Goal: Information Seeking & Learning: Learn about a topic

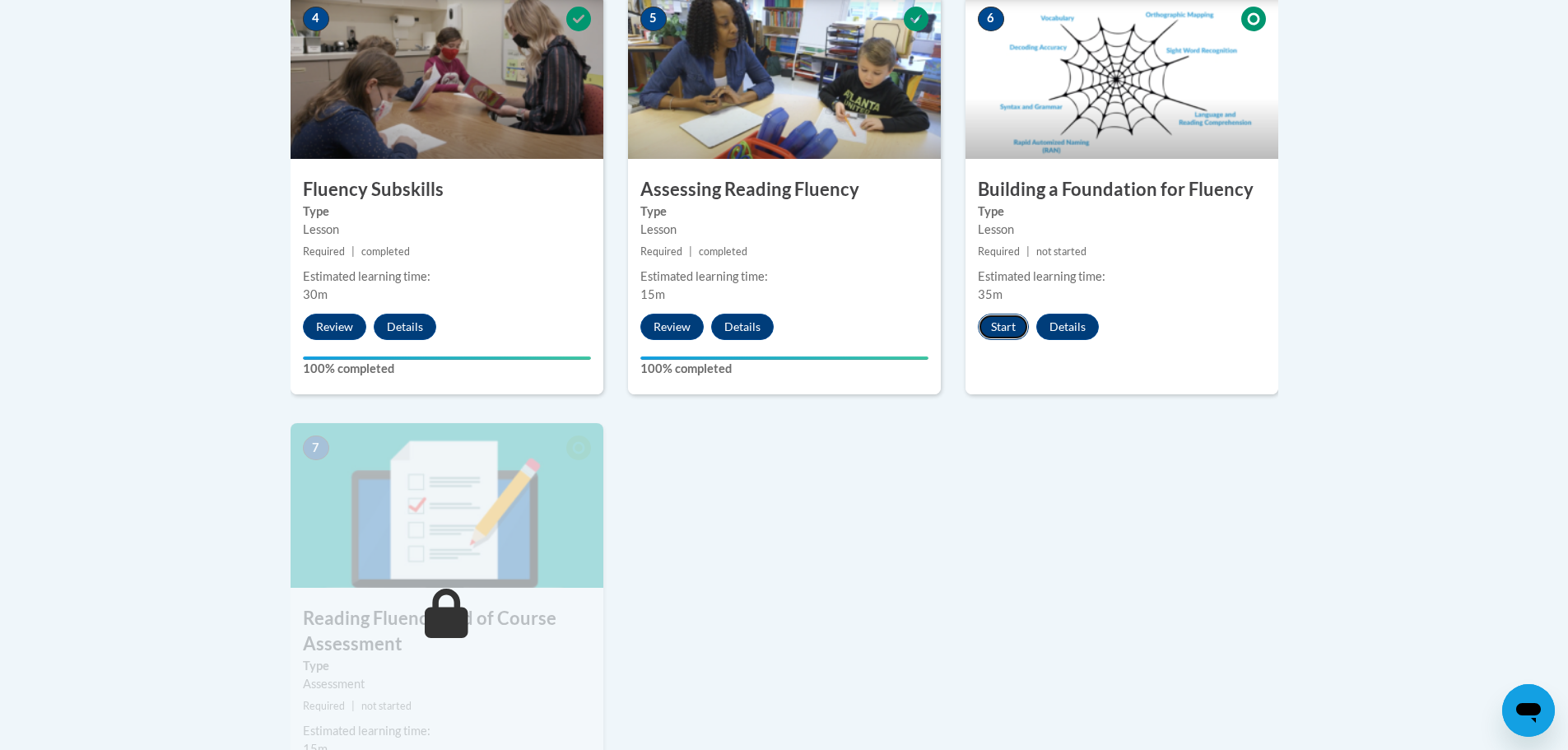
click at [995, 333] on button "Start" at bounding box center [1003, 327] width 51 height 26
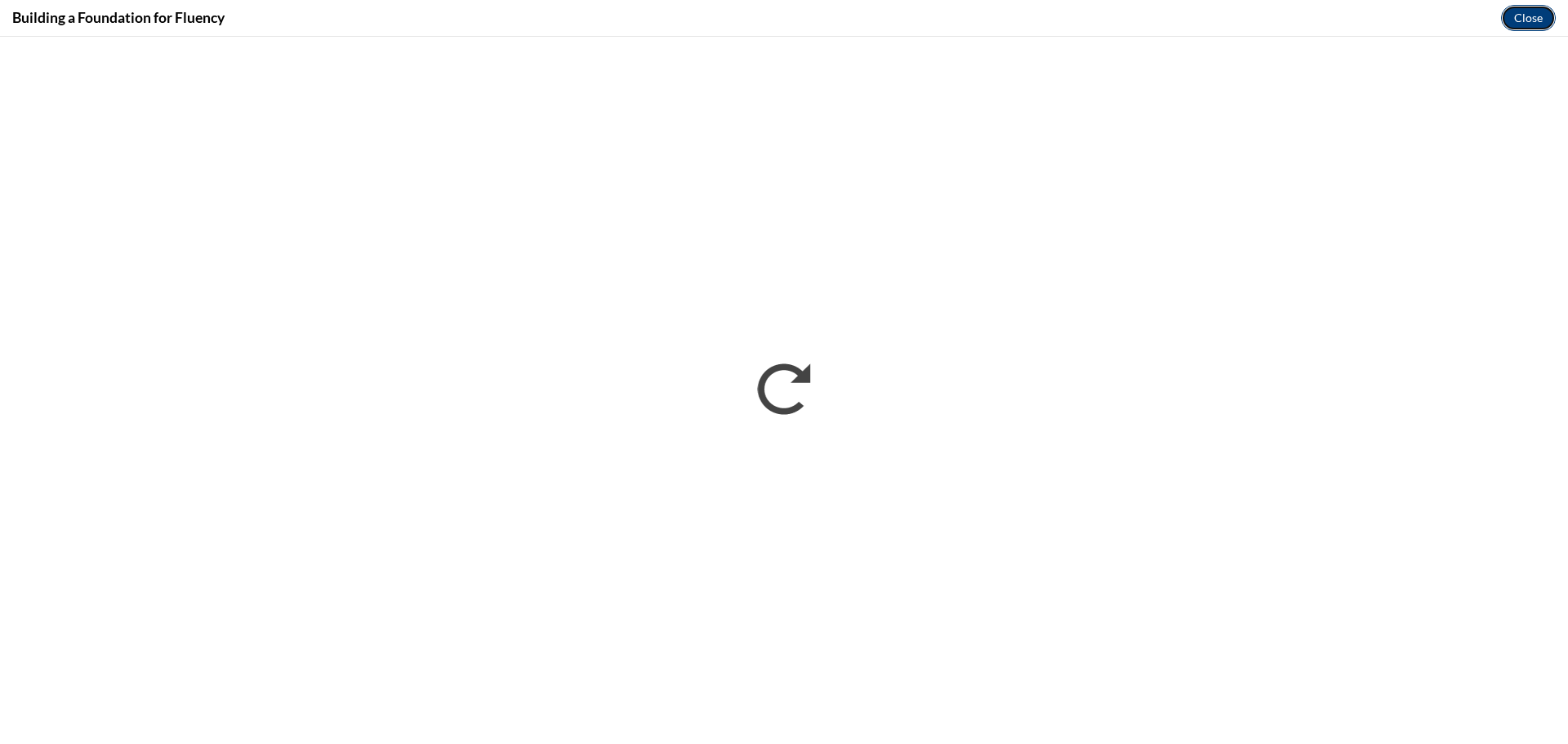
click at [1527, 16] on button "Close" at bounding box center [1528, 18] width 54 height 26
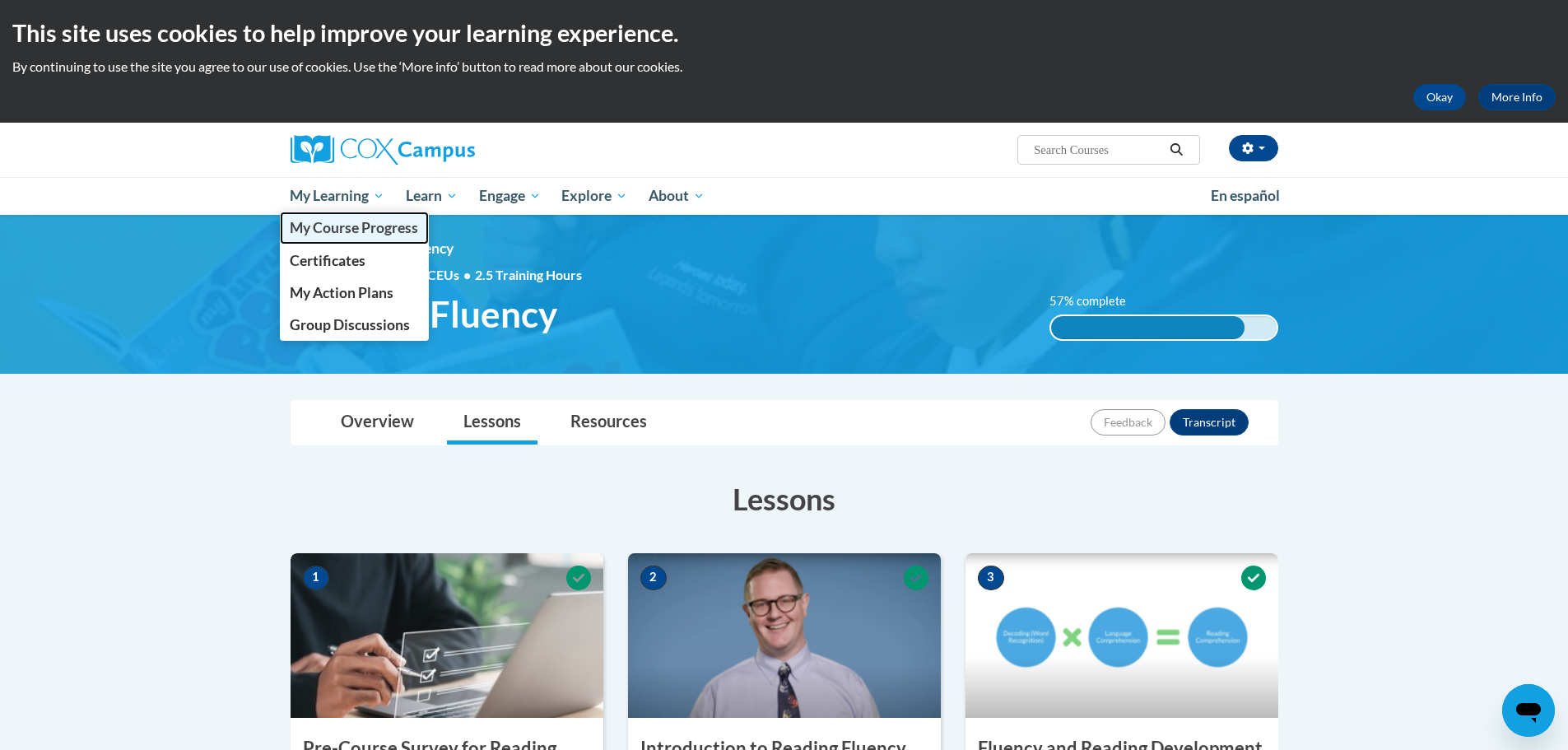
click at [333, 230] on span "My Course Progress" at bounding box center [354, 227] width 128 height 17
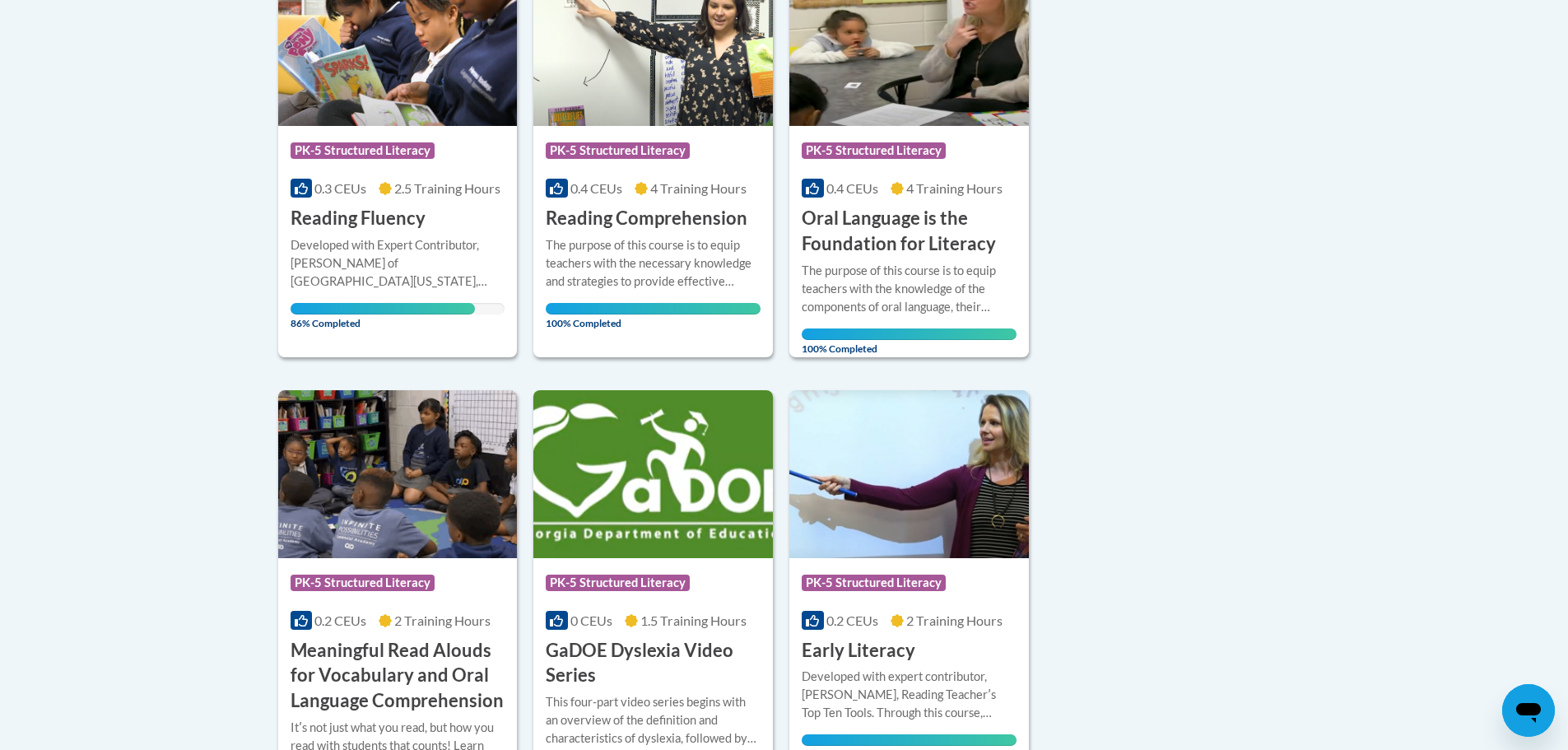
scroll to position [165, 0]
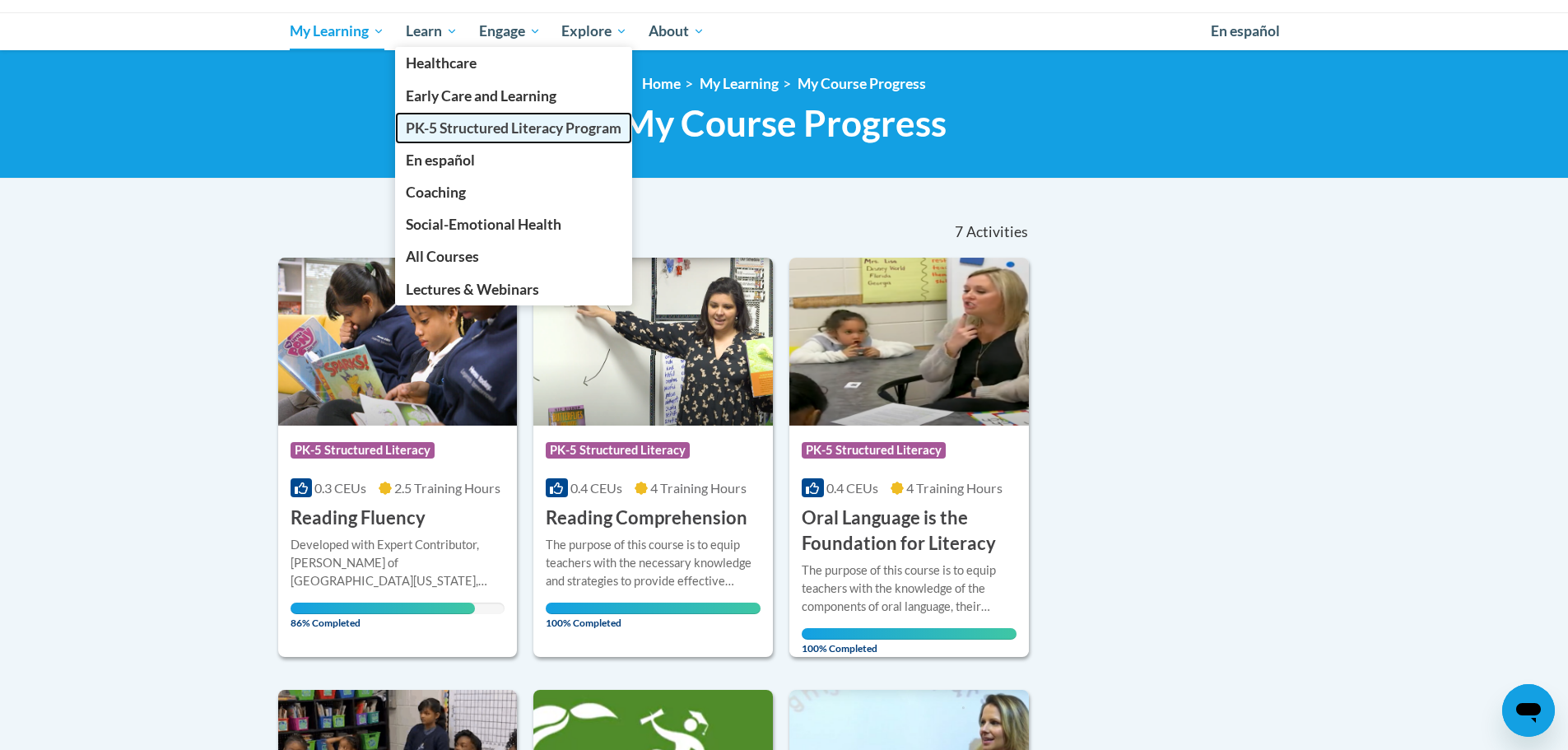
click at [481, 129] on span "PK-5 Structured Literacy Program" at bounding box center [513, 128] width 216 height 17
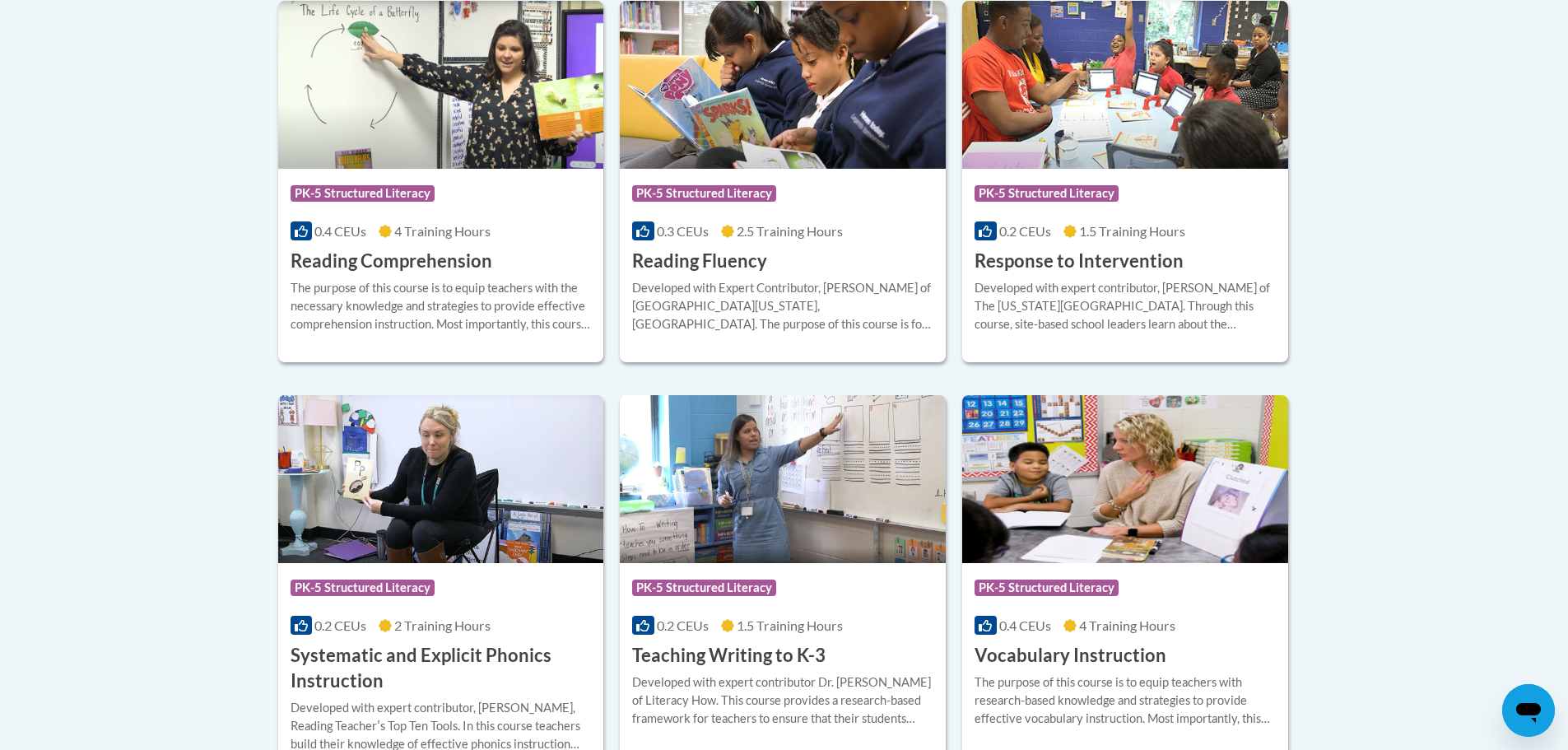
scroll to position [1644, 0]
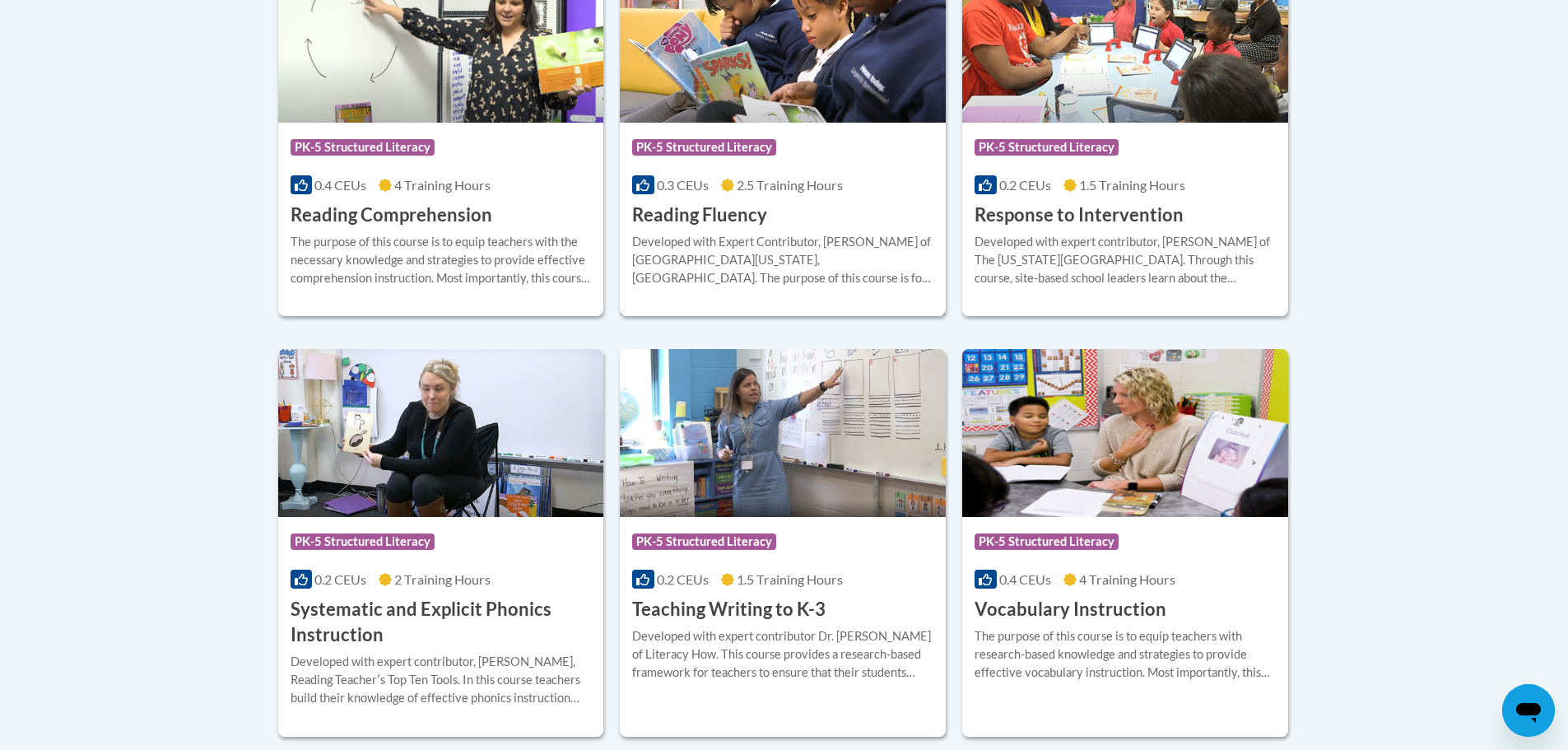
click at [805, 192] on div "0.3 CEUs 2.5 Training Hours" at bounding box center [782, 185] width 301 height 18
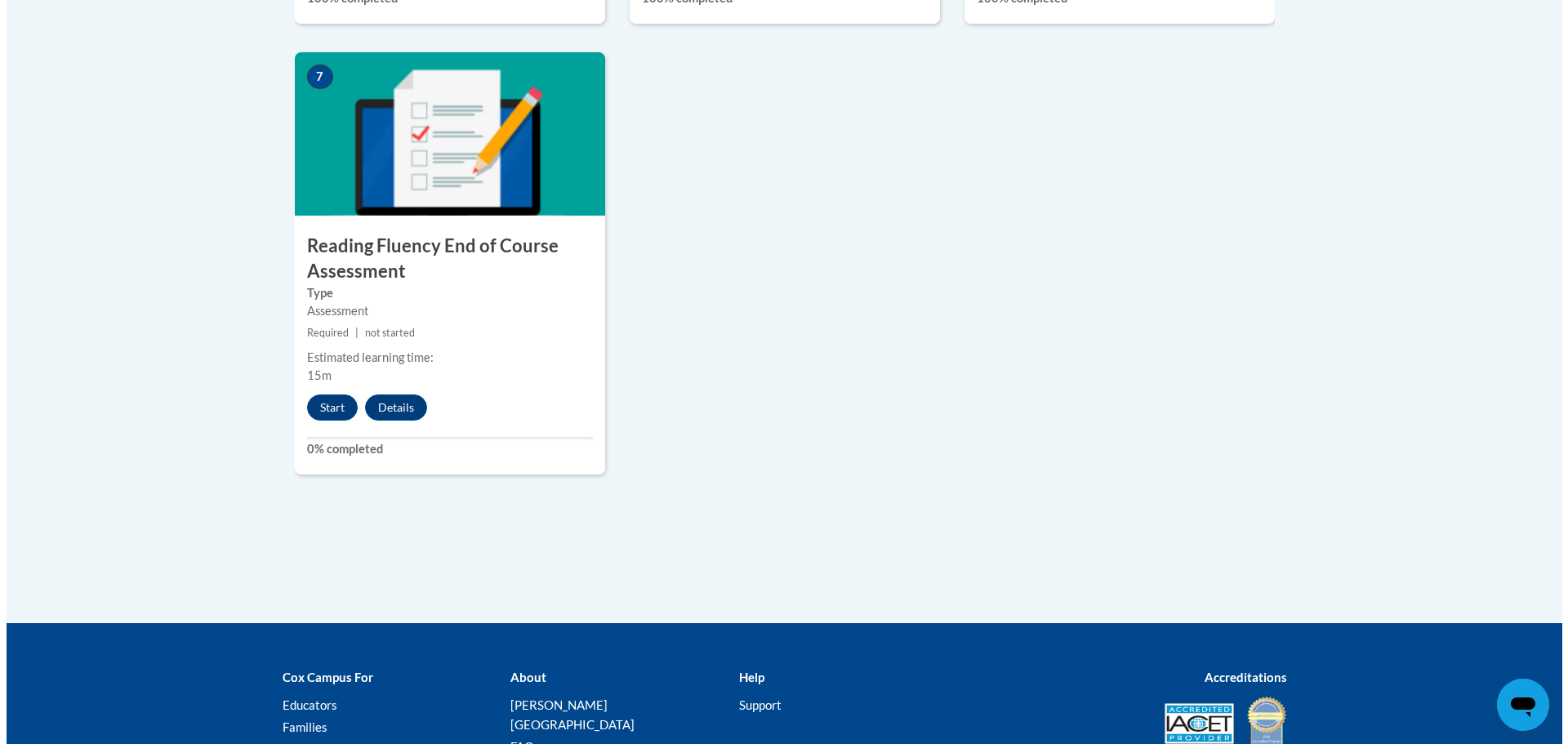
scroll to position [1389, 0]
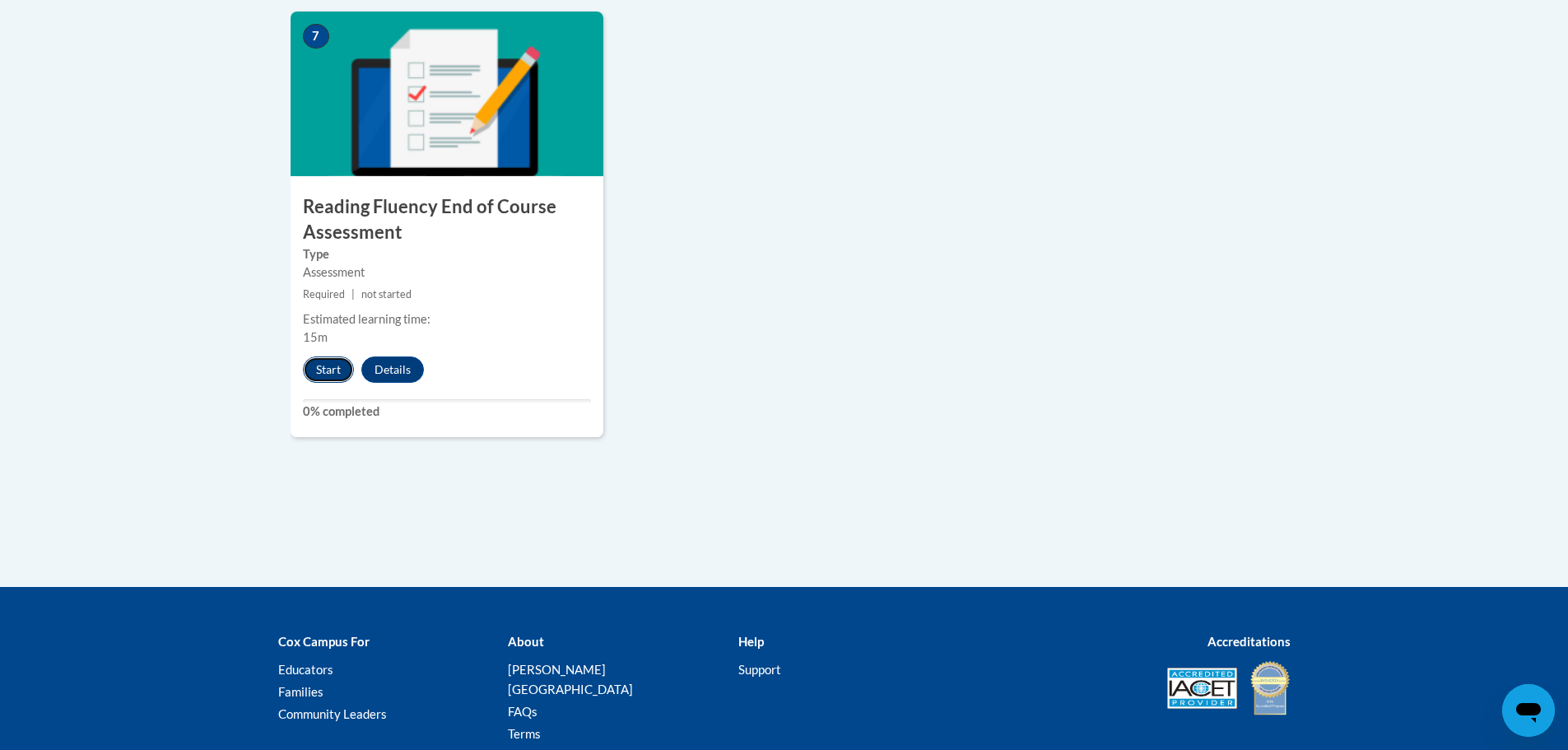
click at [321, 369] on button "Start" at bounding box center [328, 370] width 51 height 26
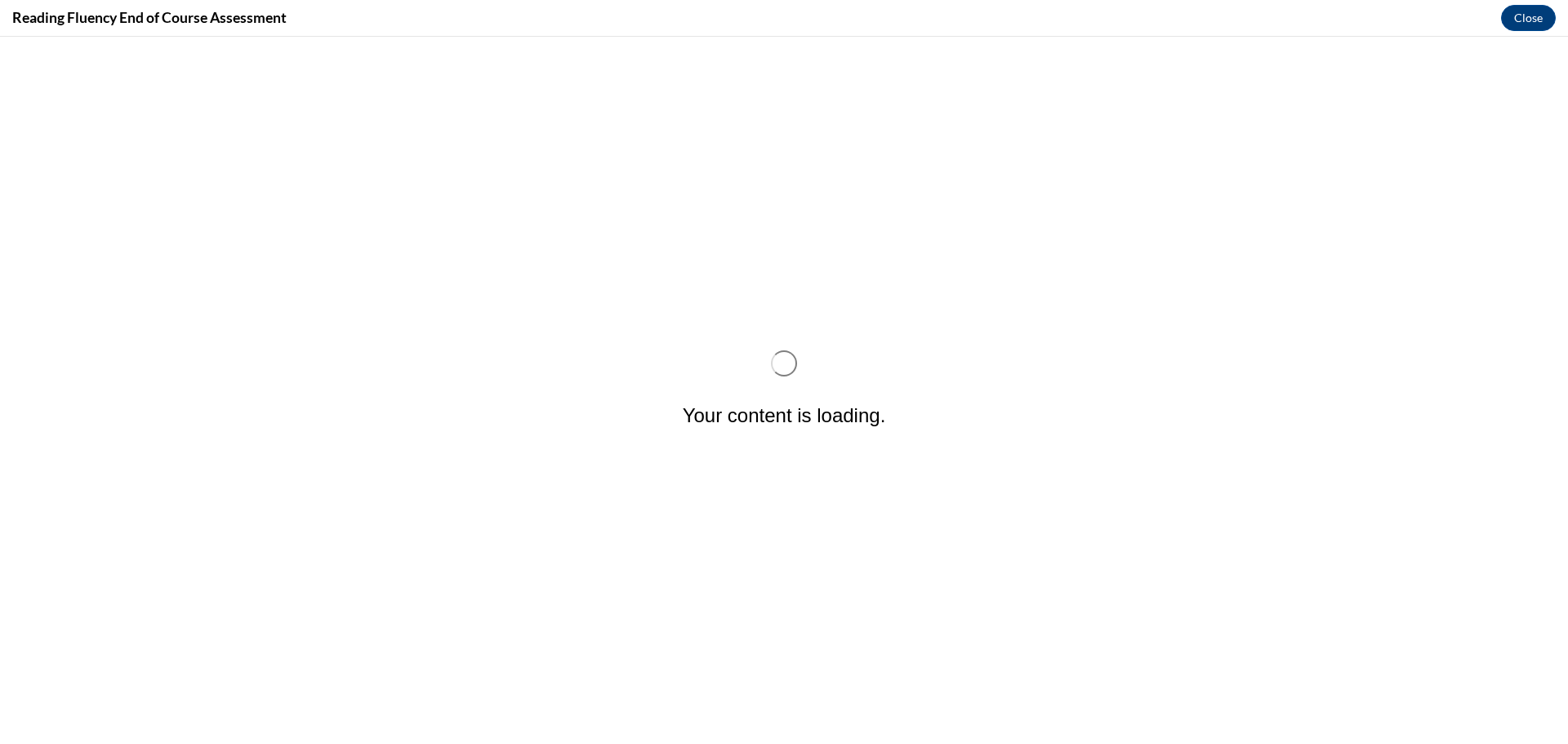
scroll to position [0, 0]
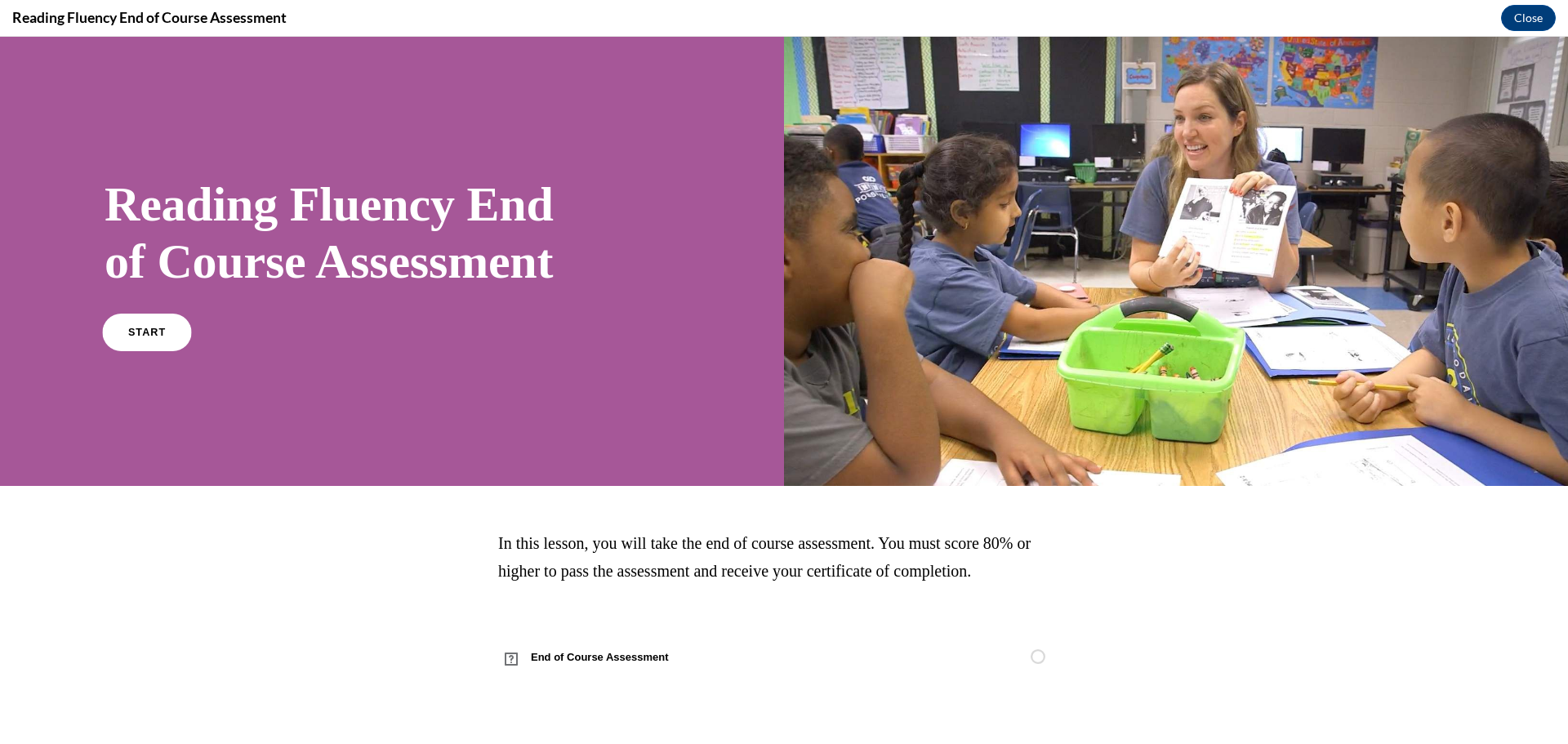
click at [132, 333] on span "START" at bounding box center [147, 331] width 37 height 12
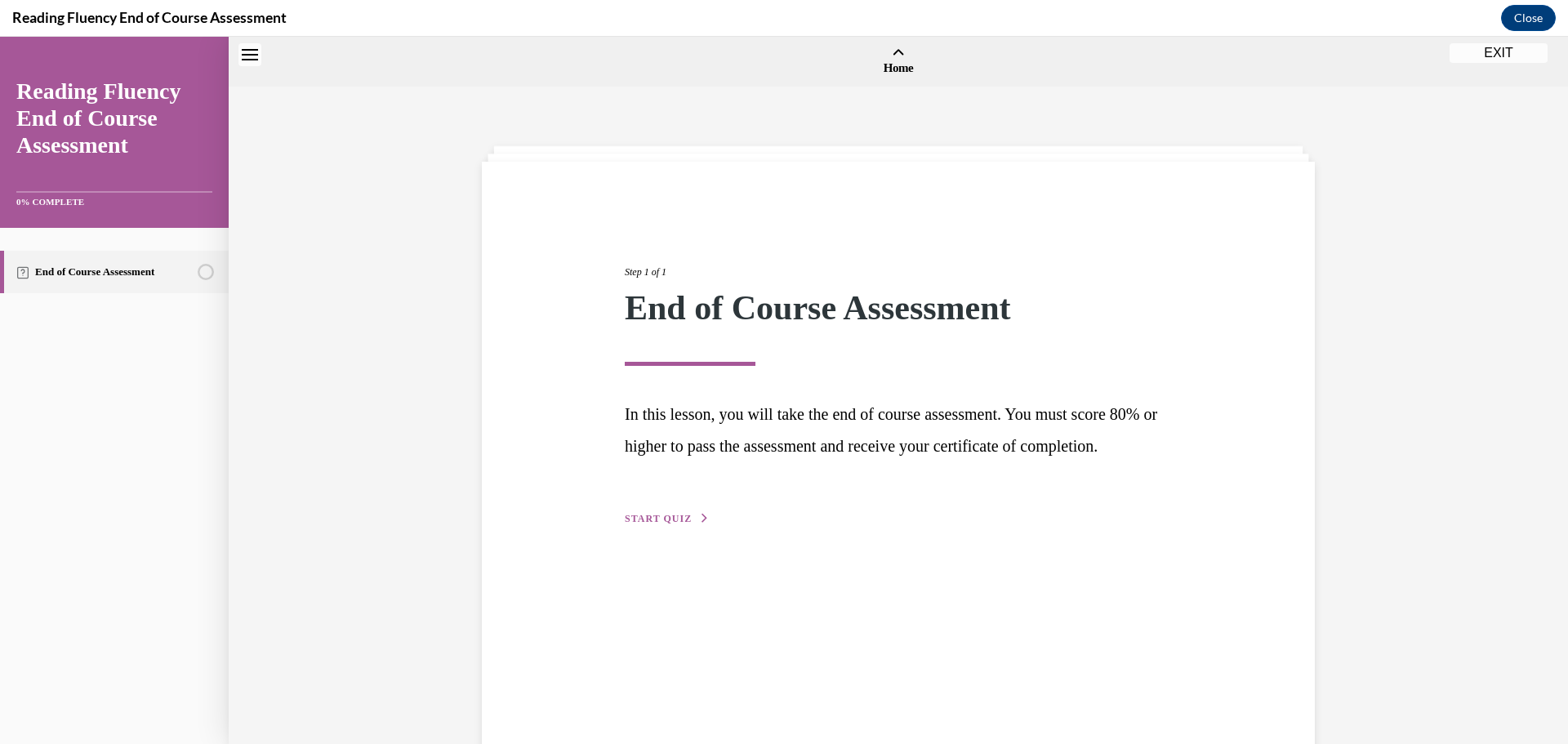
scroll to position [51, 0]
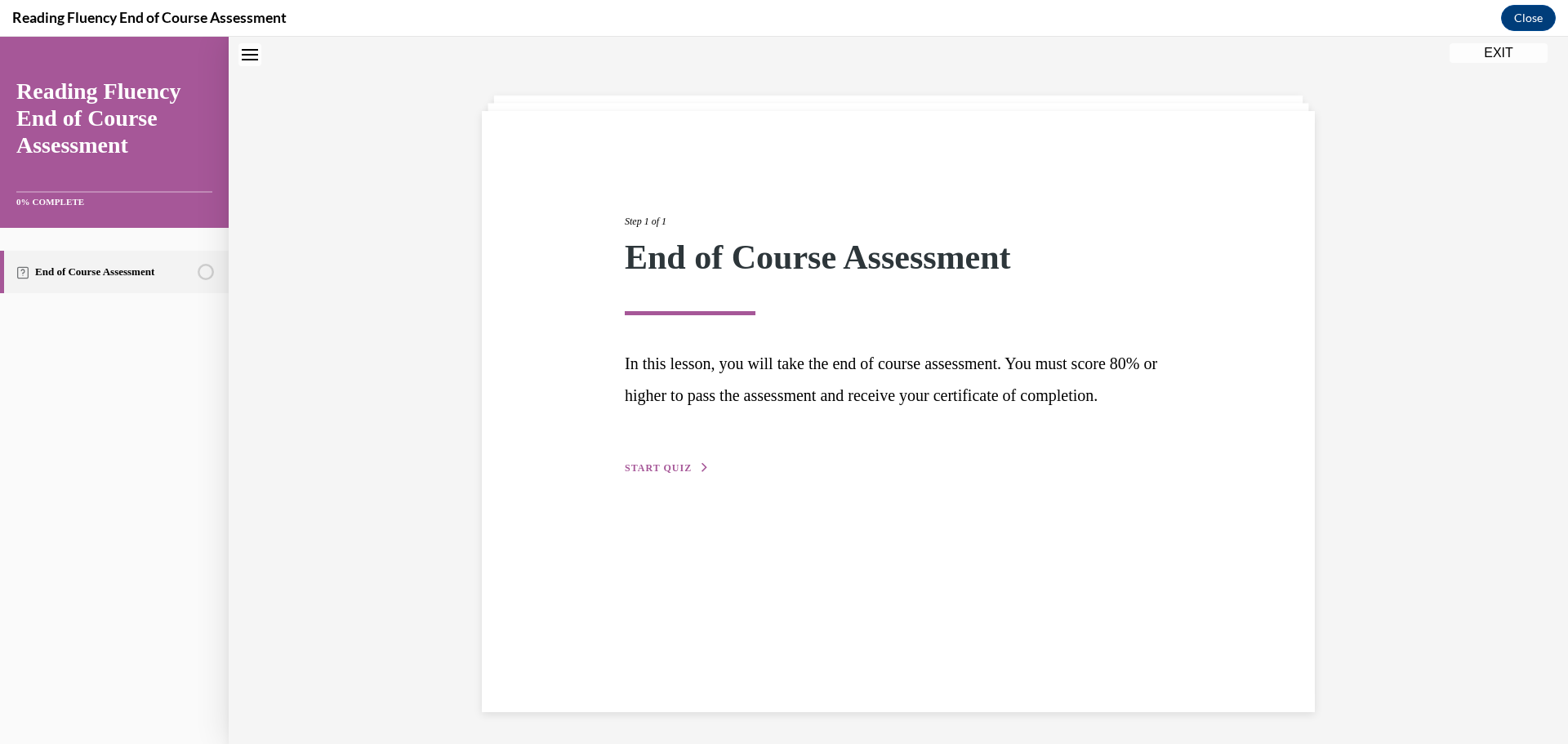
click at [679, 475] on button "START QUIZ" at bounding box center [667, 468] width 85 height 15
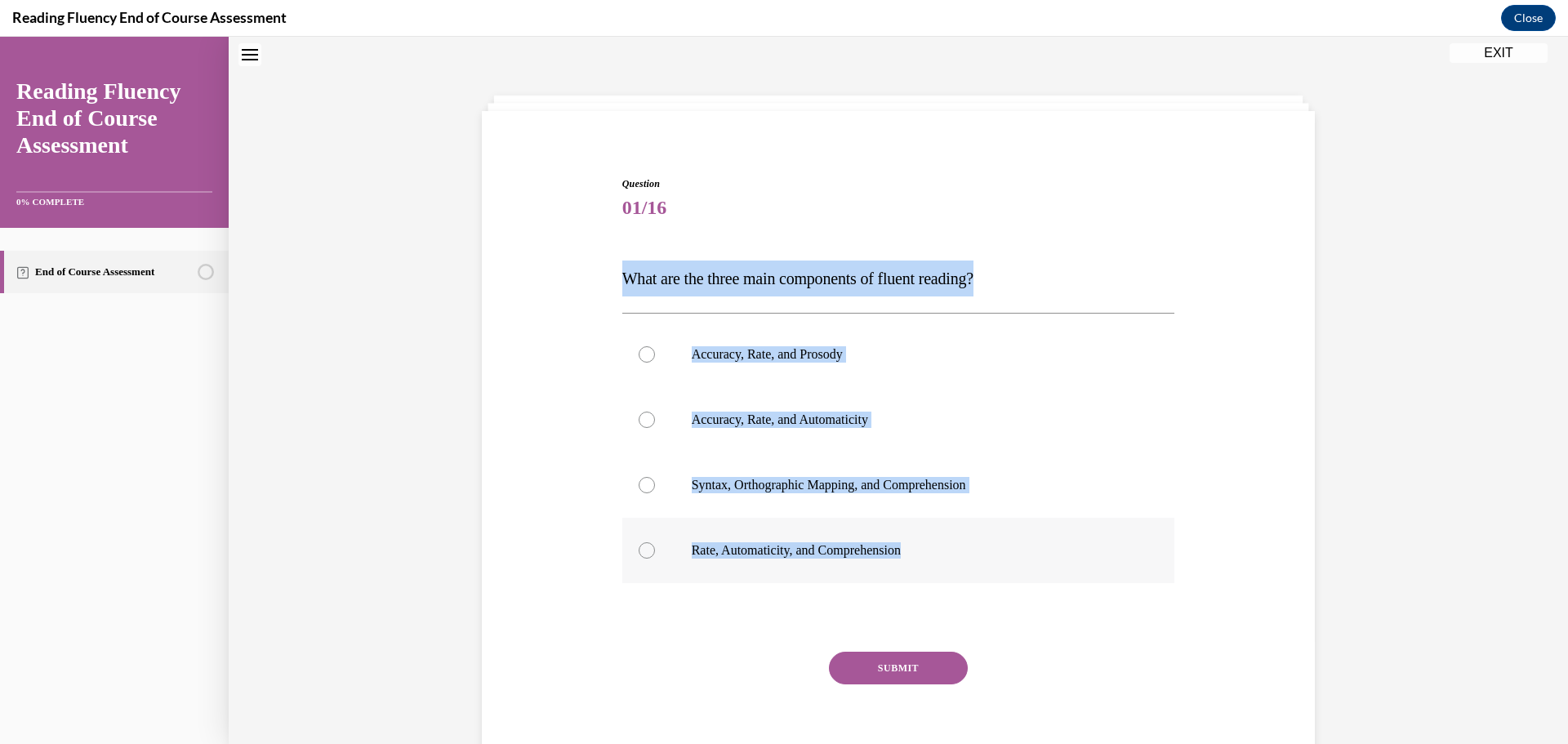
drag, startPoint x: 703, startPoint y: 288, endPoint x: 992, endPoint y: 543, distance: 385.4
click at [992, 543] on div "Question 01/16 What are the three main components of fluent reading?  Accuracy,…" at bounding box center [898, 456] width 841 height 658
click at [642, 355] on div at bounding box center [646, 354] width 16 height 16
click at [642, 355] on input "Accuracy, Rate, and Prosody" at bounding box center [646, 354] width 16 height 16
radio input "true"
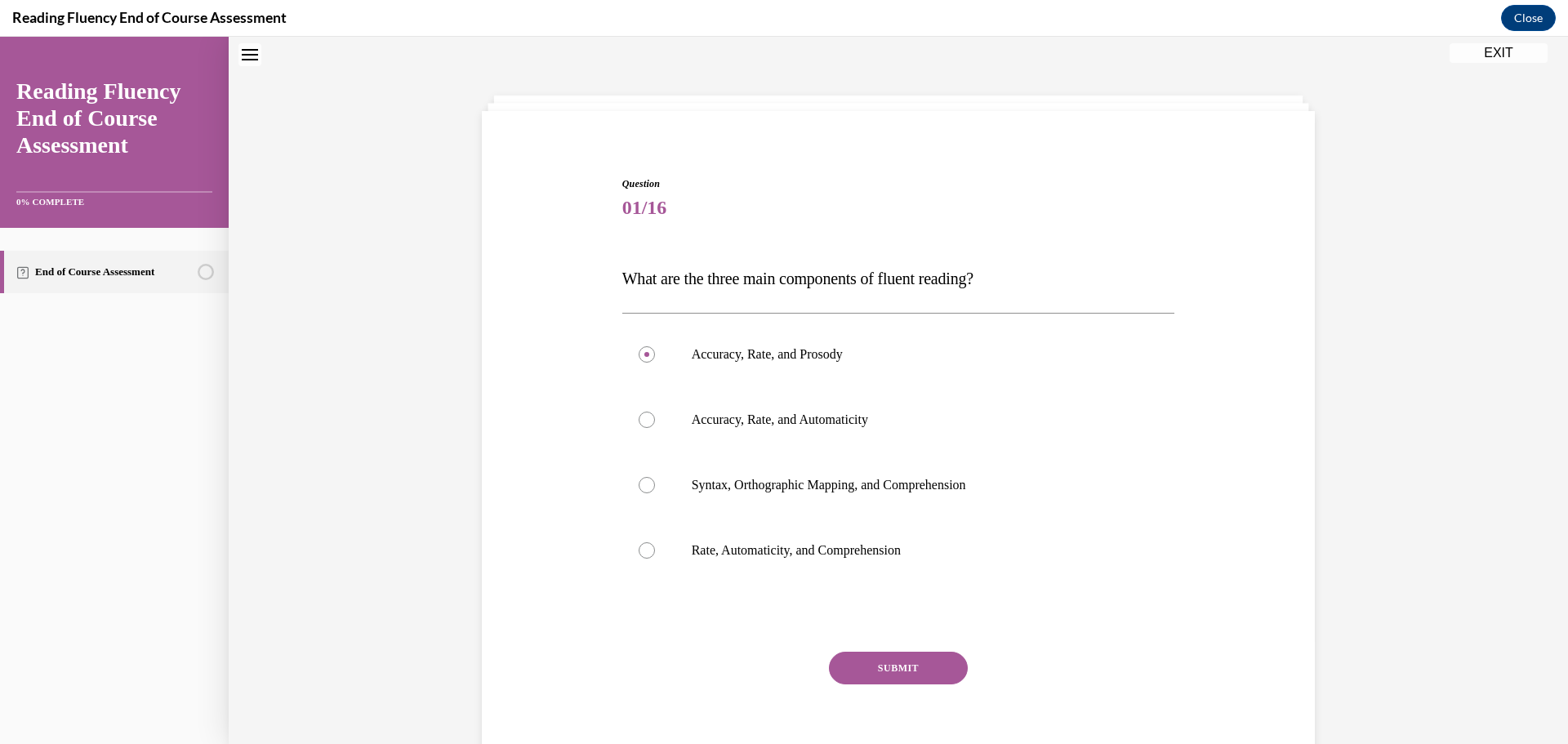
click at [897, 673] on button "SUBMIT" at bounding box center [898, 668] width 138 height 33
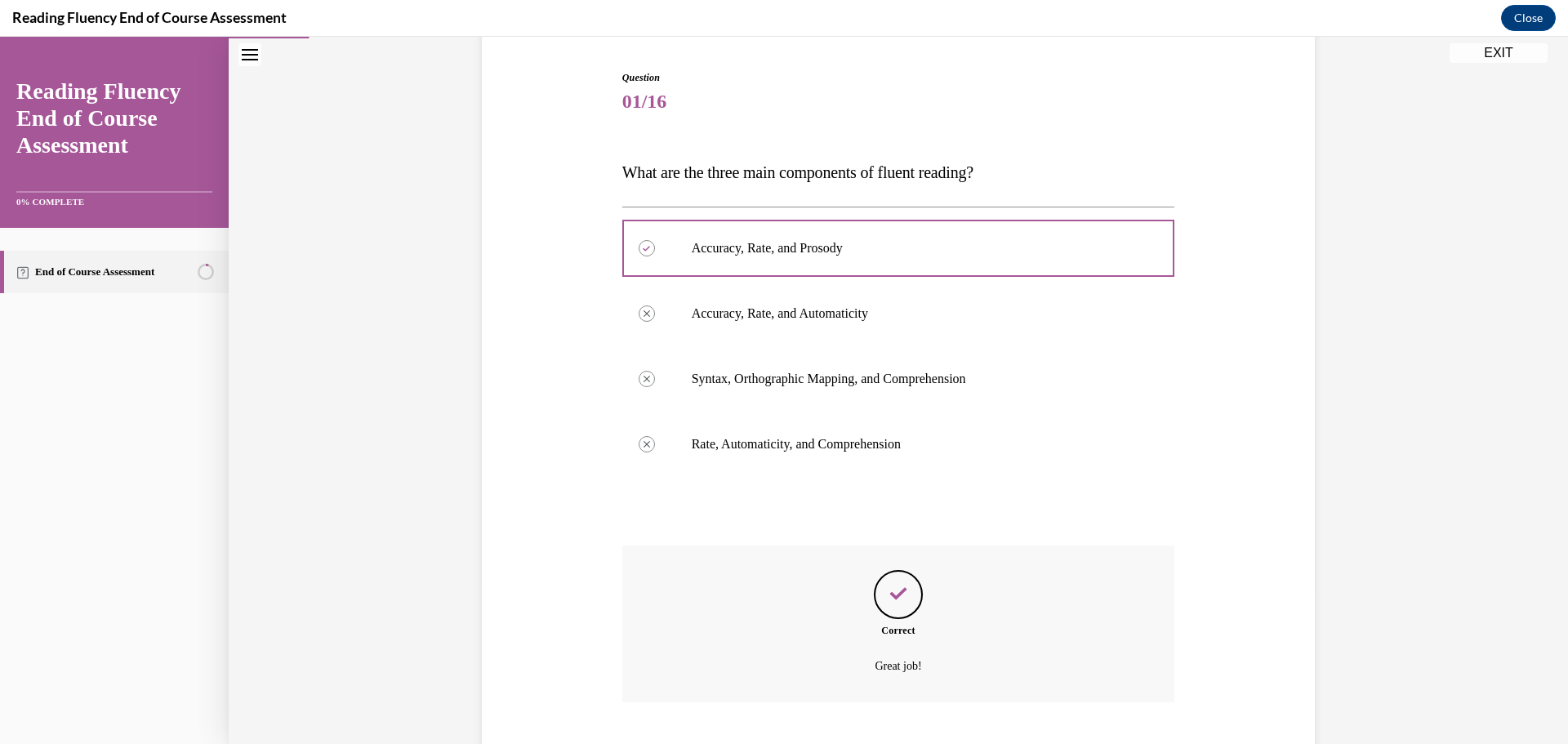
scroll to position [257, 0]
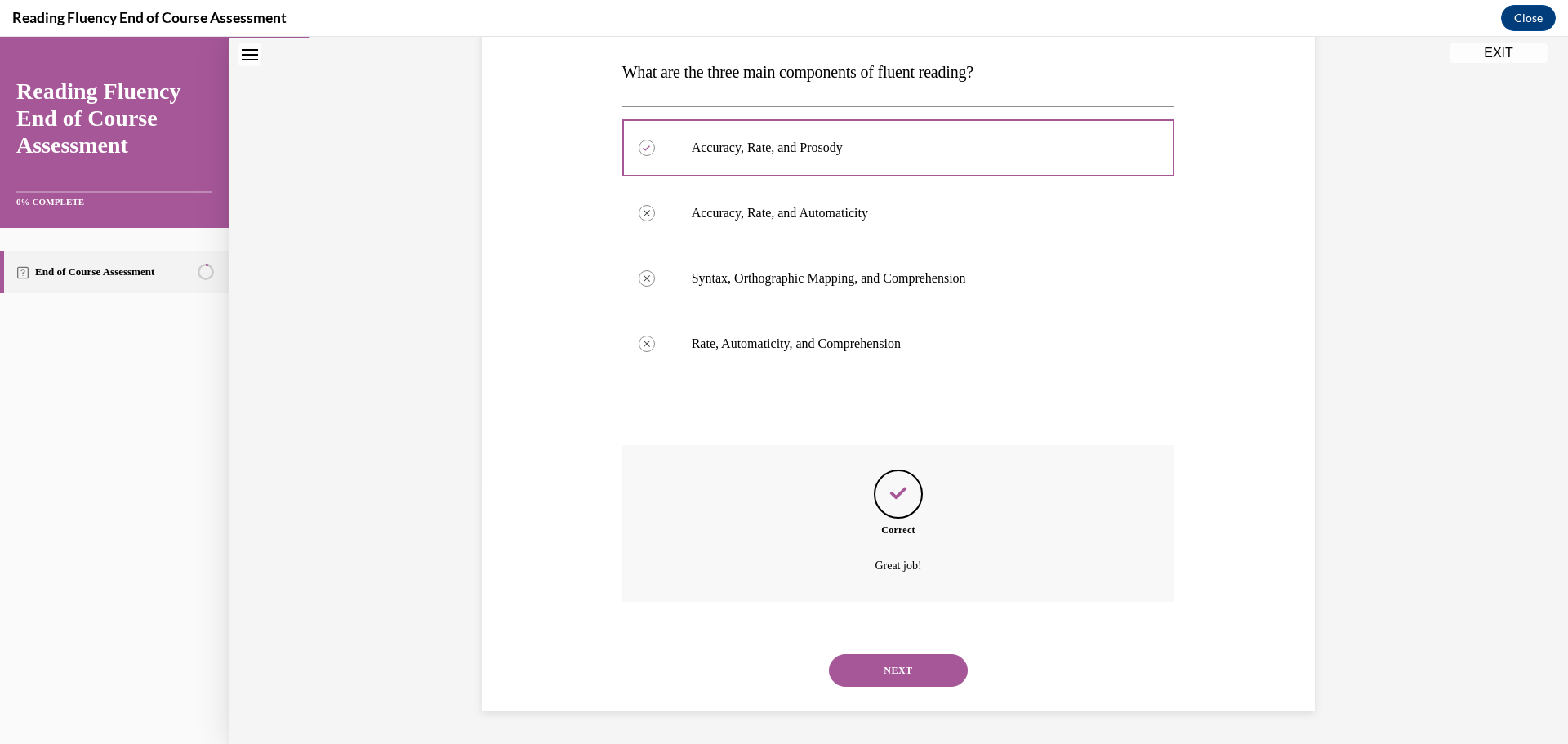
click at [899, 668] on button "NEXT" at bounding box center [898, 670] width 138 height 33
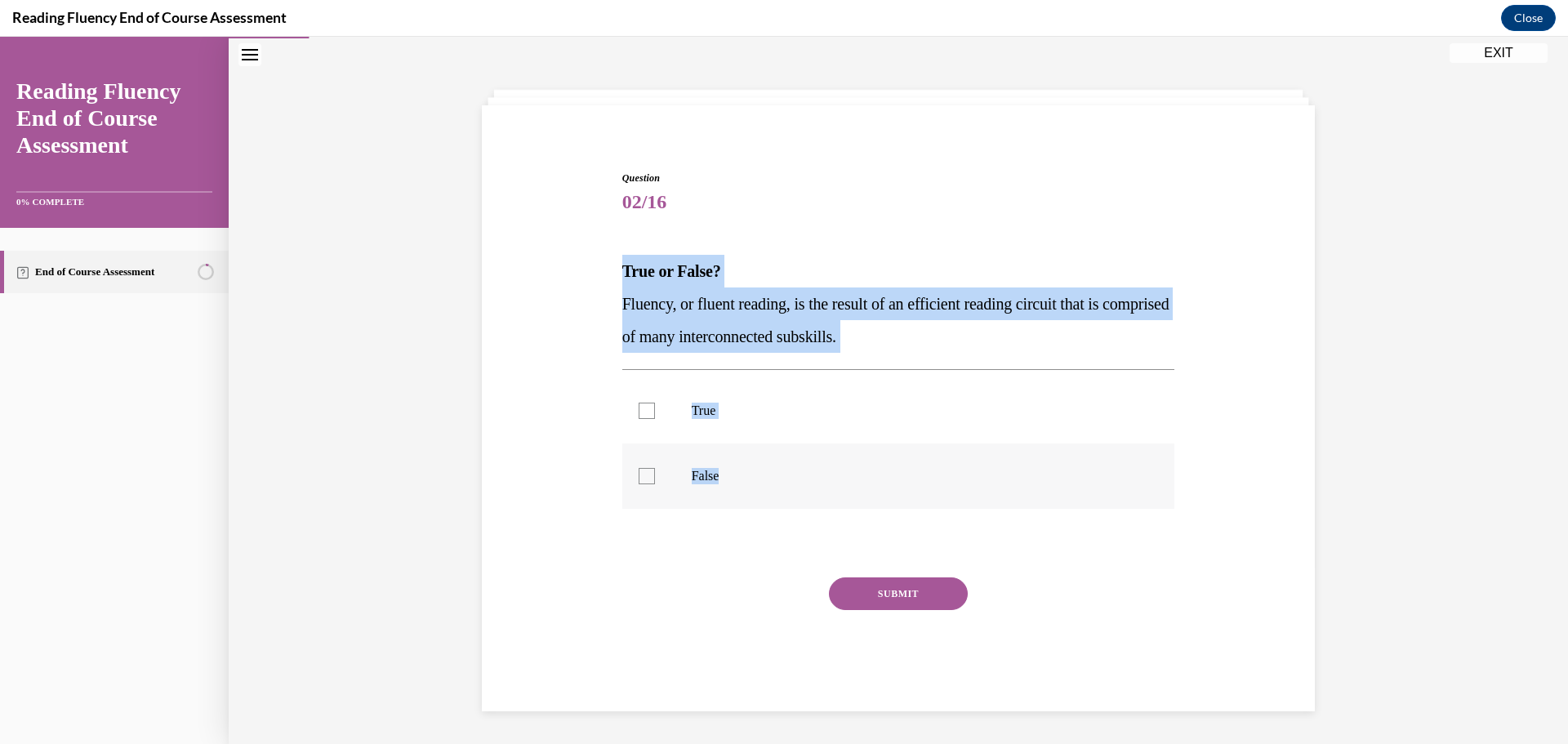
drag, startPoint x: 609, startPoint y: 265, endPoint x: 822, endPoint y: 461, distance: 289.5
click at [822, 461] on div "Question 02/16 True or False? Fluency, or fluent reading, is the result of an e…" at bounding box center [898, 416] width 841 height 590
copy div "True or False? Fluency, or fluent reading, is the result of an efficient readin…"
click at [640, 417] on div at bounding box center [646, 410] width 16 height 16
click at [640, 417] on input "True" at bounding box center [646, 410] width 16 height 16
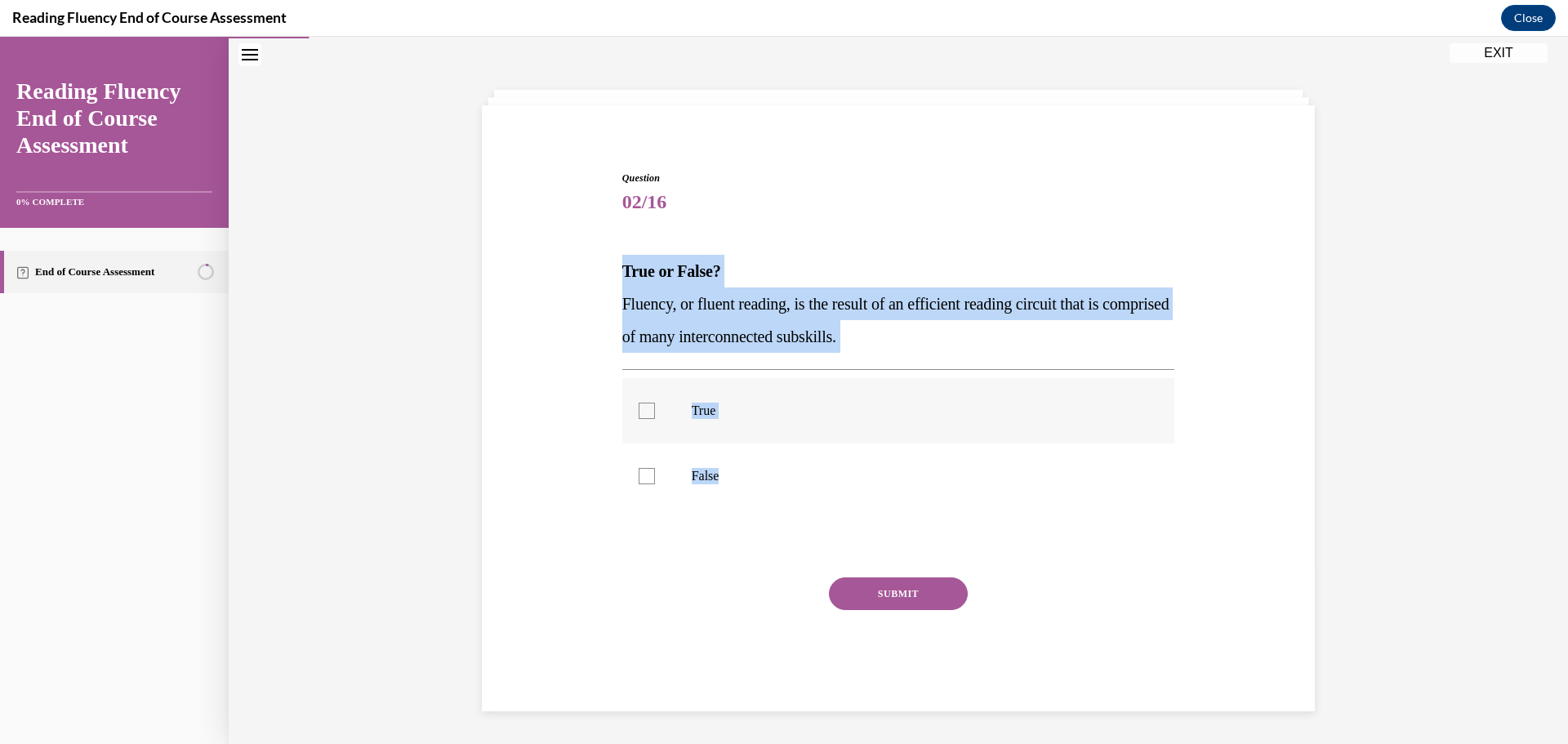
checkbox input "true"
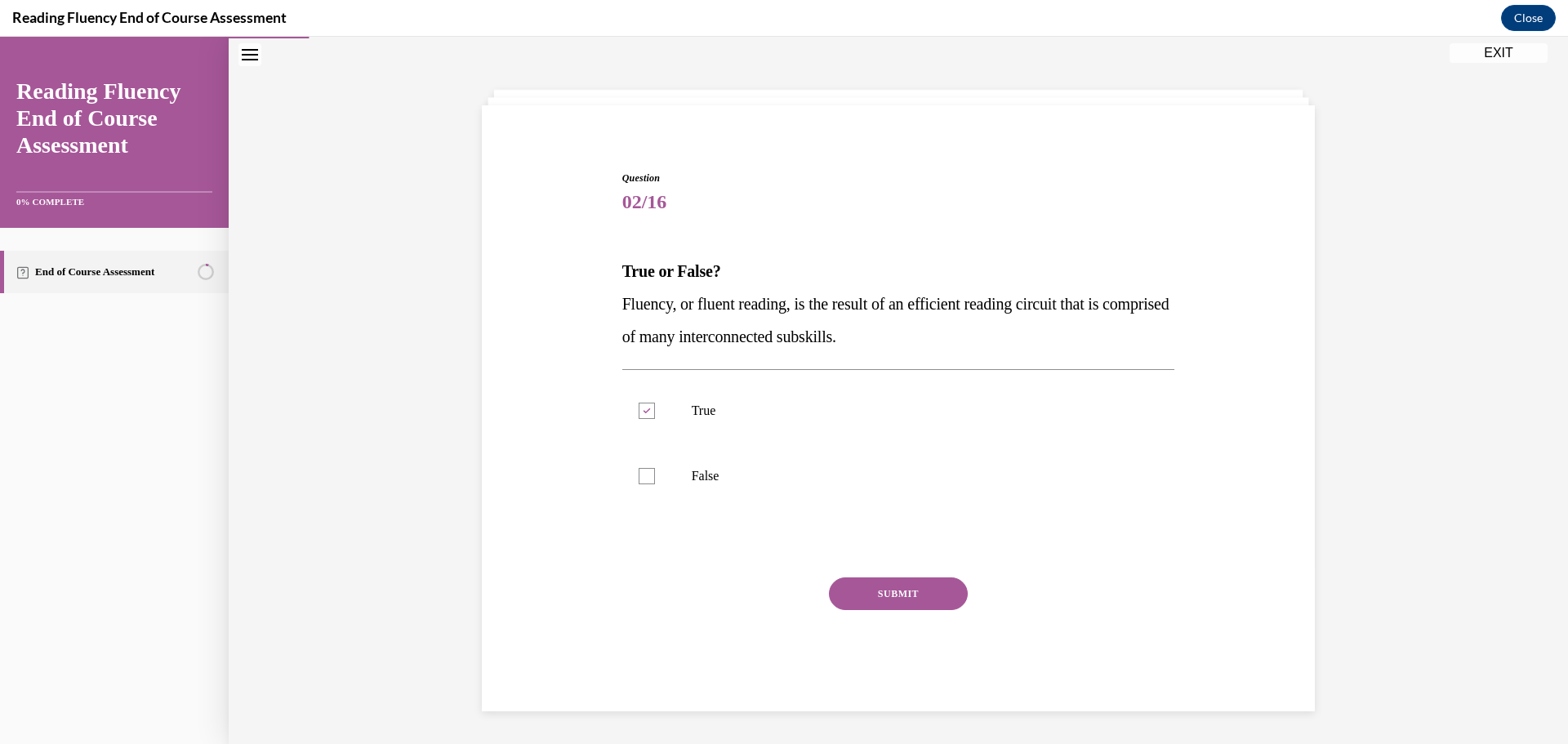
click at [847, 590] on button "SUBMIT" at bounding box center [898, 593] width 138 height 33
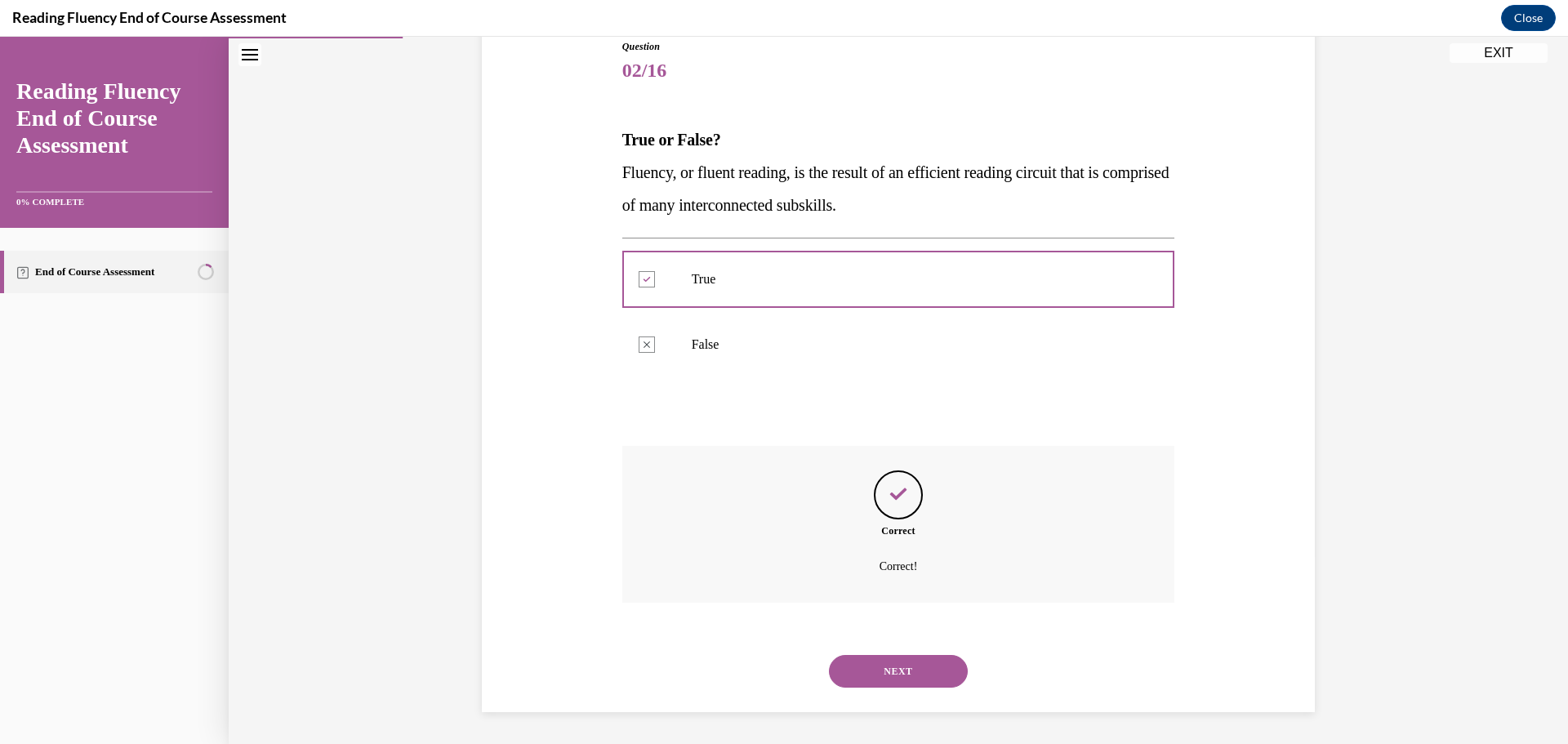
scroll to position [189, 0]
click at [914, 657] on button "NEXT" at bounding box center [898, 670] width 138 height 33
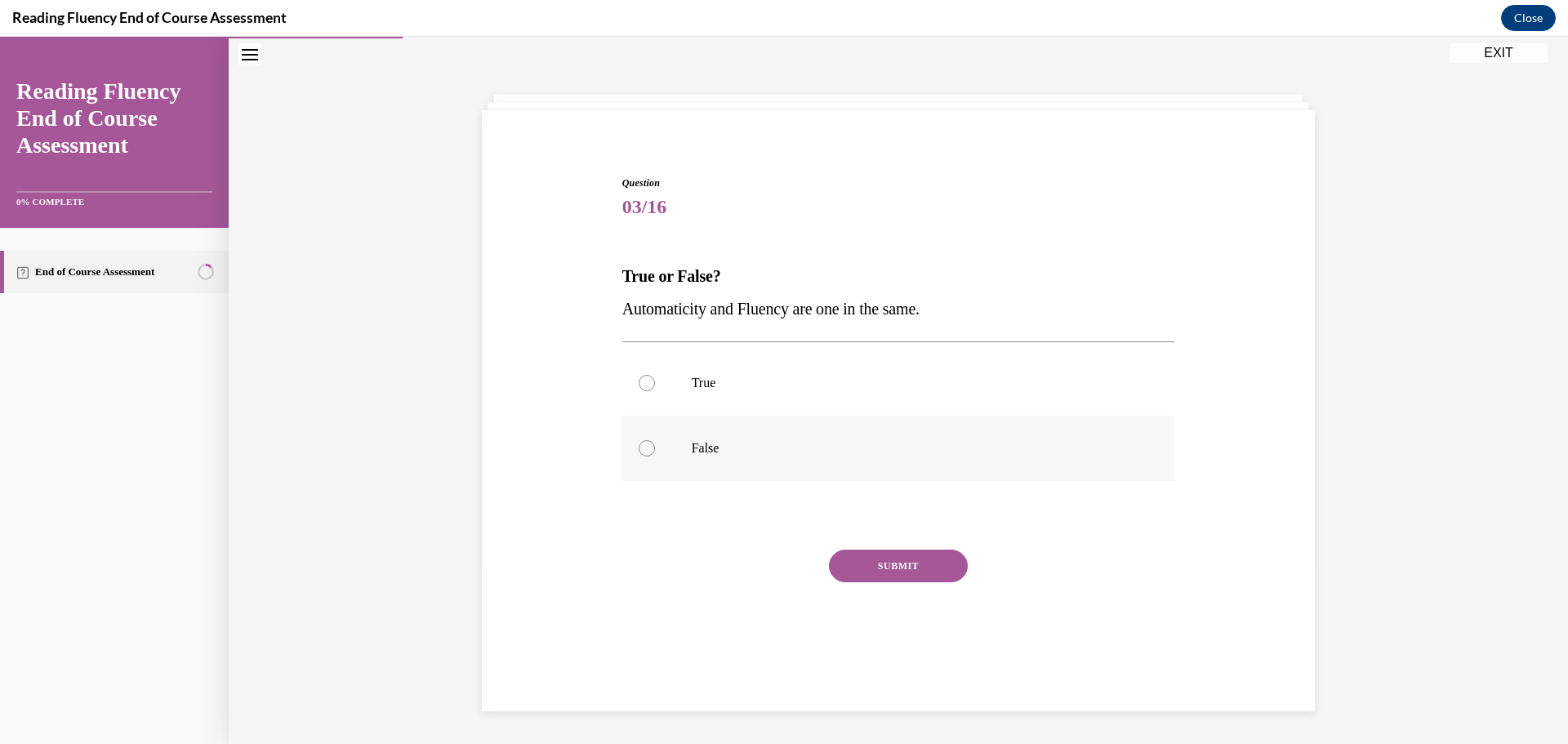
click at [643, 450] on div at bounding box center [646, 447] width 16 height 16
click at [643, 450] on input "False" at bounding box center [646, 447] width 16 height 16
radio input "true"
click at [878, 573] on button "SUBMIT" at bounding box center [898, 565] width 138 height 33
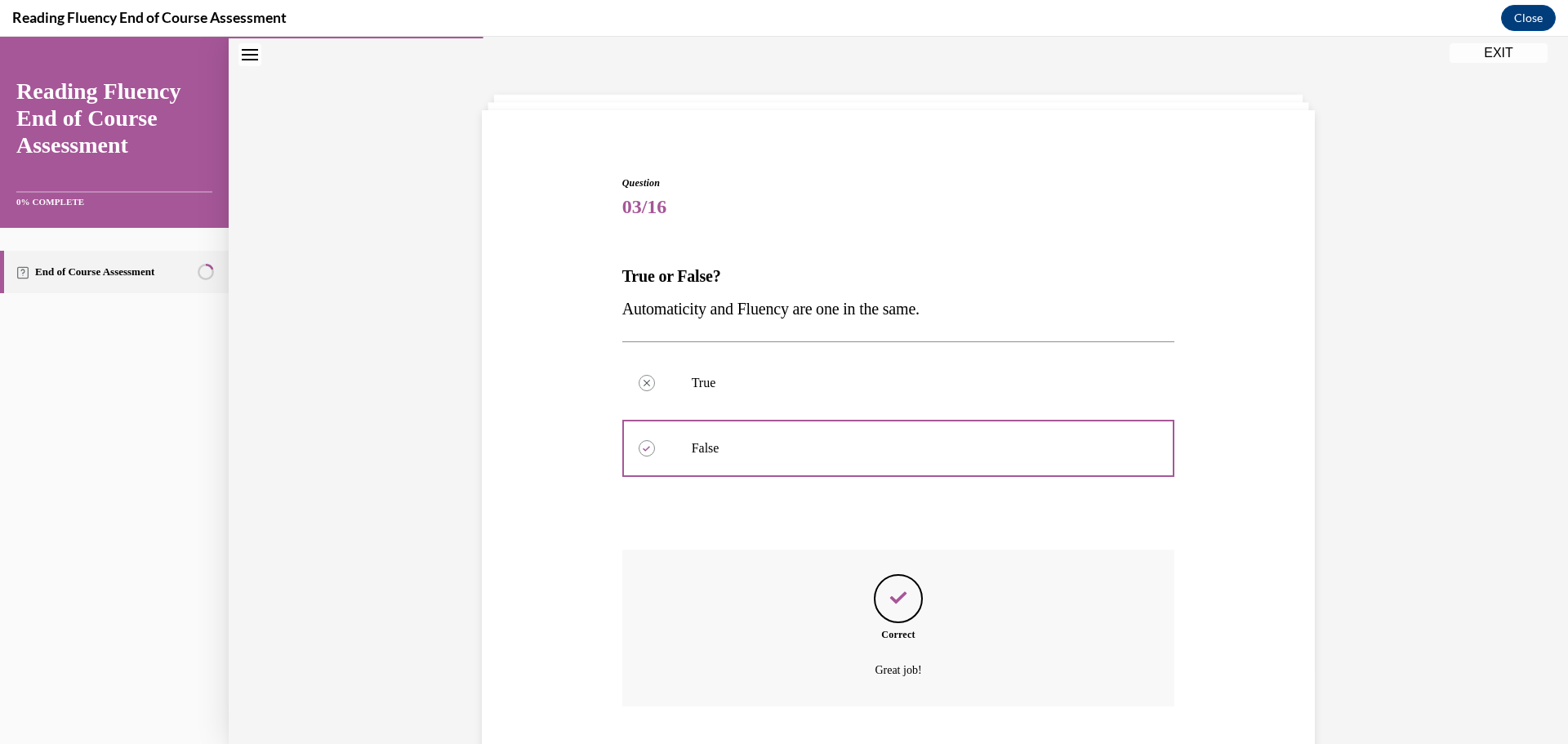
scroll to position [156, 0]
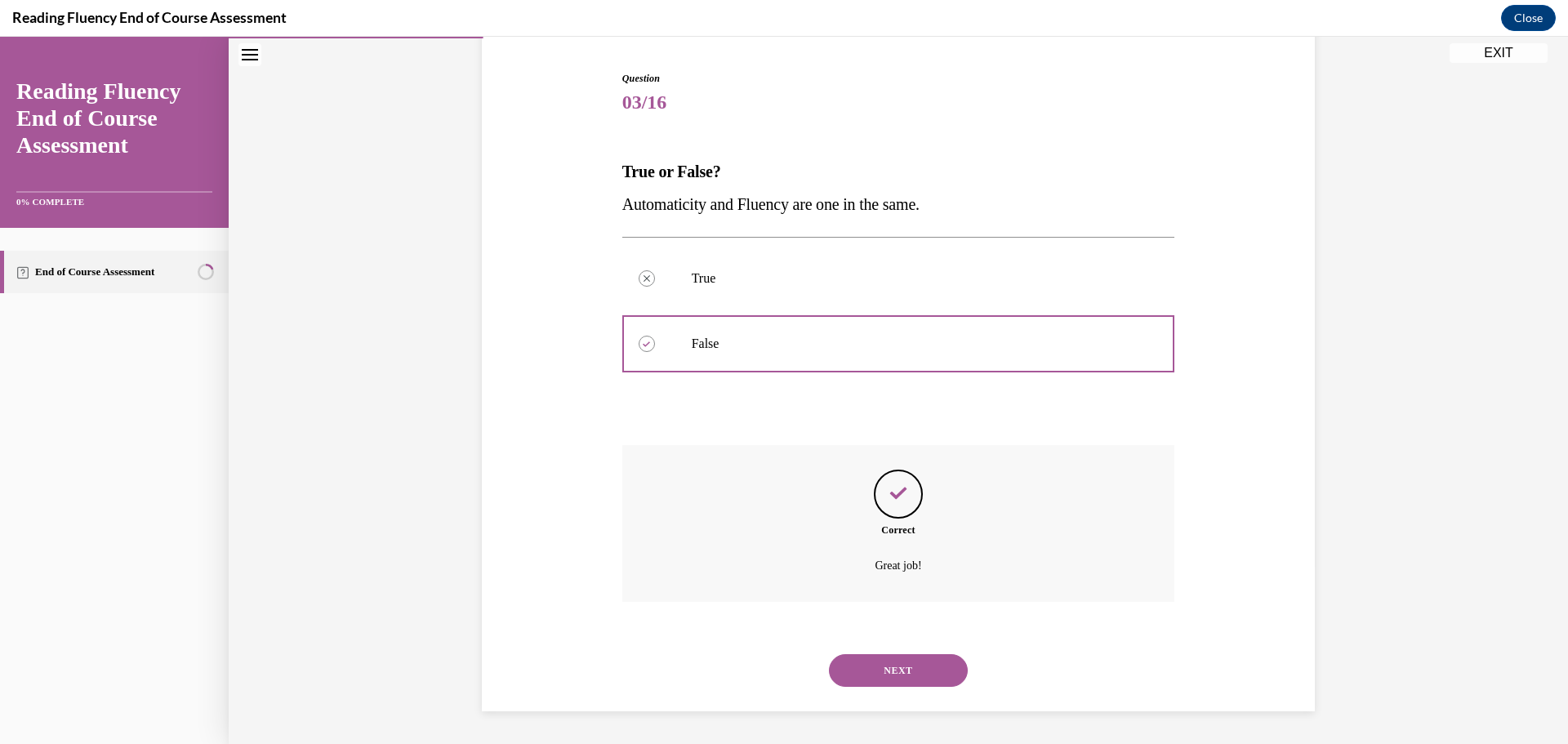
click at [903, 655] on button "NEXT" at bounding box center [898, 670] width 138 height 33
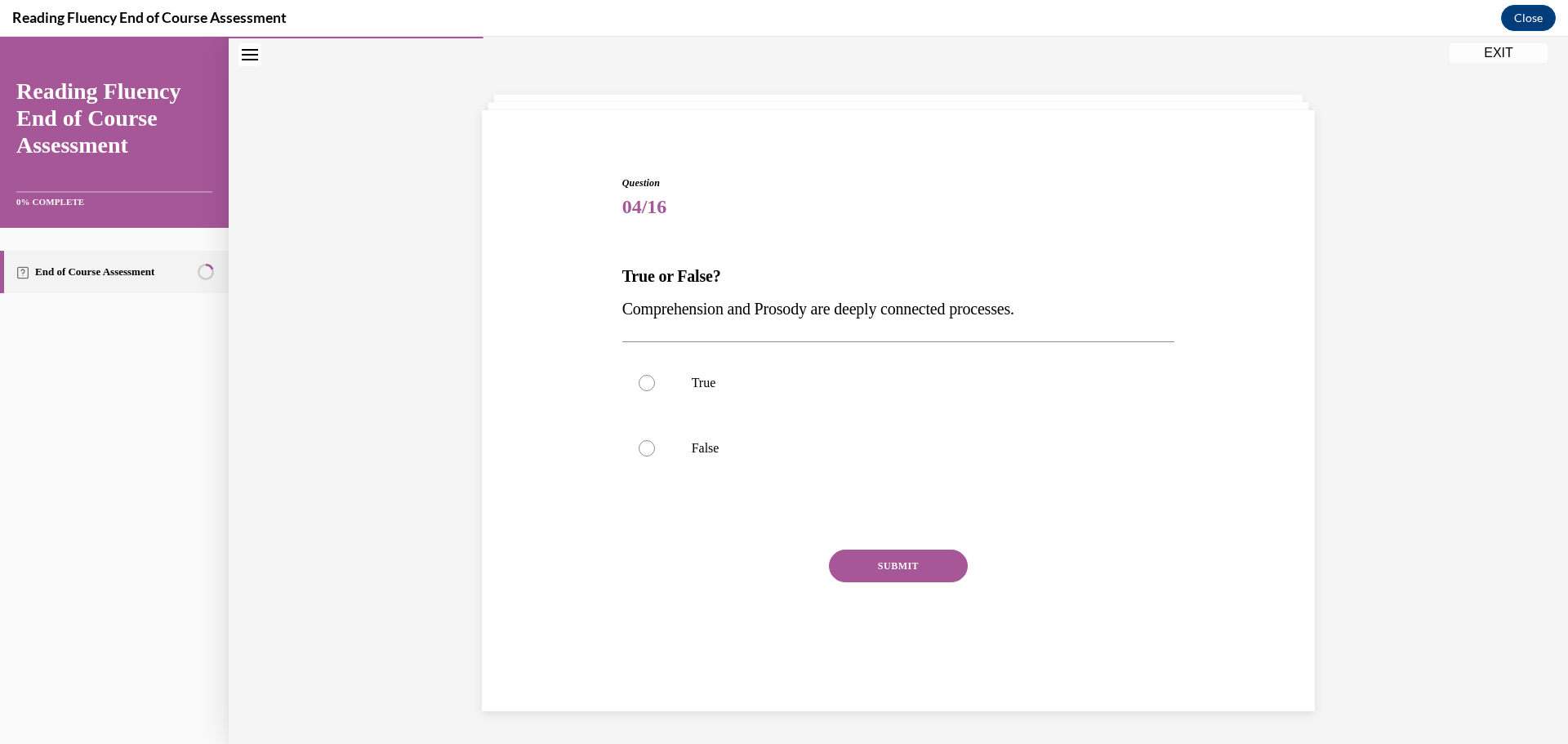
scroll to position [51, 0]
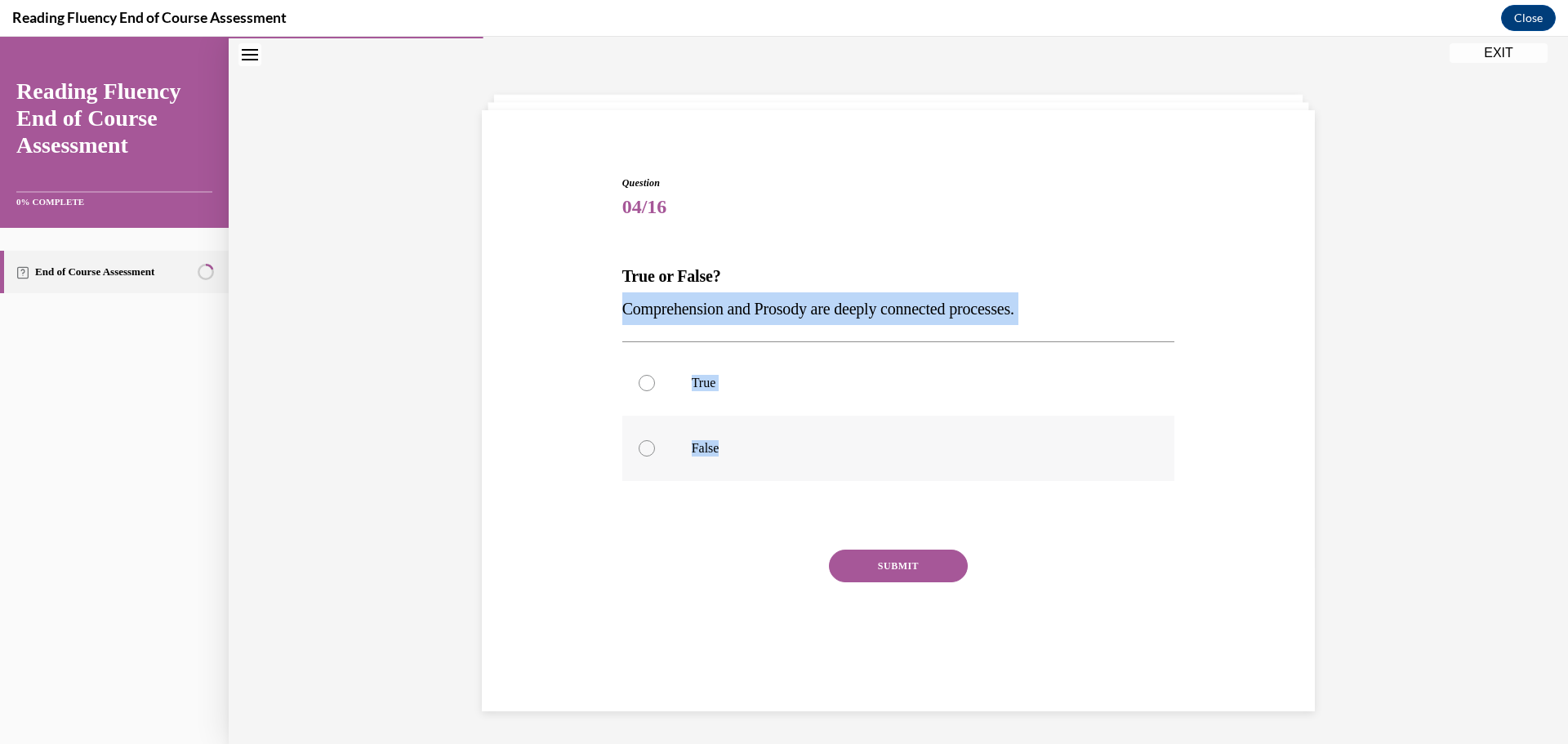
drag, startPoint x: 575, startPoint y: 296, endPoint x: 771, endPoint y: 430, distance: 237.4
click at [771, 430] on div "Question 04/16 True or False? Comprehension and Prosody are deeply connected pr…" at bounding box center [898, 404] width 841 height 557
copy div "Comprehension and Prosody are deeply connected processes.  True False"
click at [639, 384] on div at bounding box center [646, 383] width 16 height 16
click at [639, 384] on input "True" at bounding box center [646, 383] width 16 height 16
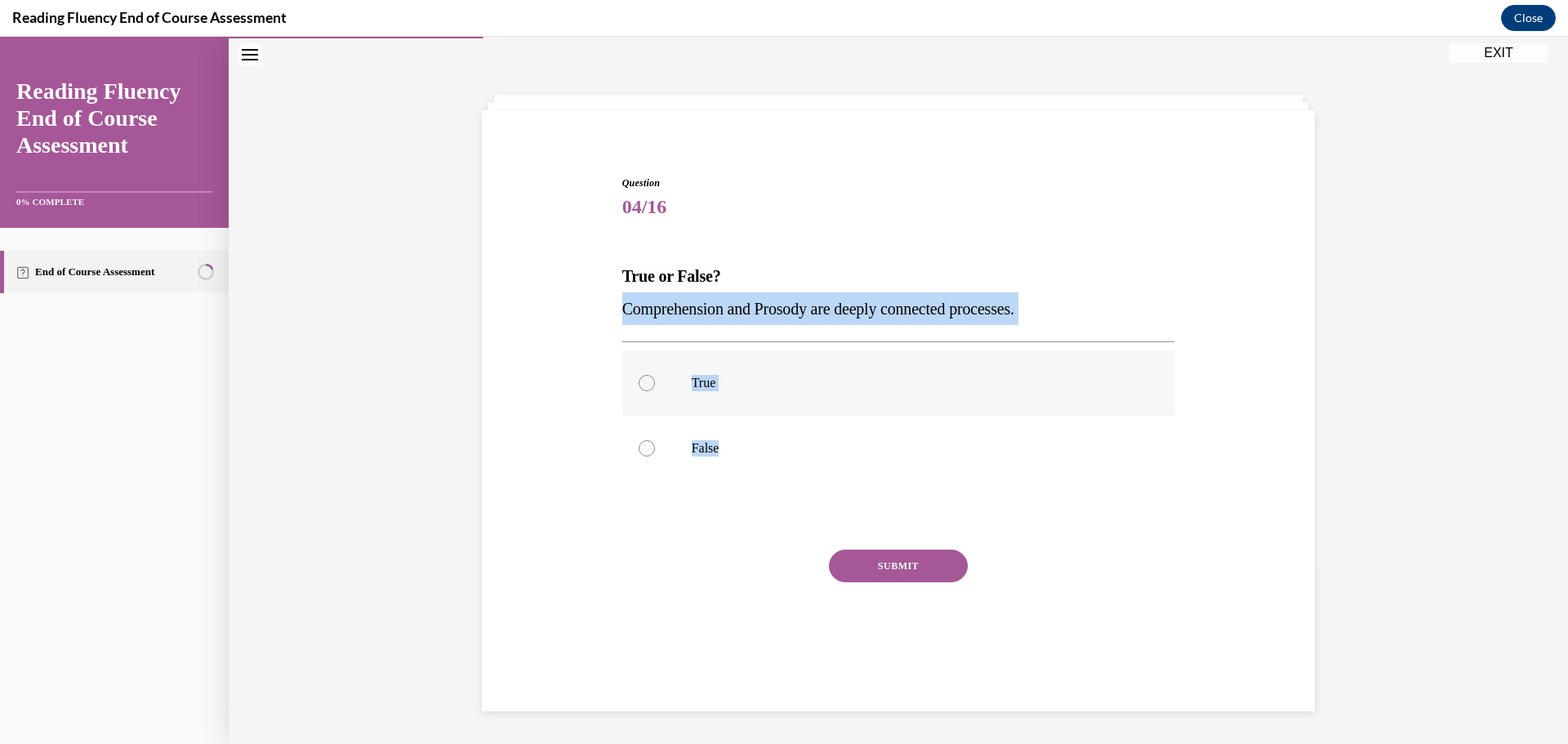
radio input "true"
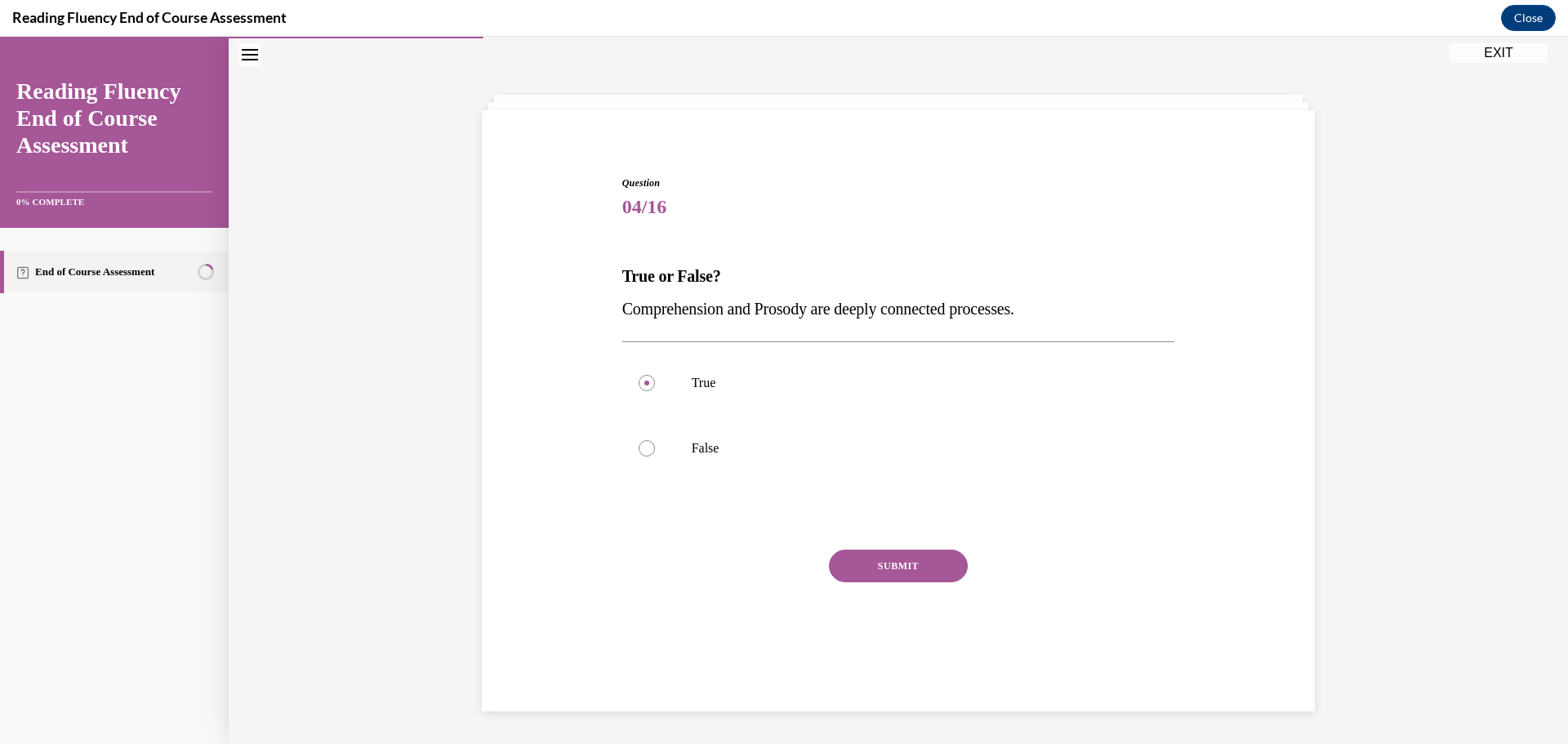
click at [936, 556] on button "SUBMIT" at bounding box center [898, 565] width 138 height 33
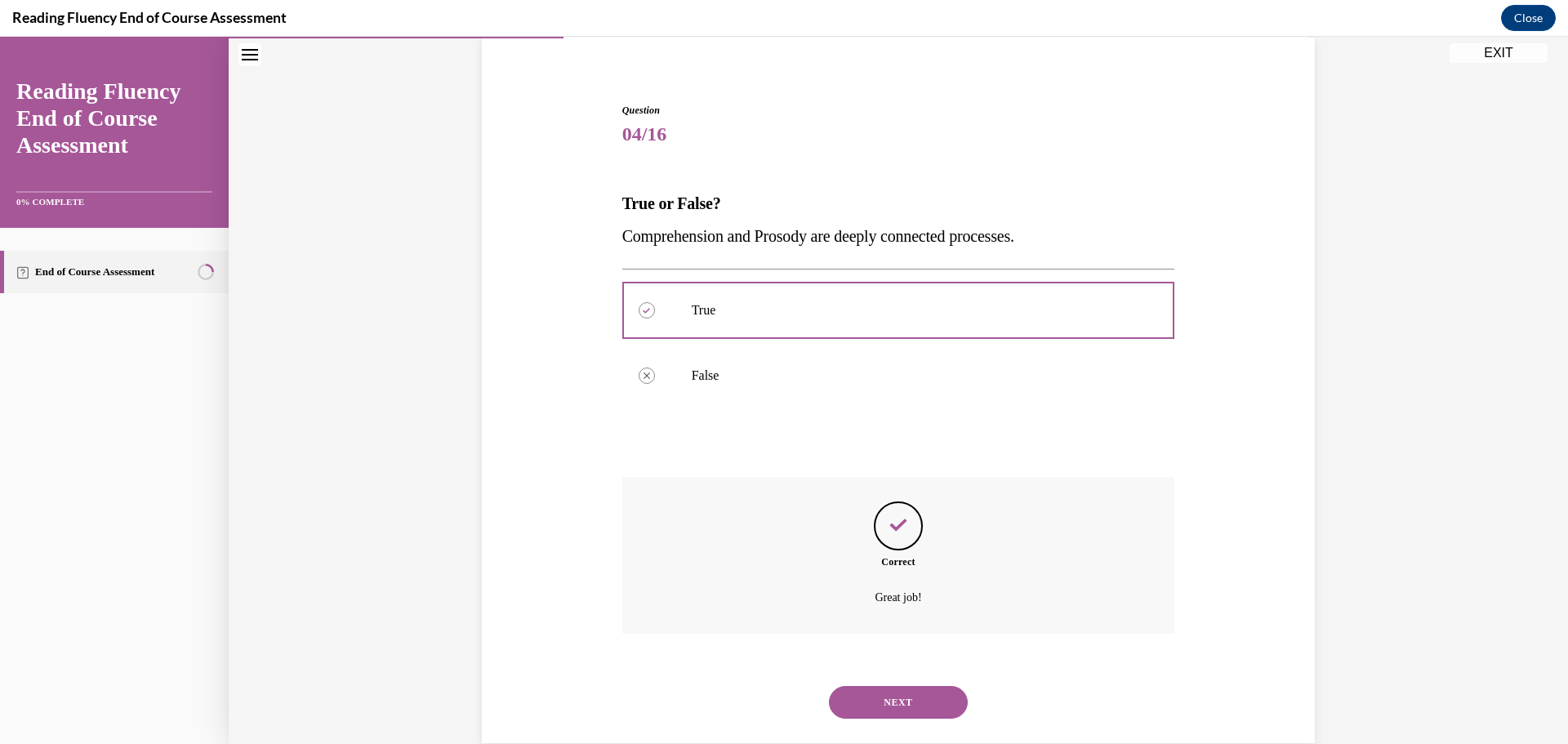
scroll to position [156, 0]
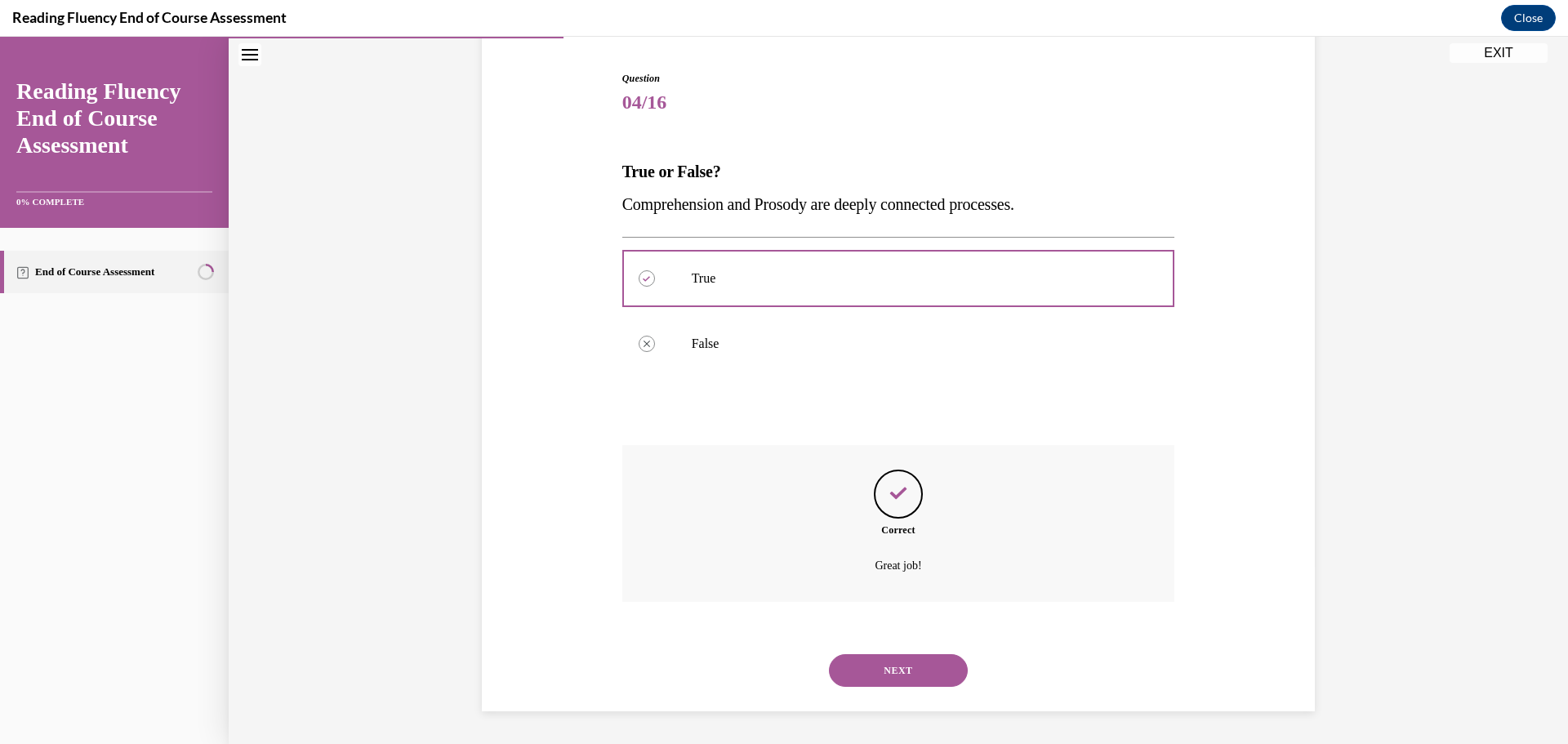
click at [890, 670] on button "NEXT" at bounding box center [898, 670] width 138 height 33
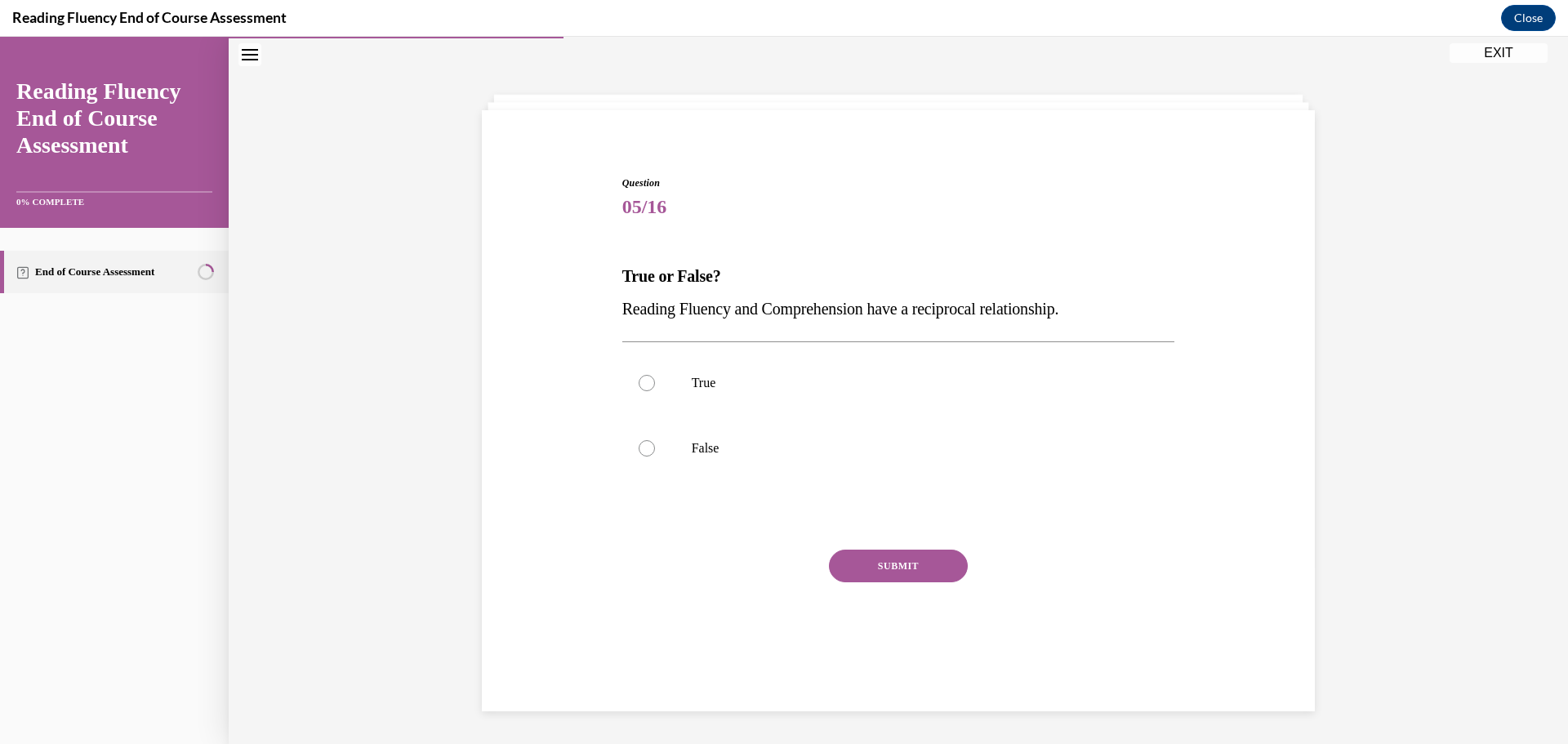
scroll to position [51, 0]
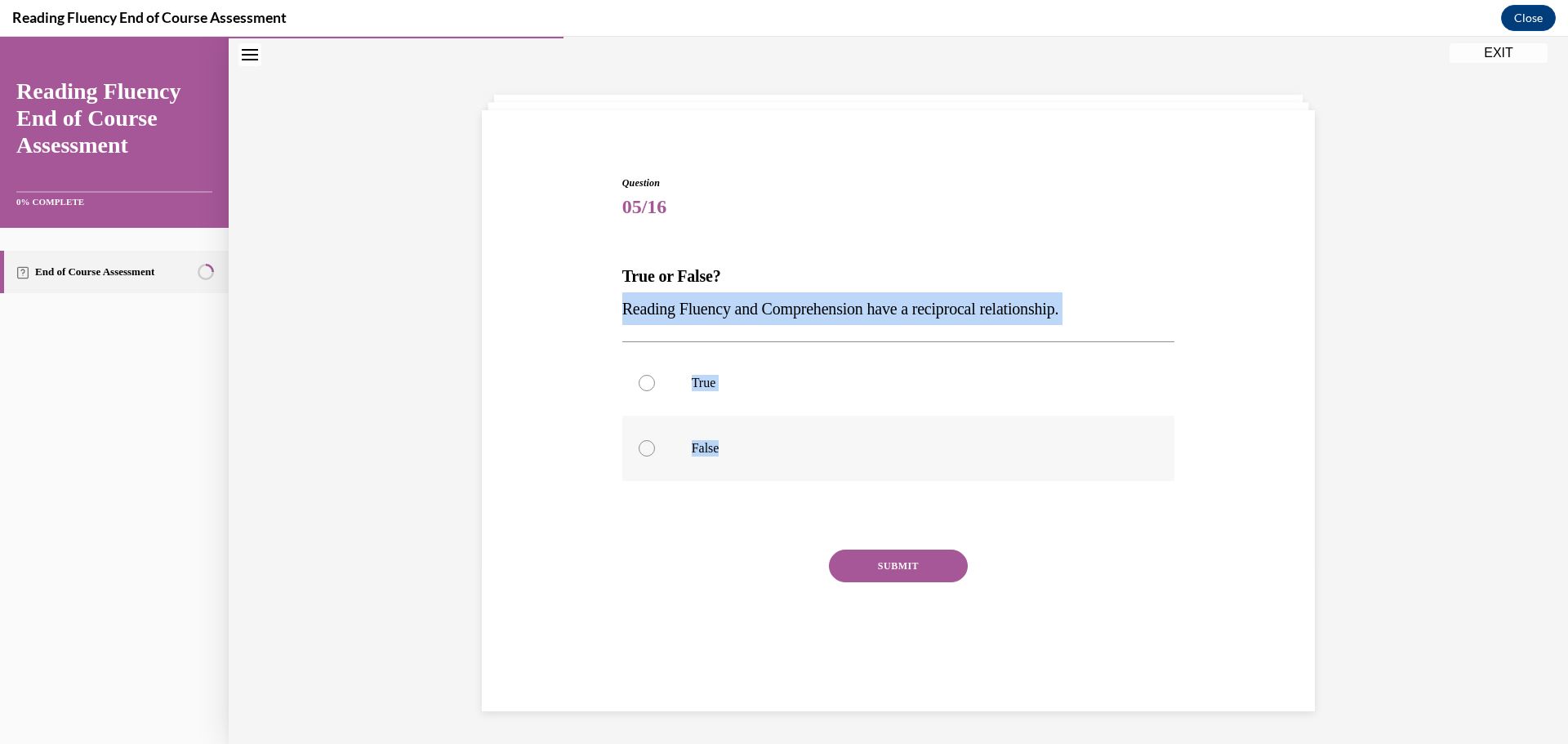
drag, startPoint x: 599, startPoint y: 305, endPoint x: 774, endPoint y: 435, distance: 218.0
click at [774, 435] on div "Question 05/16 True or False? Reading Fluency and Comprehension have a reciproc…" at bounding box center [898, 404] width 841 height 557
copy div "Reading Fluency and Comprehension have a reciprocal relationship.  True False"
drag, startPoint x: 633, startPoint y: 386, endPoint x: 662, endPoint y: 403, distance: 33.6
click at [639, 386] on div at bounding box center [646, 383] width 16 height 16
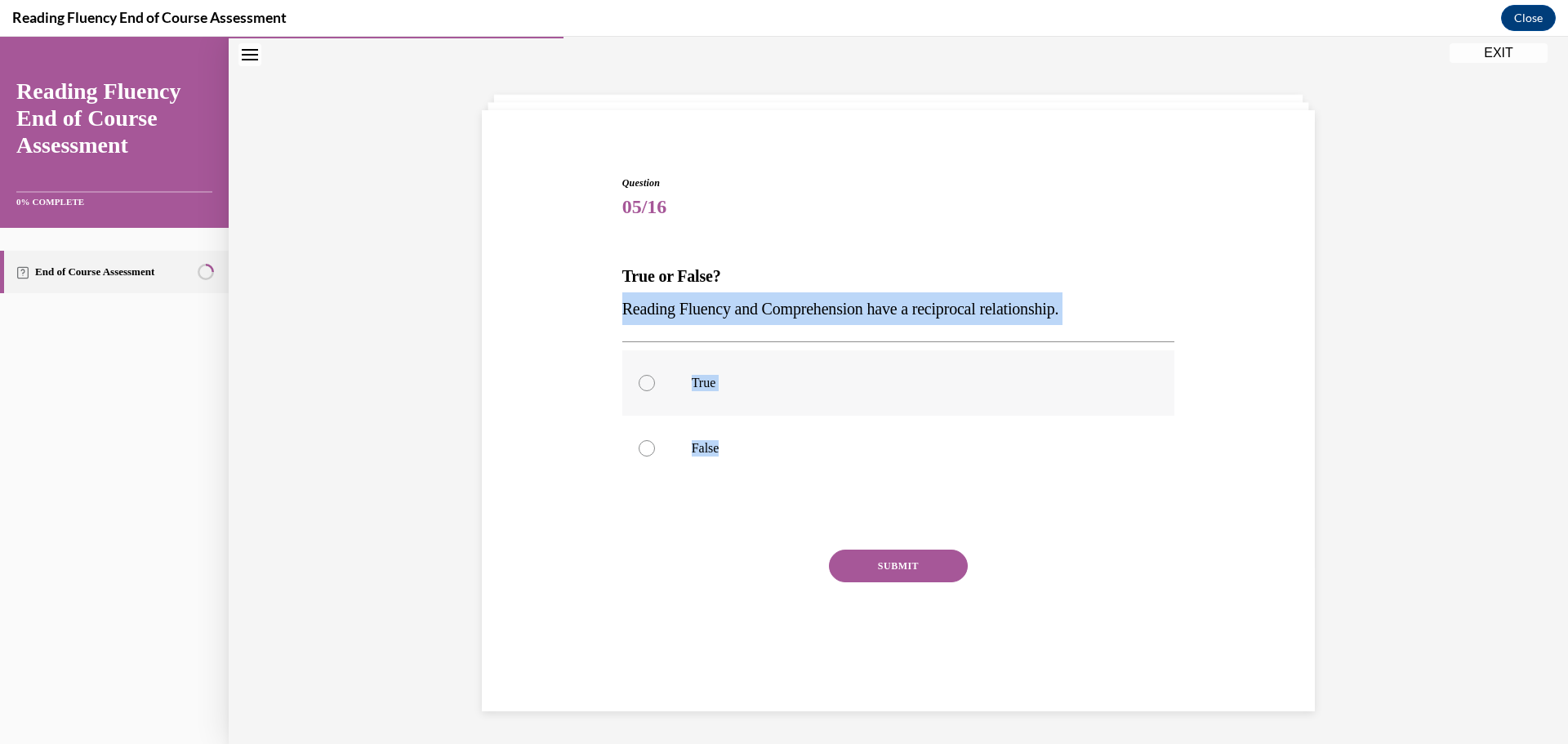
click at [639, 386] on input "True" at bounding box center [646, 383] width 16 height 16
radio input "true"
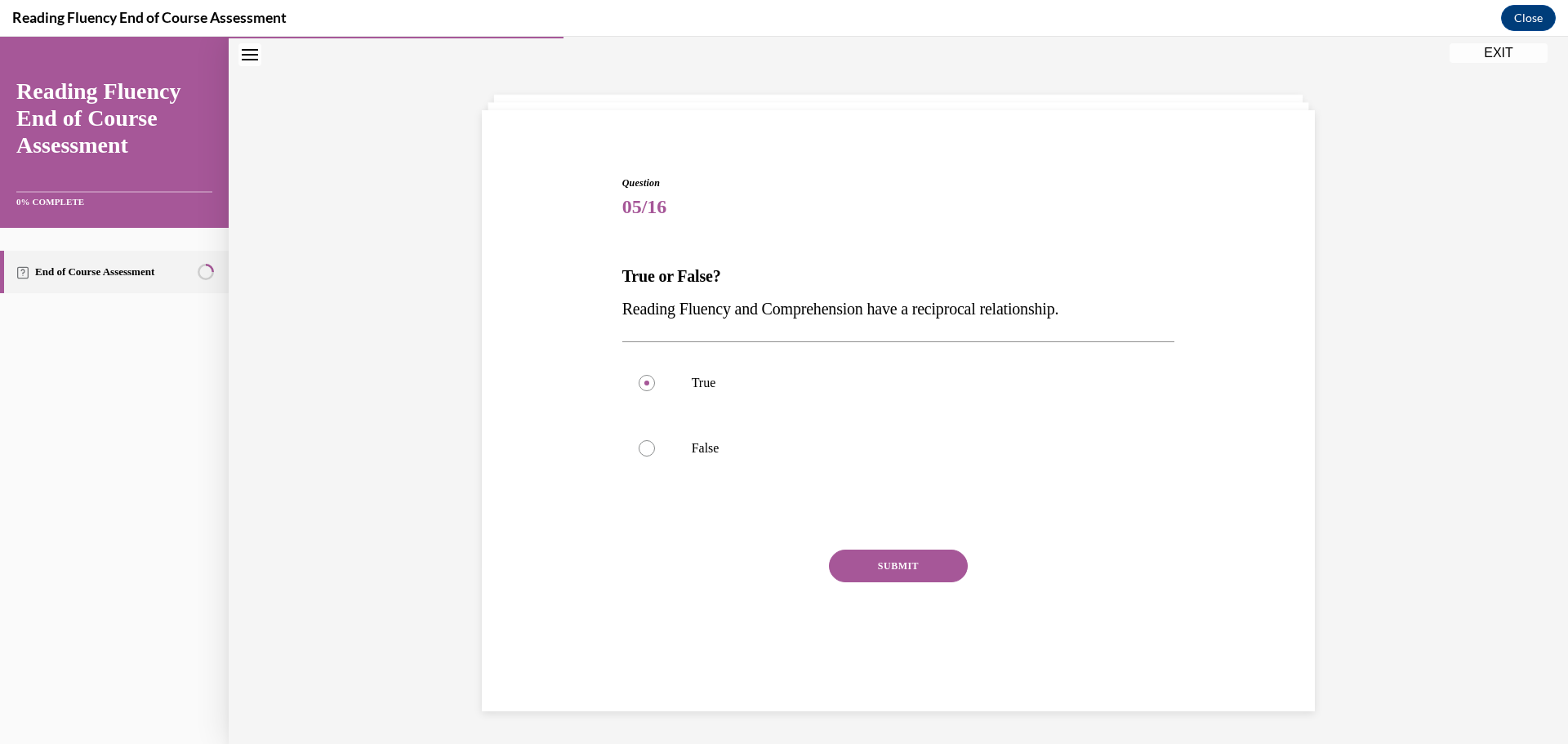
click at [902, 554] on button "SUBMIT" at bounding box center [898, 565] width 138 height 33
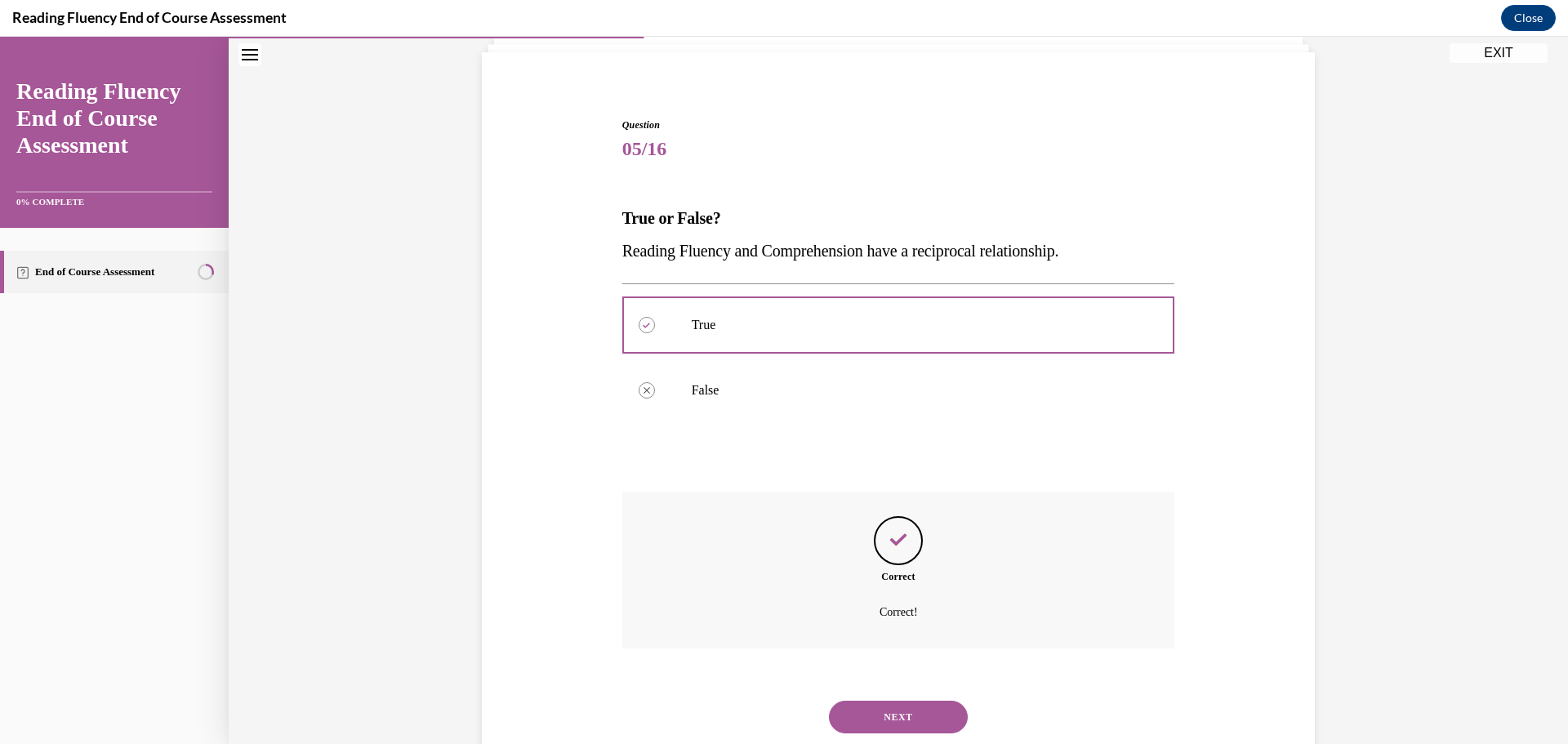
scroll to position [156, 0]
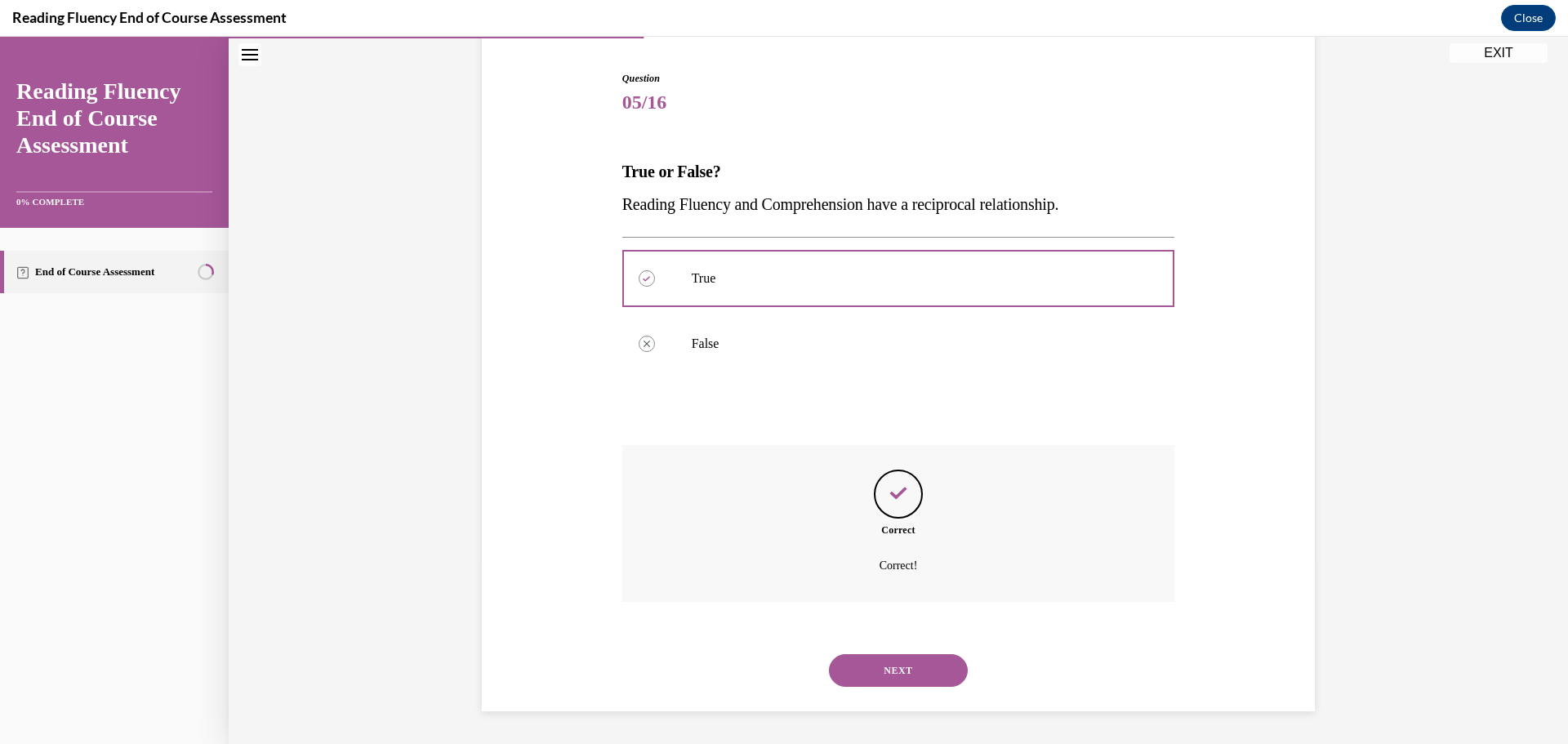
drag, startPoint x: 884, startPoint y: 677, endPoint x: 777, endPoint y: 500, distance: 206.8
click at [884, 674] on button "NEXT" at bounding box center [898, 670] width 138 height 33
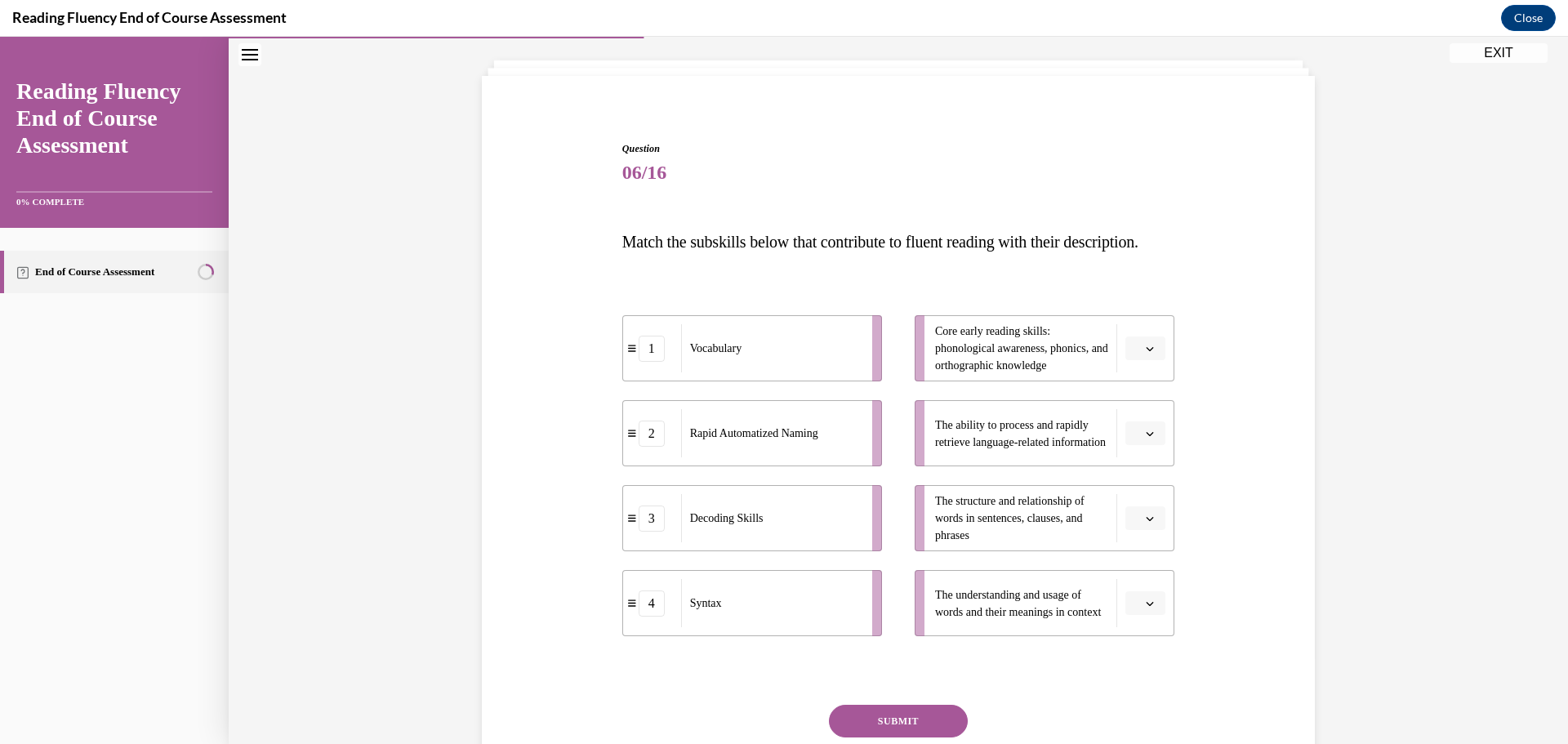
scroll to position [168, 0]
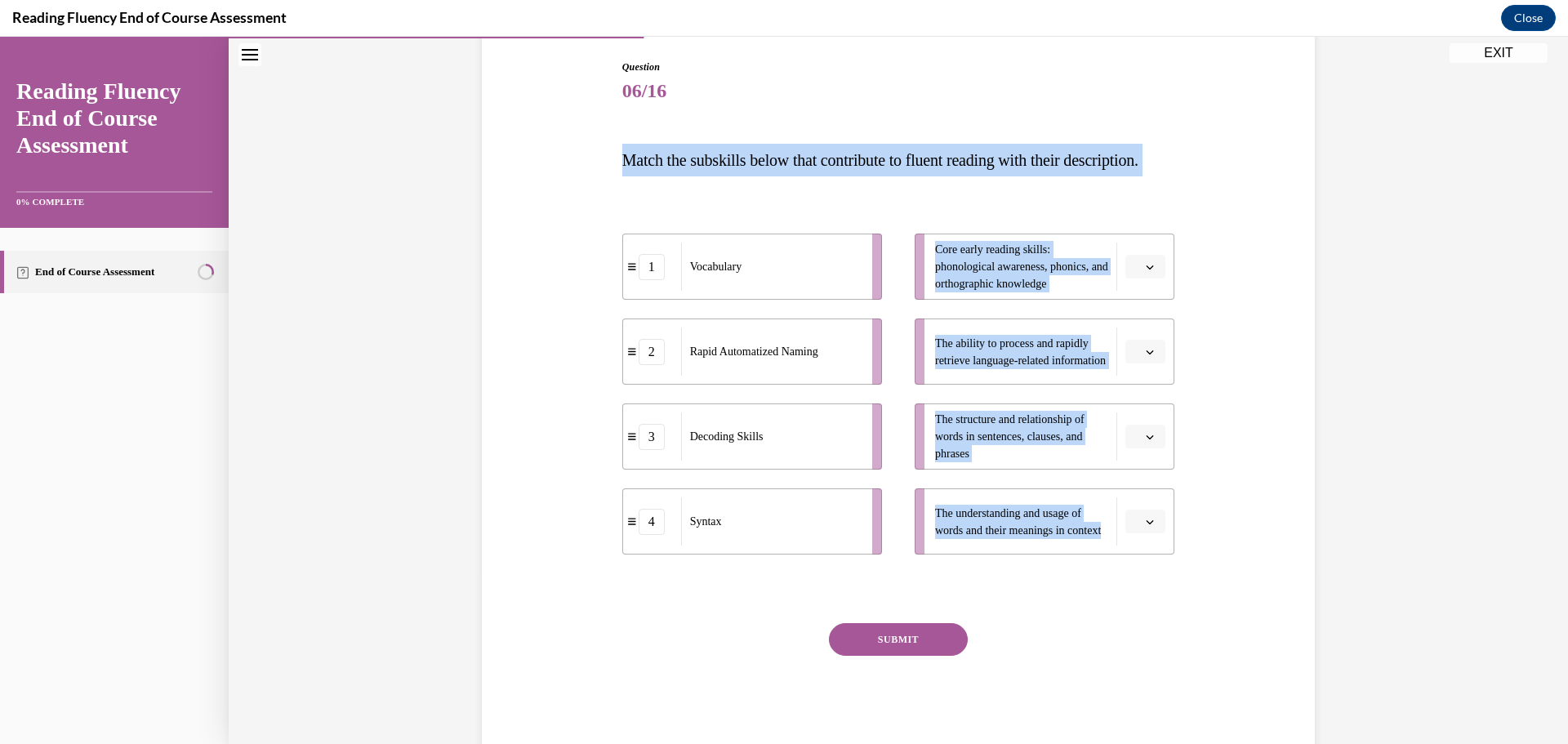
drag, startPoint x: 617, startPoint y: 152, endPoint x: 897, endPoint y: 446, distance: 406.0
click at [1130, 613] on div "Question 06/16 Match the subskills below that contribute to fluent reading with…" at bounding box center [898, 408] width 553 height 697
click at [591, 139] on div "Question 06/16 Match the subskills below that contribute to fluent reading with…" at bounding box center [898, 384] width 841 height 747
drag, startPoint x: 613, startPoint y: 158, endPoint x: 1069, endPoint y: 276, distance: 471.0
click at [1071, 547] on div "Question 06/16 Match the subskills below that contribute to fluent reading with…" at bounding box center [899, 397] width 561 height 722
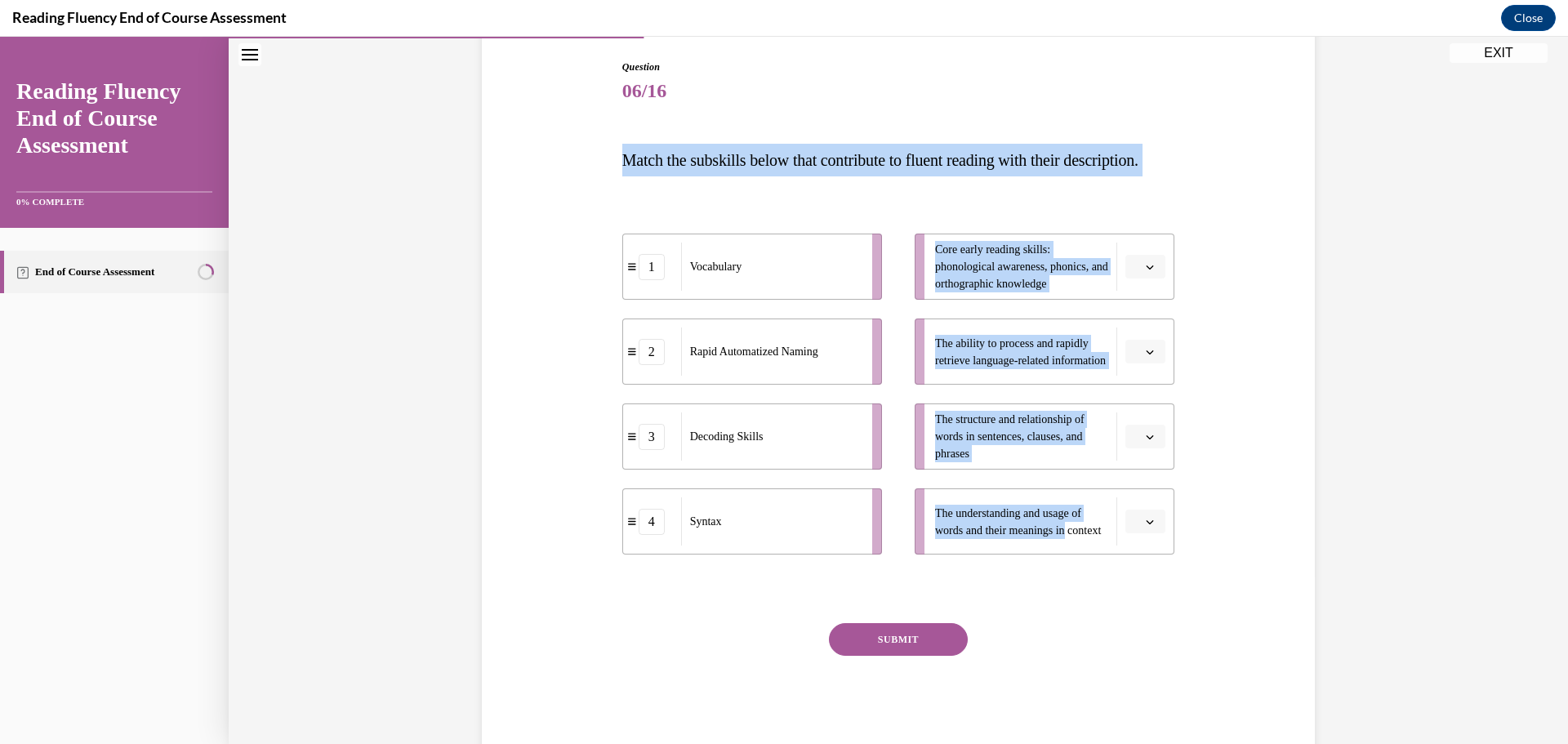
click at [1117, 146] on p "Match the subskills below that contribute to fluent reading with their descript…" at bounding box center [898, 160] width 553 height 33
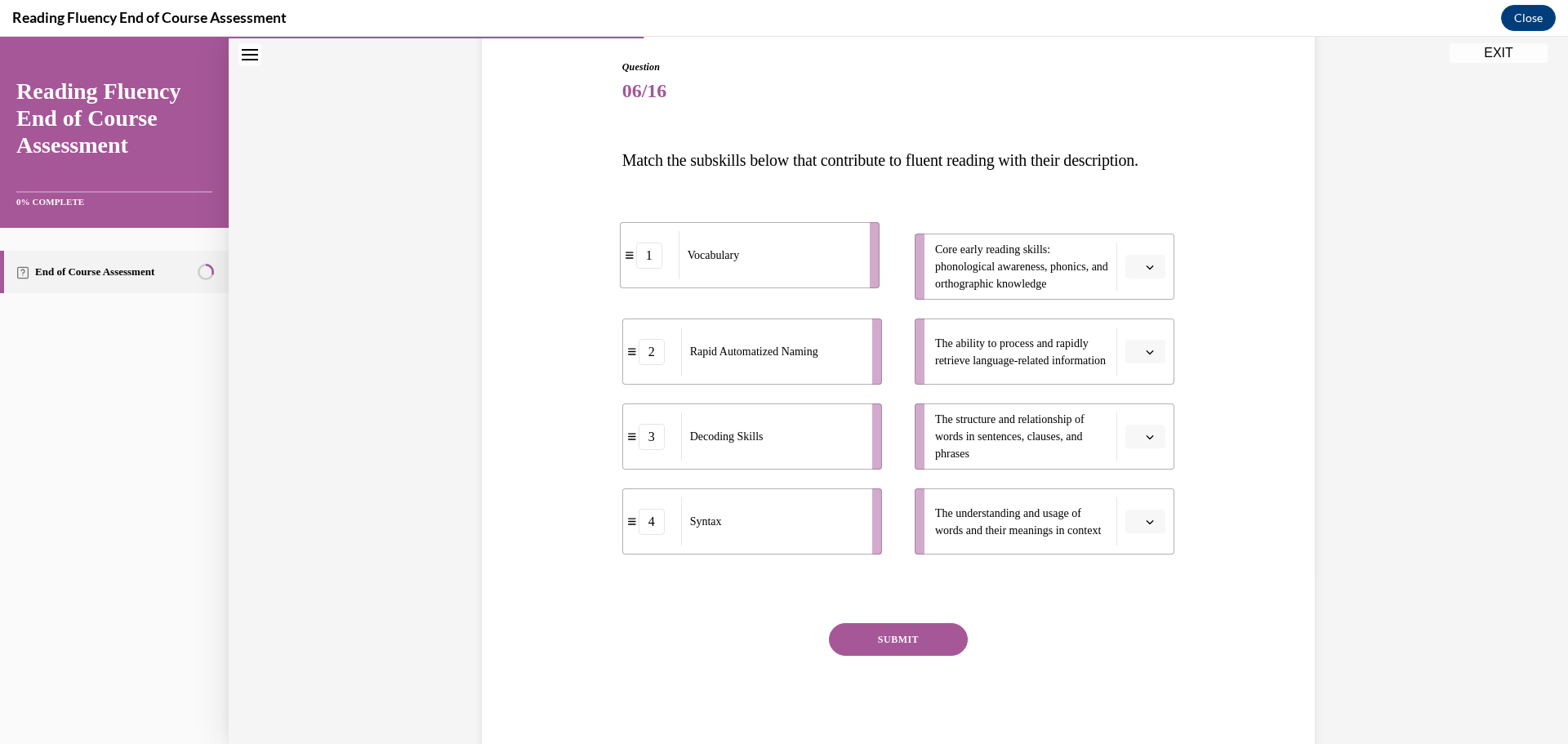
drag, startPoint x: 739, startPoint y: 326, endPoint x: 736, endPoint y: 314, distance: 12.4
click at [736, 288] on li "1 Vocabulary" at bounding box center [749, 255] width 260 height 66
drag, startPoint x: 763, startPoint y: 398, endPoint x: 1058, endPoint y: 397, distance: 295.0
click at [1058, 375] on div "Rapid Automatized Naming" at bounding box center [1066, 350] width 181 height 48
click at [1152, 534] on button "button" at bounding box center [1145, 522] width 40 height 24
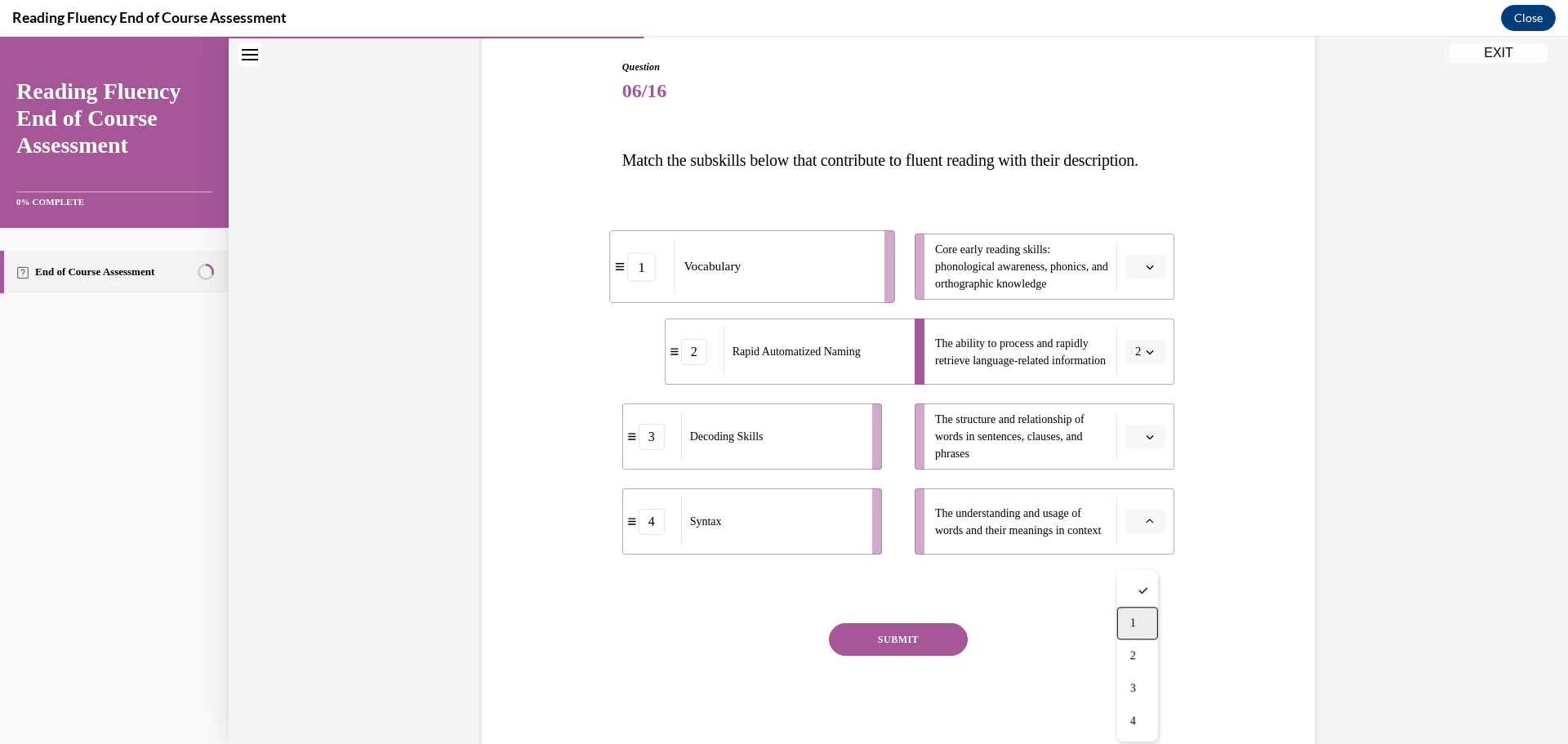
click at [1143, 620] on div "1" at bounding box center [1138, 623] width 41 height 33
click at [1146, 441] on icon "button" at bounding box center [1150, 437] width 8 height 8
click at [1146, 635] on div "4" at bounding box center [1138, 635] width 41 height 33
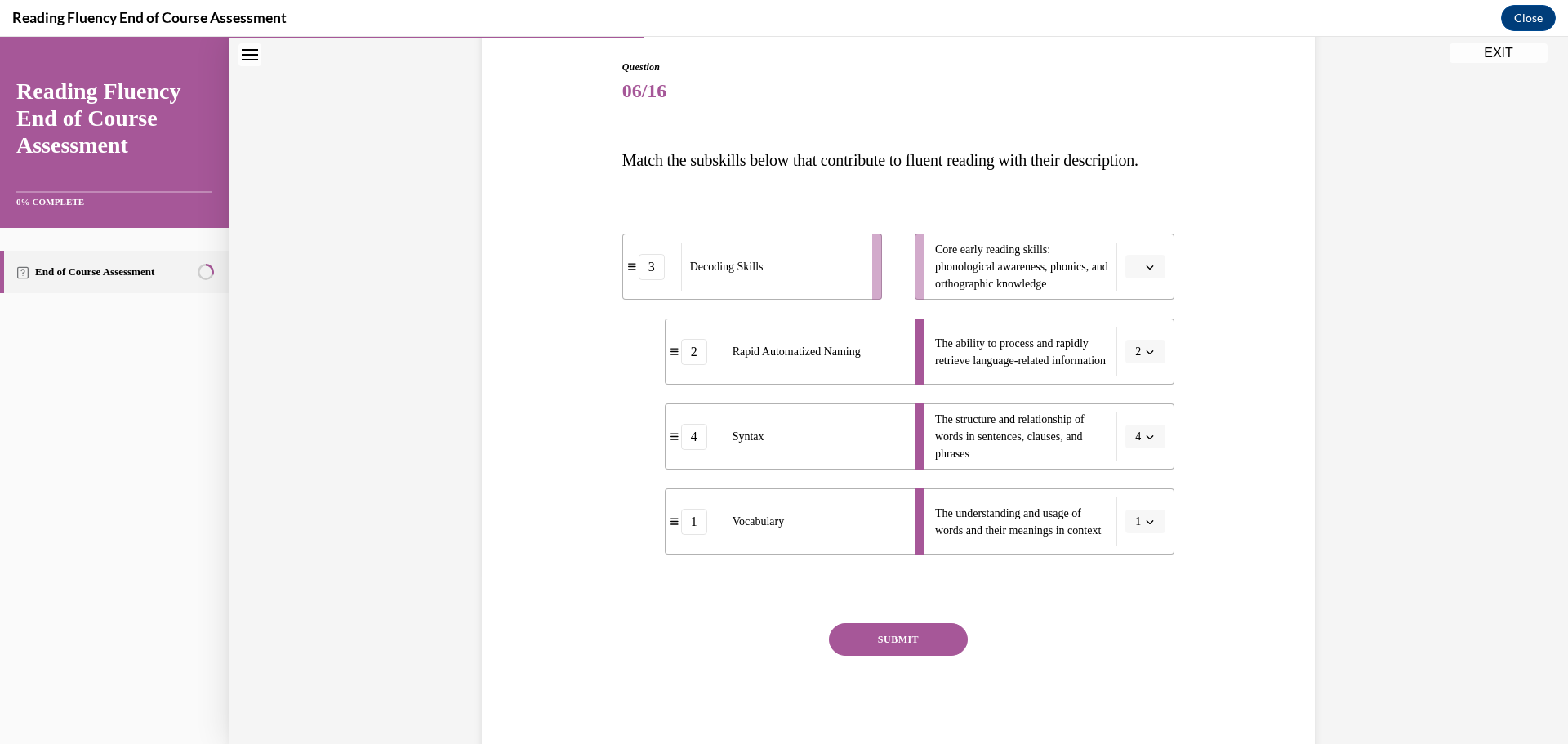
click at [907, 656] on button "SUBMIT" at bounding box center [898, 639] width 138 height 33
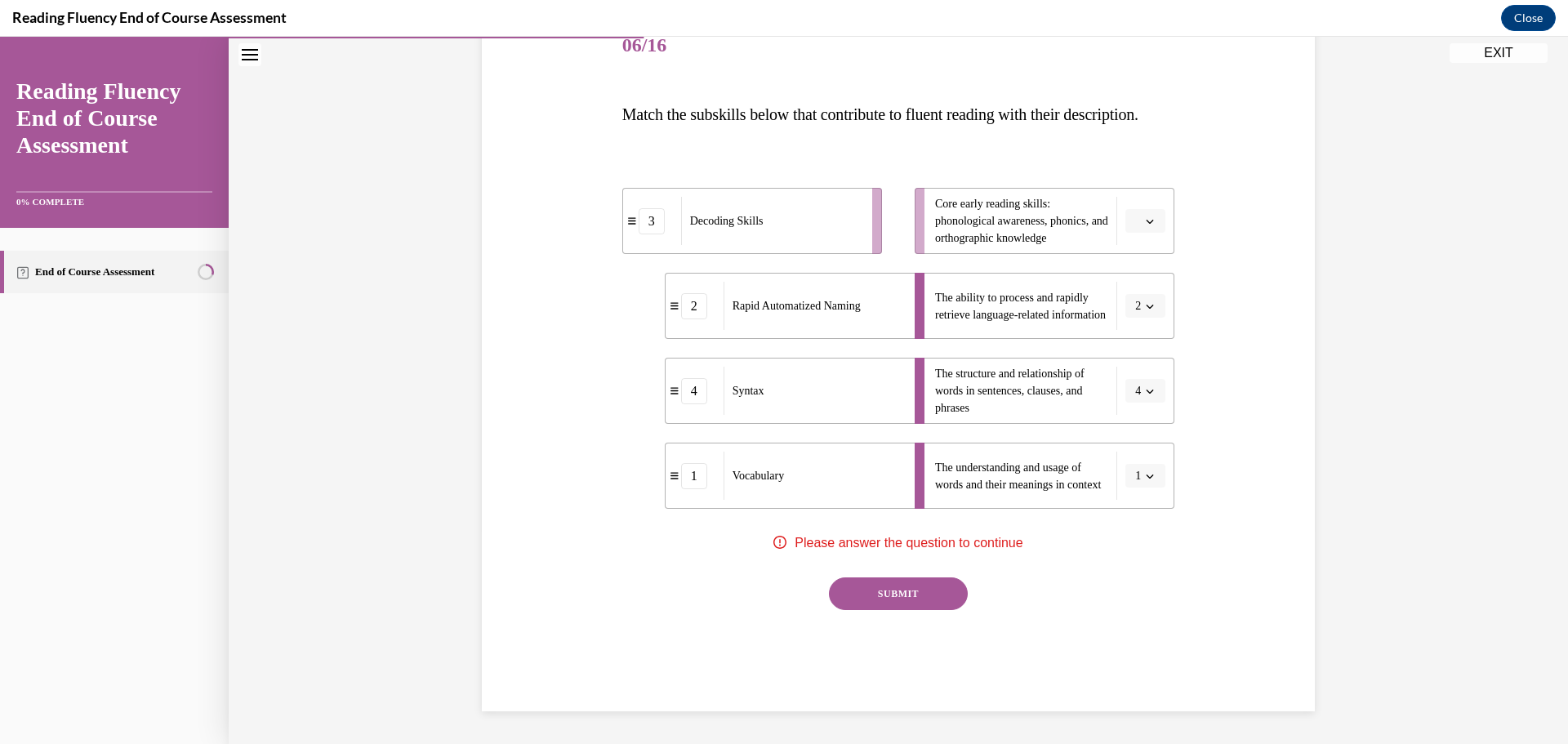
scroll to position [246, 0]
click at [1150, 228] on button "button" at bounding box center [1145, 221] width 40 height 24
click at [1140, 353] on div "3" at bounding box center [1138, 355] width 41 height 33
click at [915, 601] on button "SUBMIT" at bounding box center [898, 593] width 138 height 33
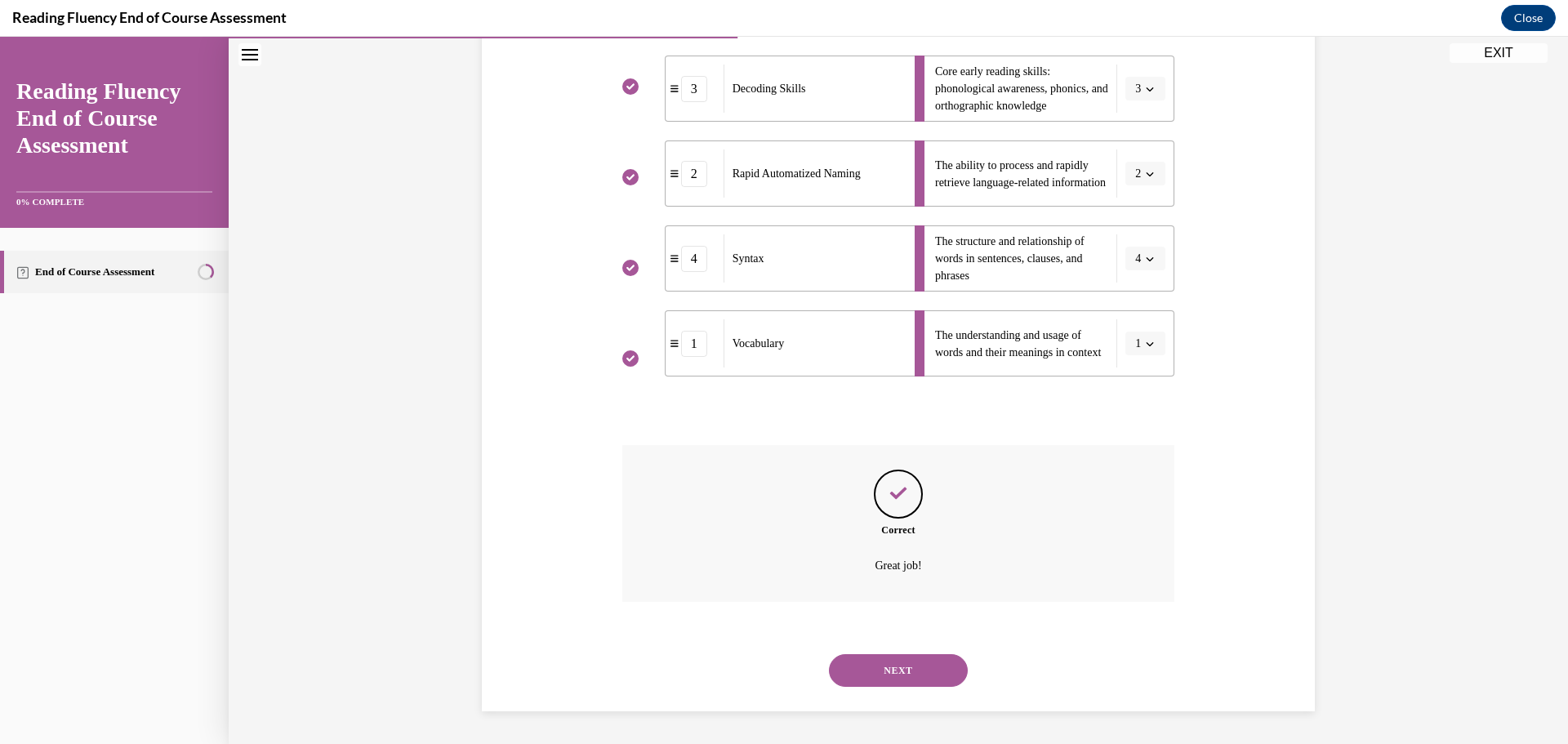
scroll to position [378, 0]
drag, startPoint x: 932, startPoint y: 669, endPoint x: 875, endPoint y: 613, distance: 79.9
click at [930, 667] on button "NEXT" at bounding box center [898, 670] width 138 height 33
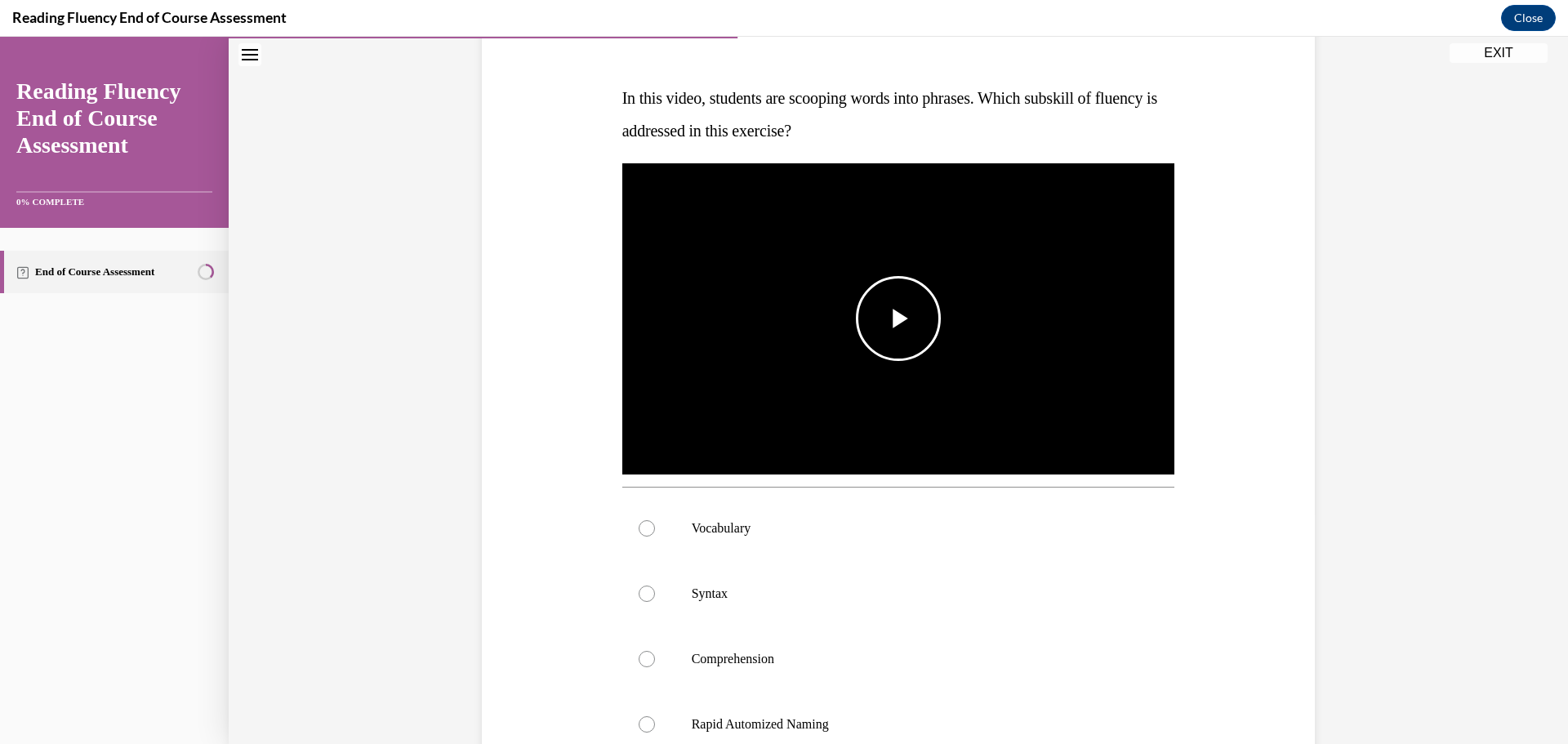
scroll to position [245, 0]
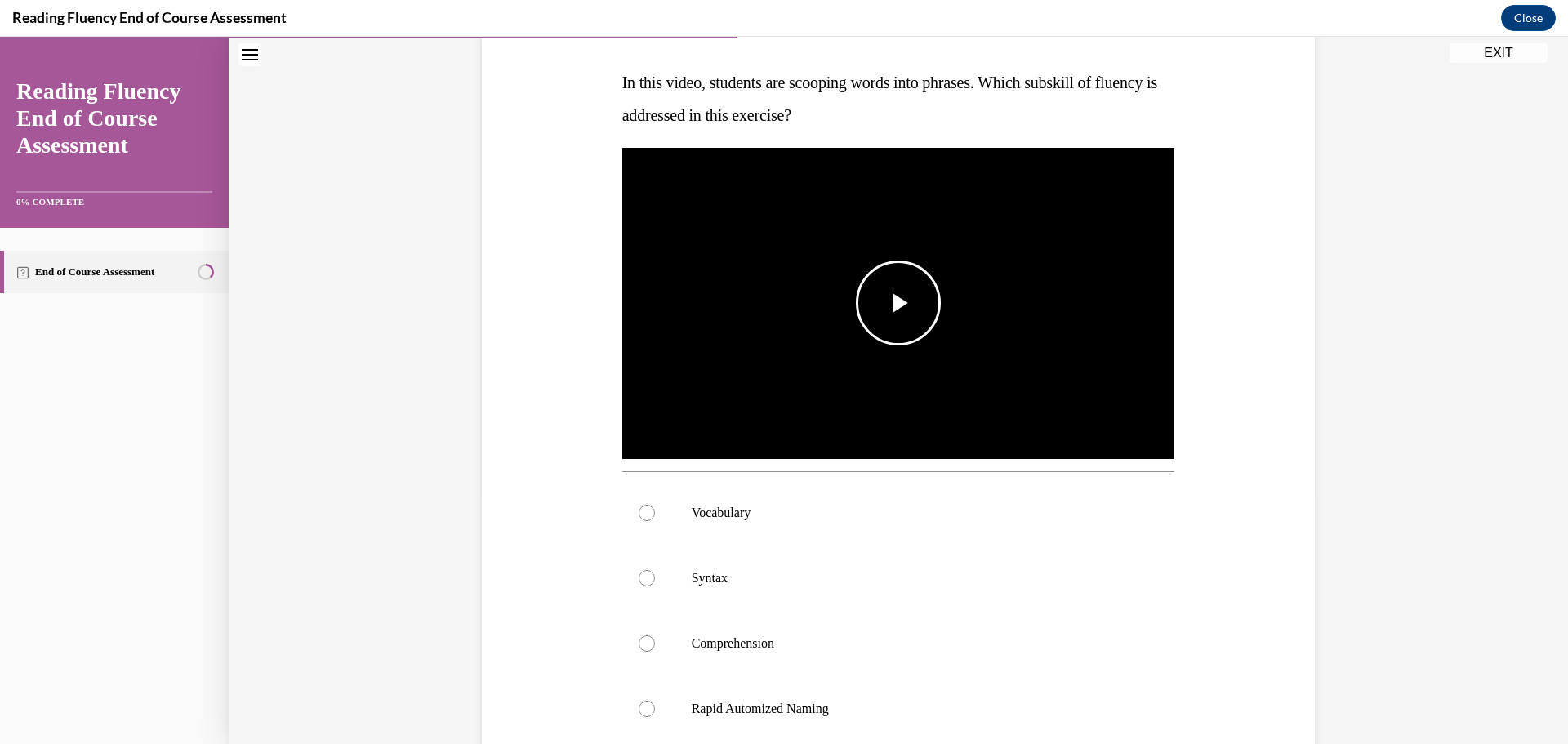
click at [898, 303] on span "Video player" at bounding box center [898, 303] width 0 height 0
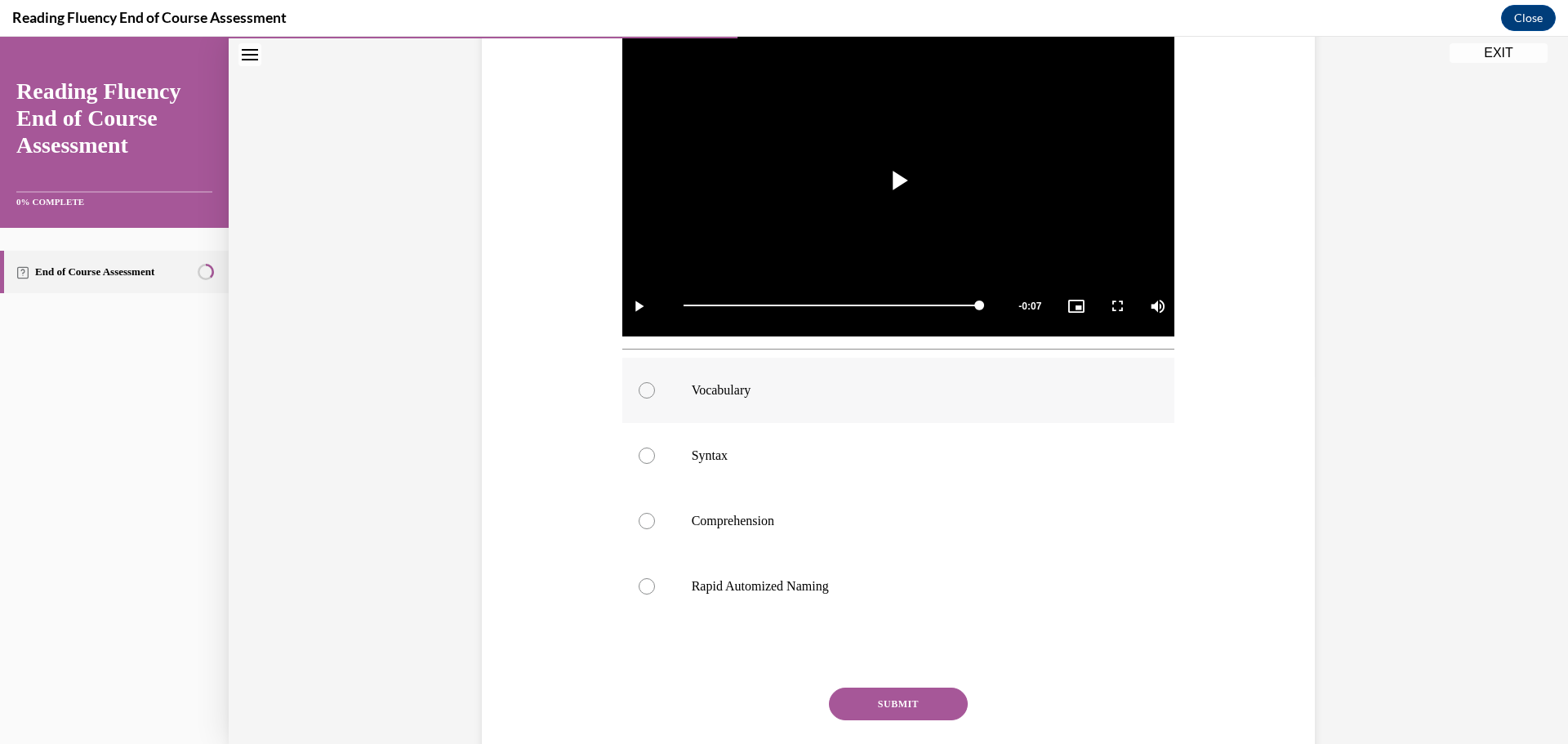
scroll to position [408, 0]
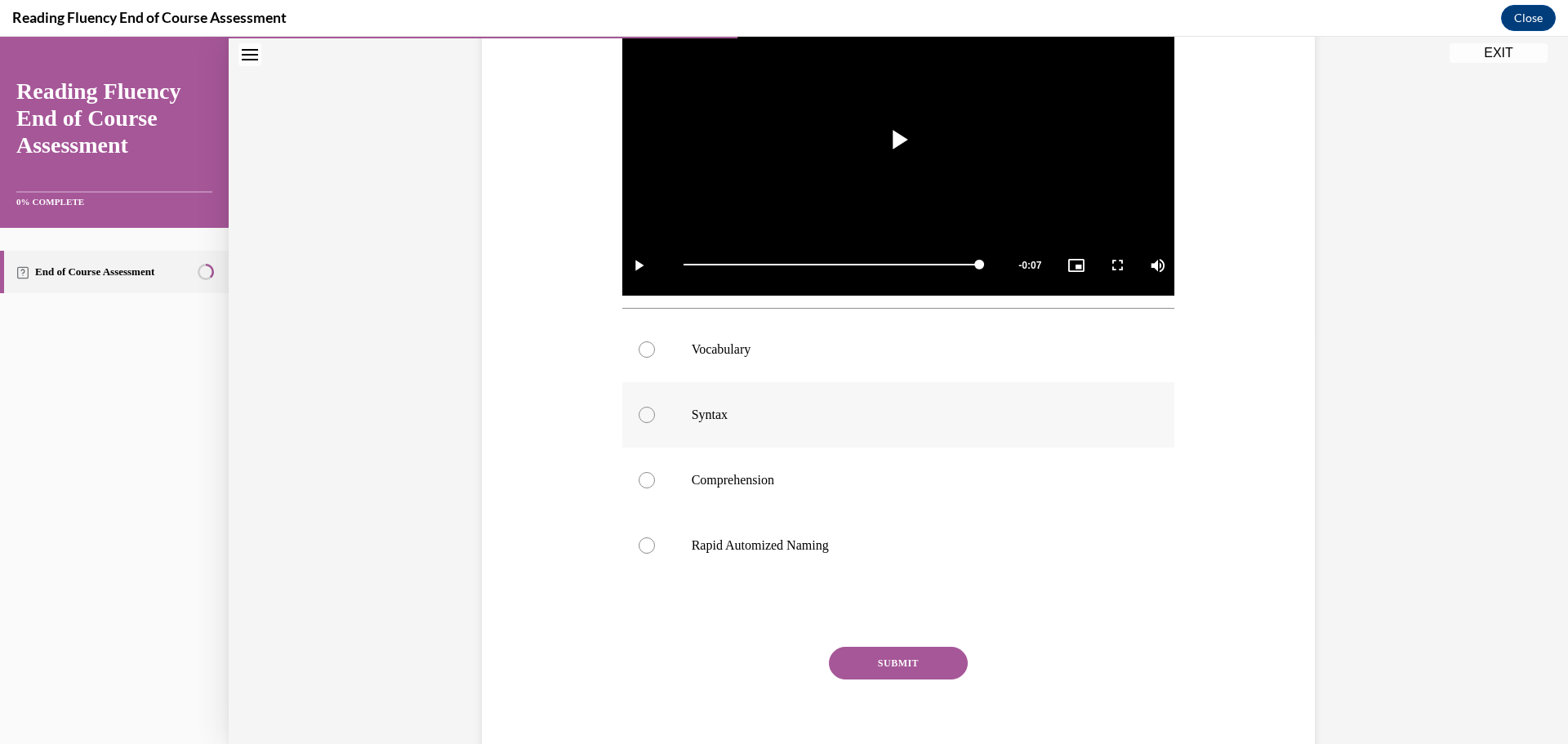
click at [639, 418] on div at bounding box center [646, 415] width 16 height 16
click at [639, 418] on input "Syntax" at bounding box center [646, 415] width 16 height 16
radio input "true"
click at [906, 667] on button "SUBMIT" at bounding box center [898, 663] width 138 height 33
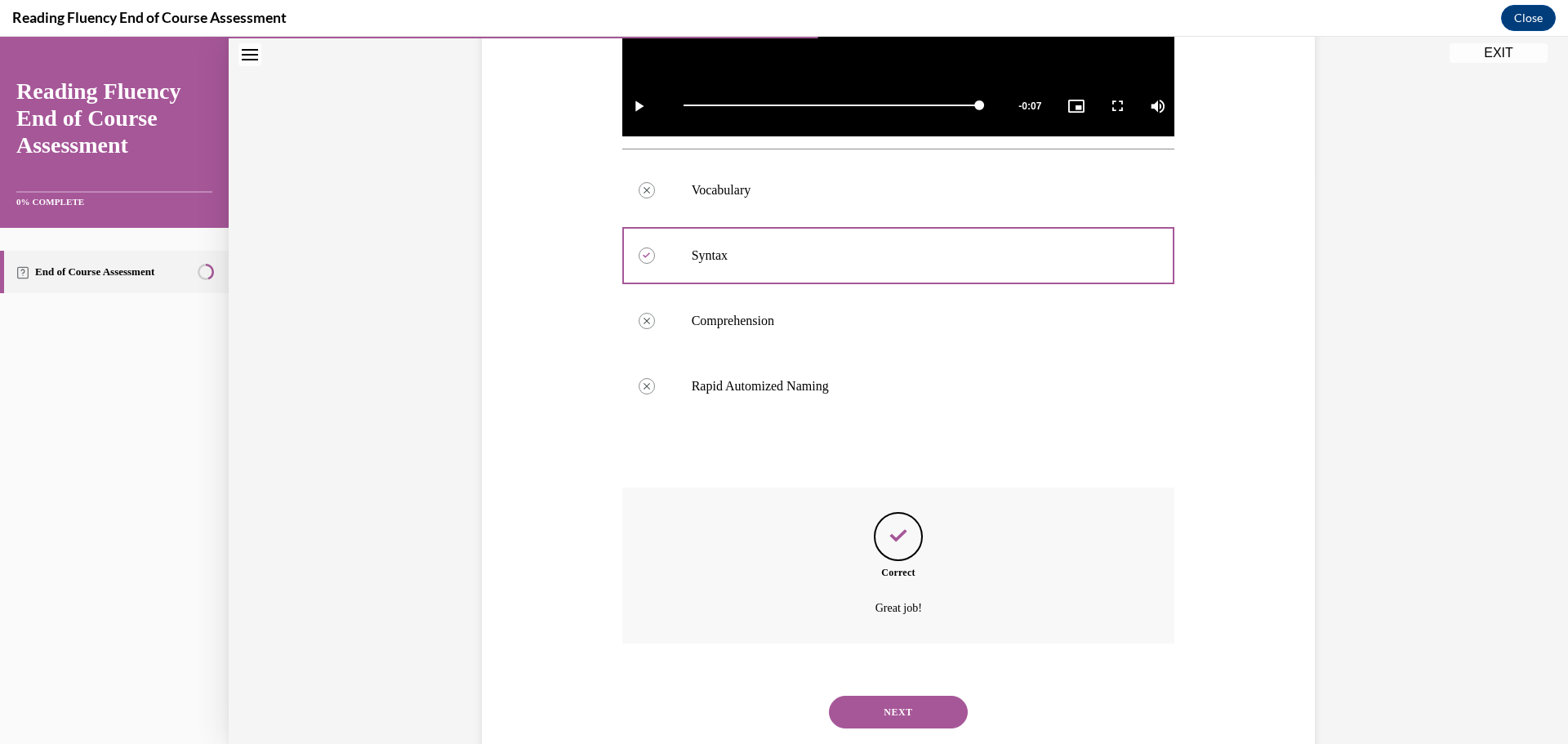
scroll to position [609, 0]
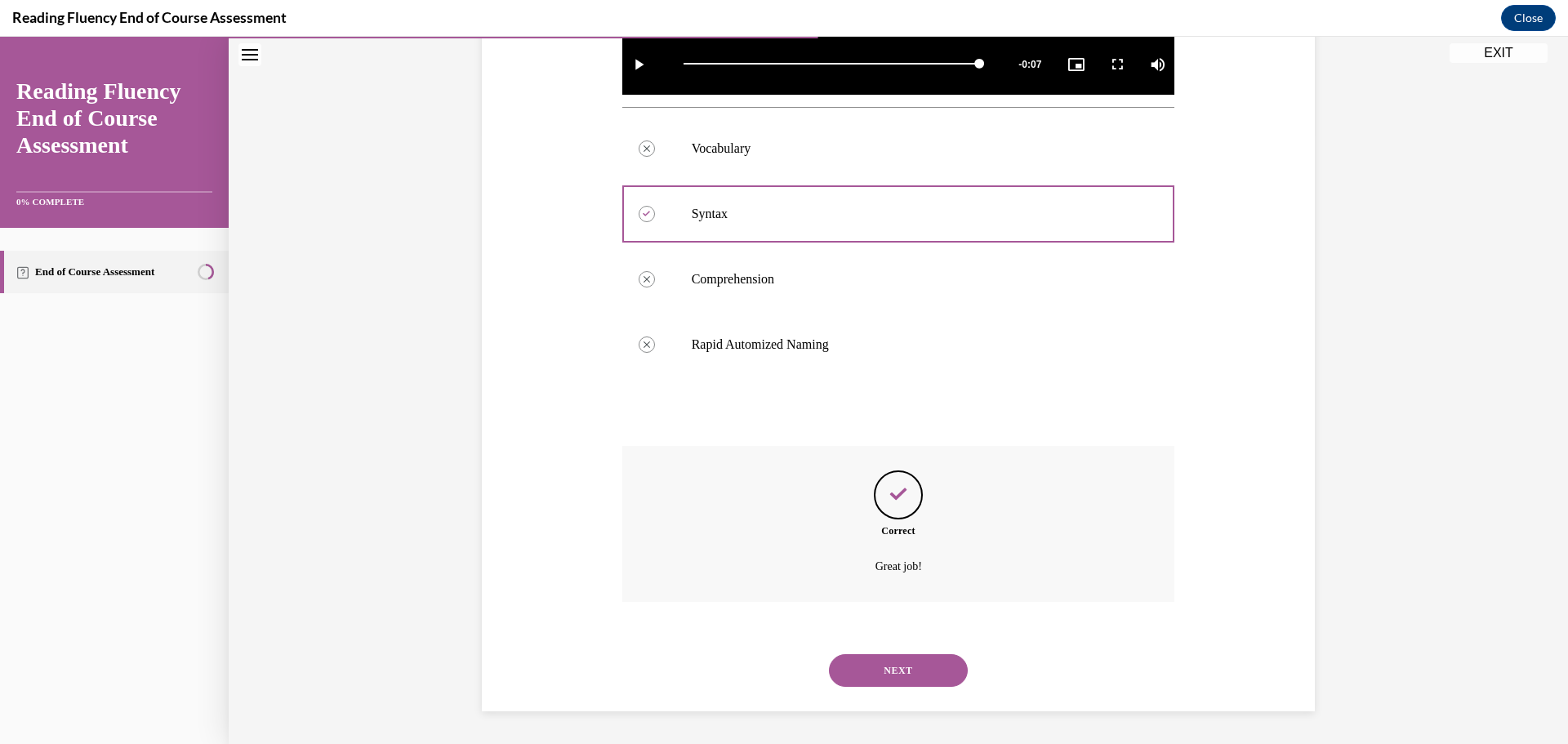
click at [910, 664] on button "NEXT" at bounding box center [898, 670] width 138 height 33
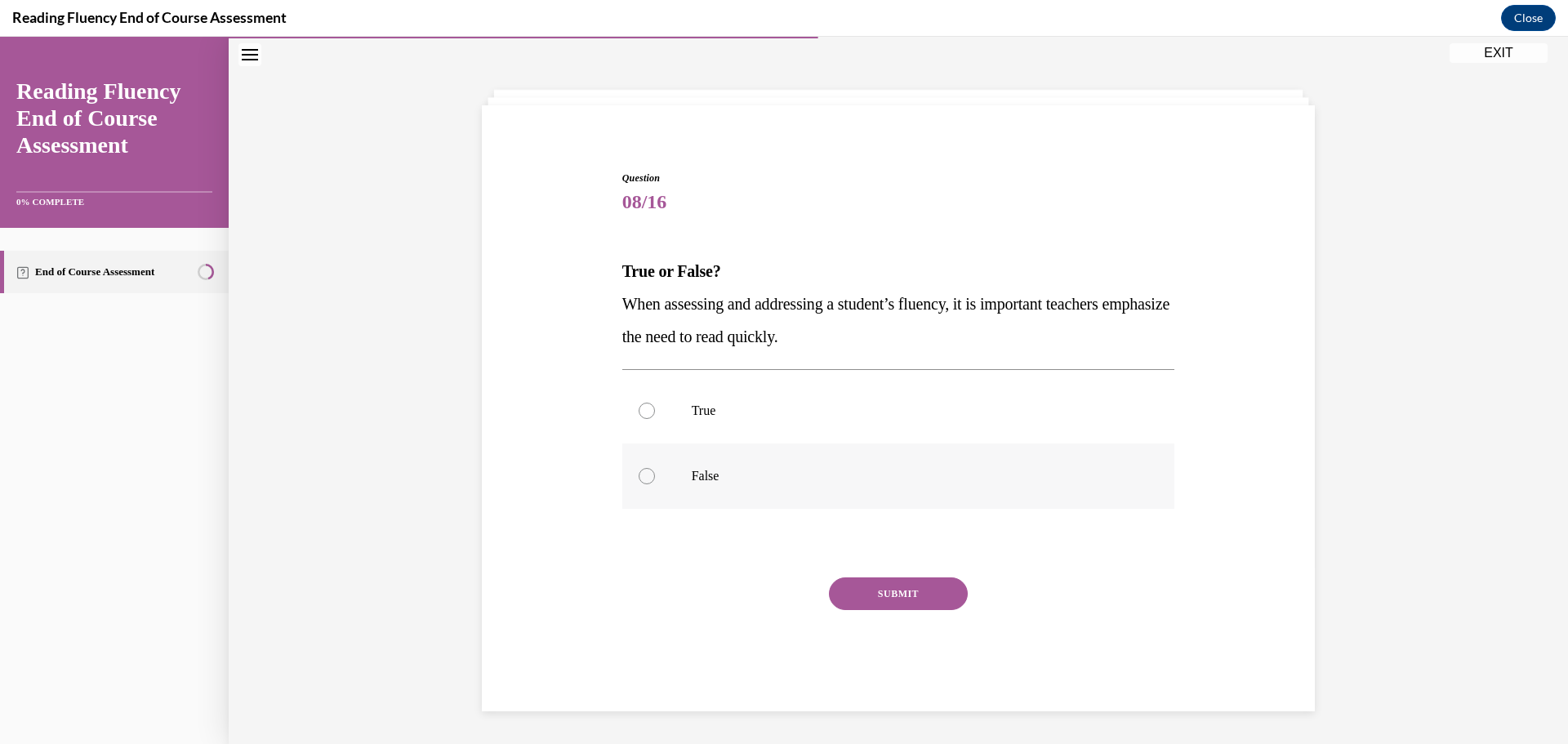
scroll to position [56, 0]
click at [651, 480] on label "False" at bounding box center [898, 476] width 553 height 66
click at [651, 480] on input "False" at bounding box center [646, 475] width 16 height 16
radio input "true"
click at [908, 601] on button "SUBMIT" at bounding box center [898, 593] width 138 height 33
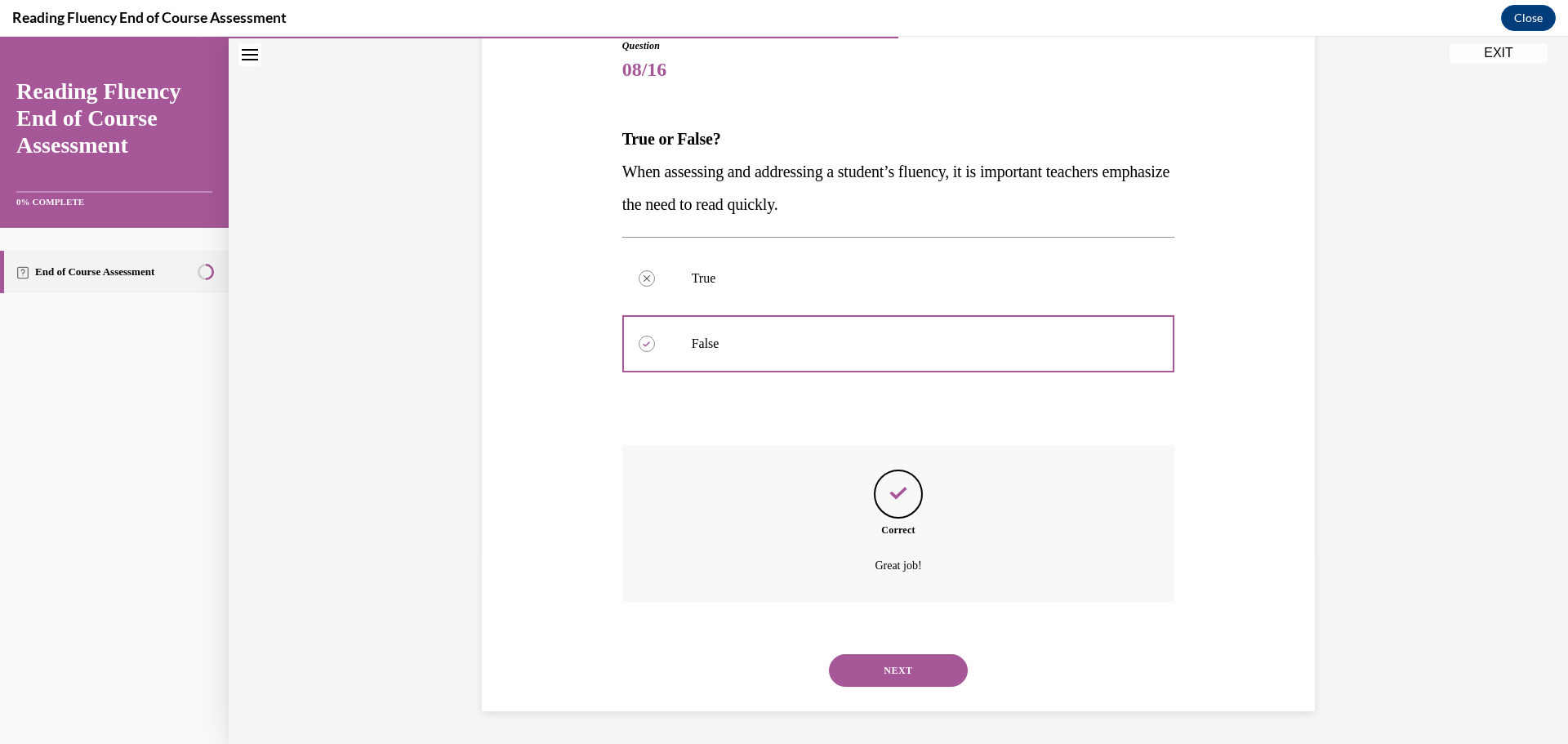
click at [904, 679] on button "NEXT" at bounding box center [898, 670] width 138 height 33
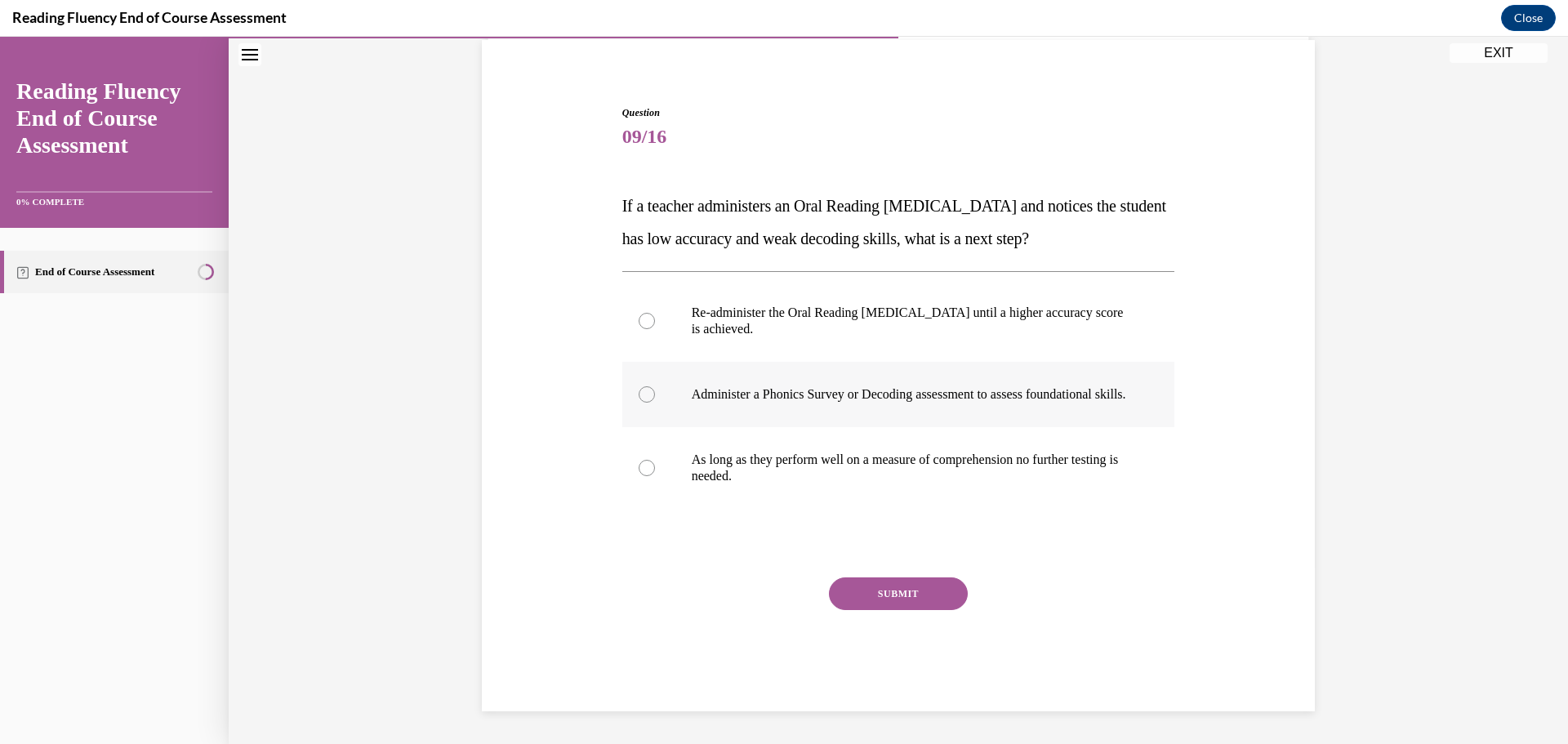
click at [646, 388] on div at bounding box center [646, 394] width 16 height 16
click at [646, 388] on input "Administer a Phonics Survey or Decoding assessment to assess foundational skill…" at bounding box center [646, 394] width 16 height 16
radio input "true"
click at [907, 581] on button "SUBMIT" at bounding box center [898, 593] width 138 height 33
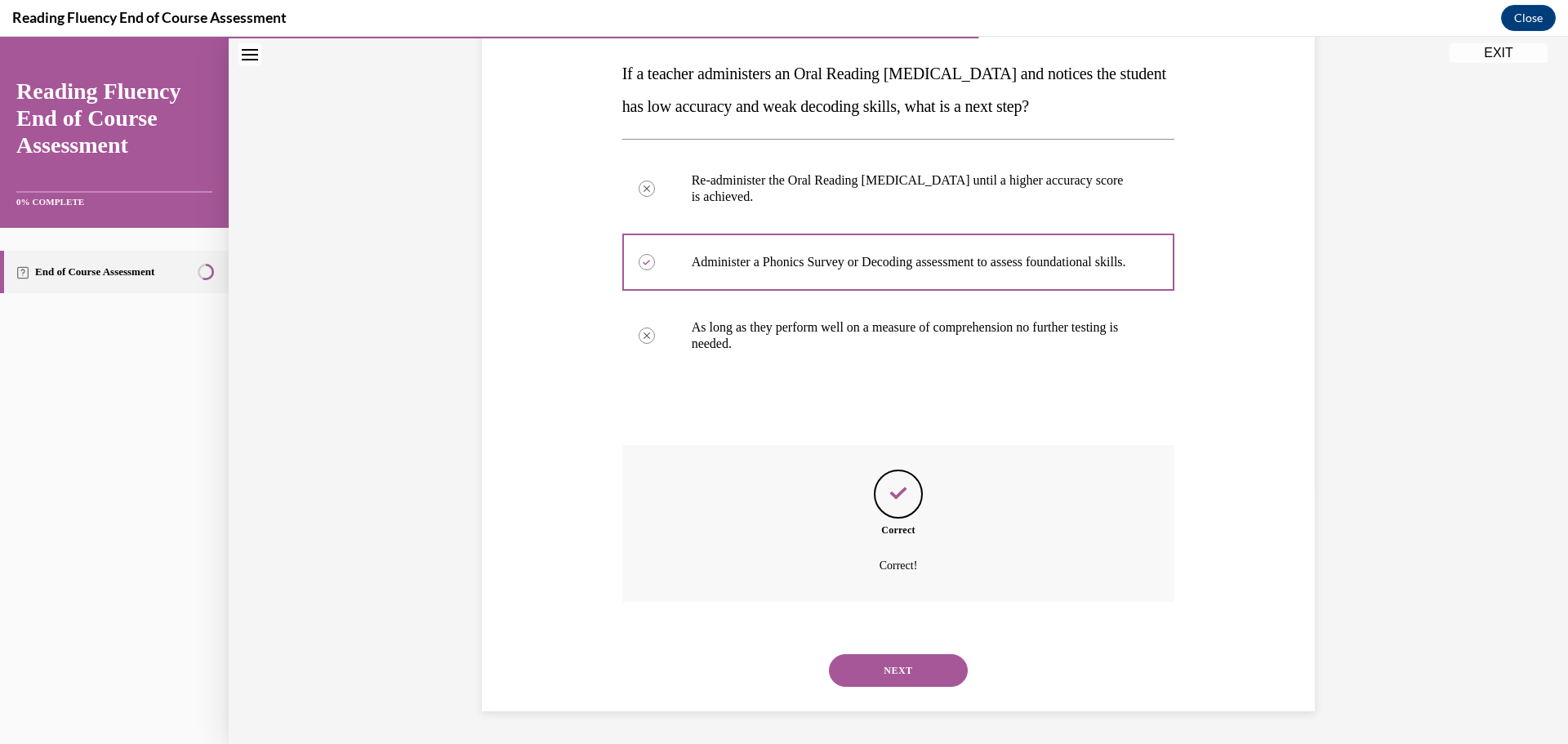
scroll to position [270, 0]
click at [906, 670] on button "NEXT" at bounding box center [898, 670] width 138 height 33
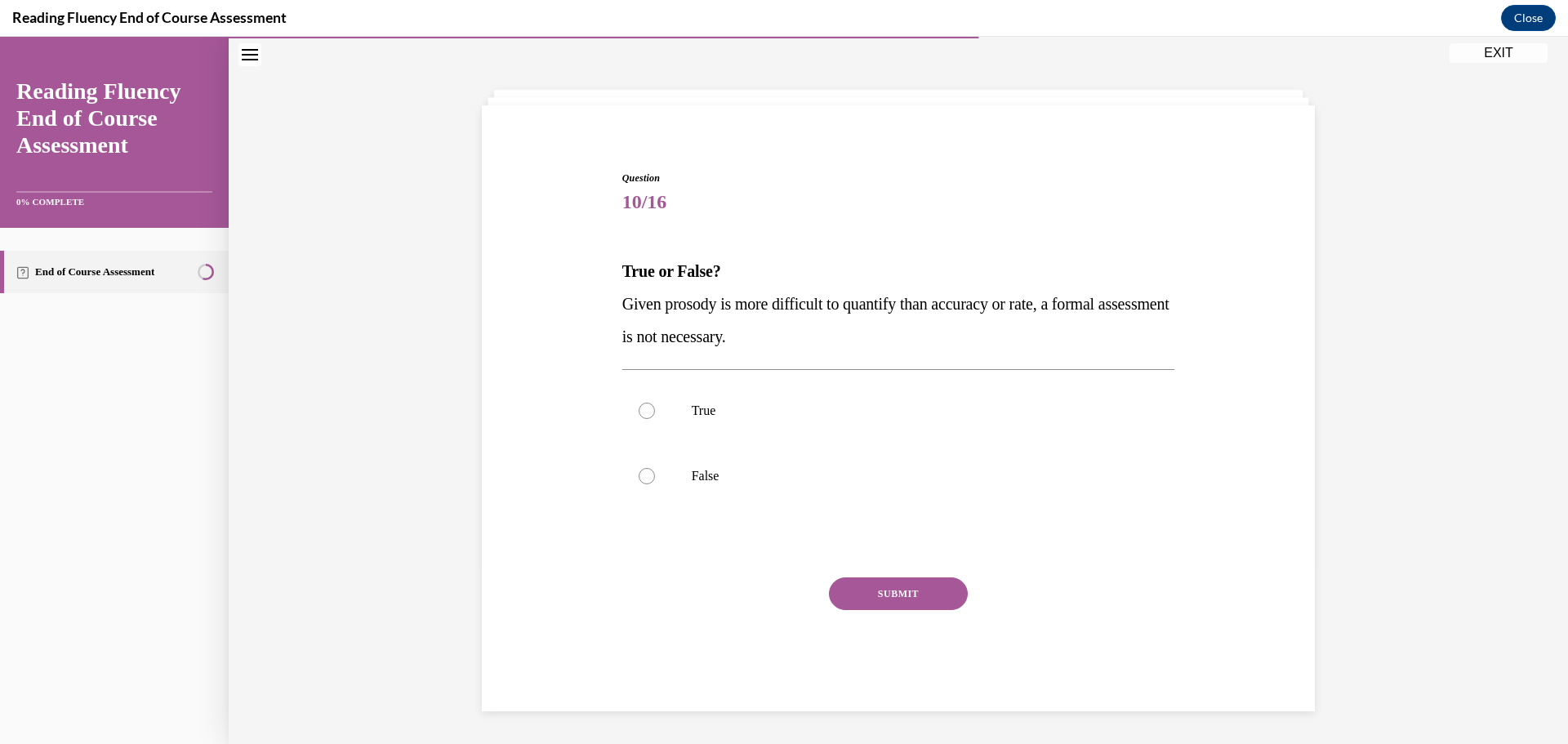
scroll to position [56, 0]
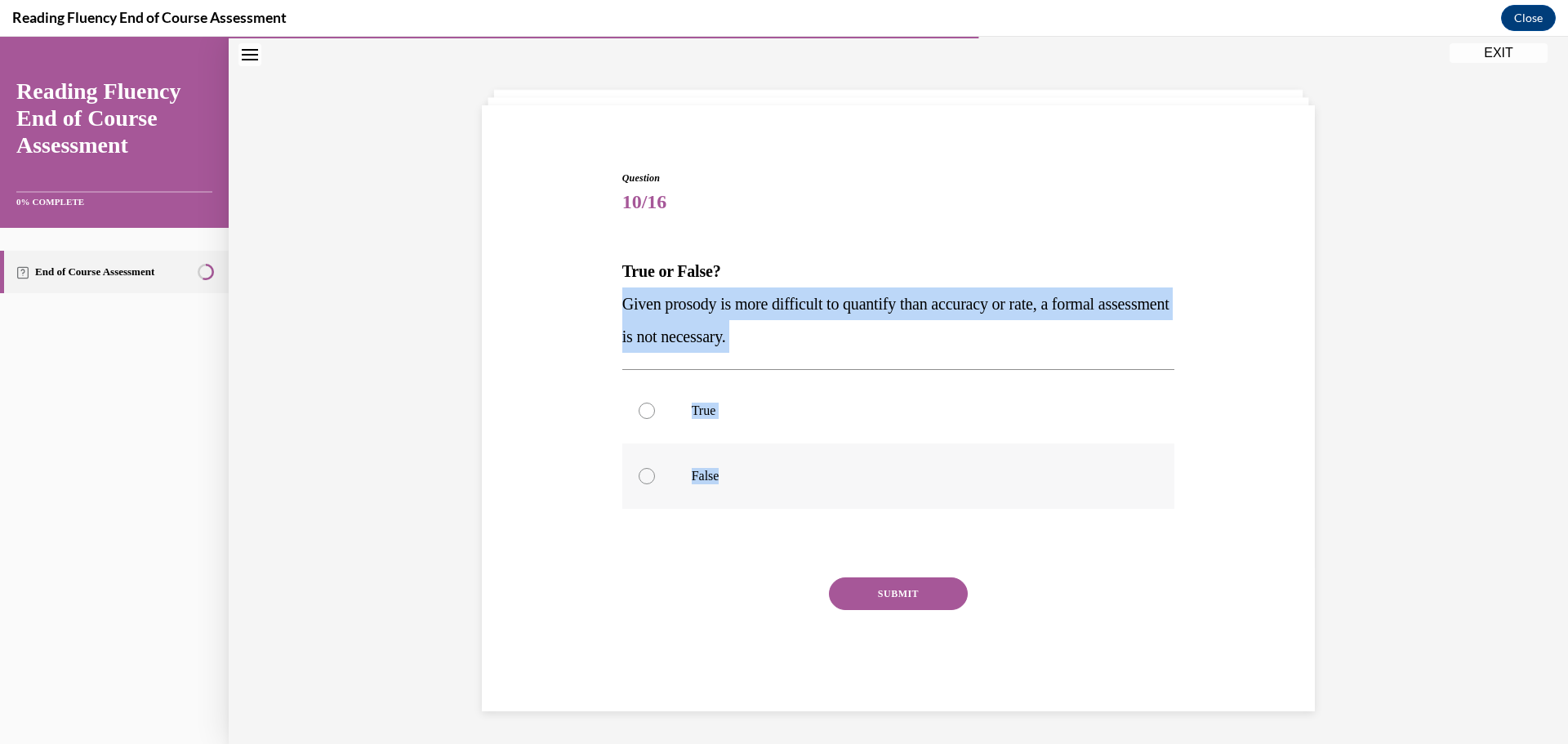
drag, startPoint x: 610, startPoint y: 304, endPoint x: 820, endPoint y: 474, distance: 270.2
click at [820, 474] on div "Question 10/16 True or False? Given prosody is more difficult to quantify than …" at bounding box center [898, 416] width 841 height 590
copy div "Given prosody is more difficult to quantify than accuracy or rate, a formal ass…"
click at [639, 480] on div at bounding box center [646, 475] width 16 height 16
click at [639, 480] on input "False" at bounding box center [646, 475] width 16 height 16
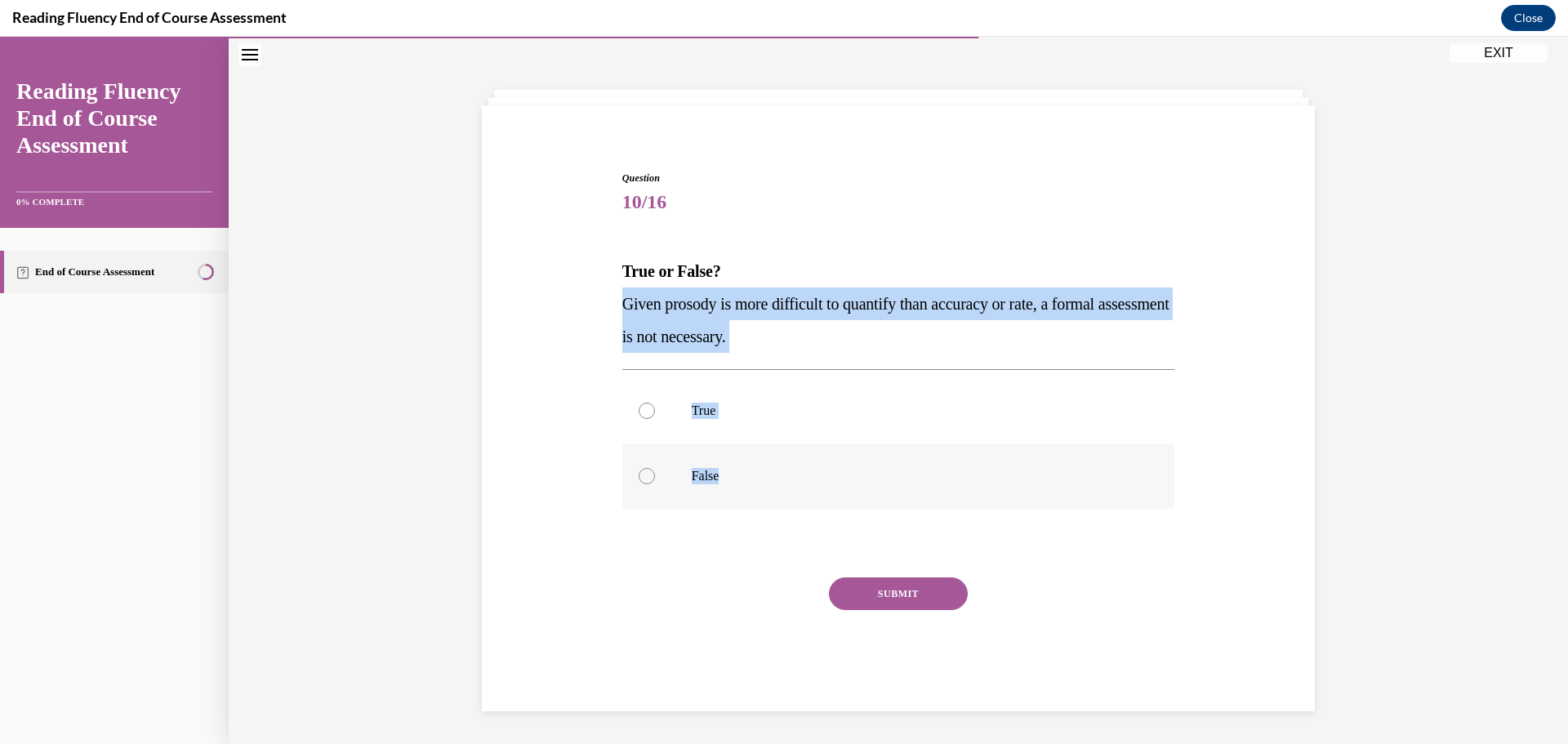
radio input "true"
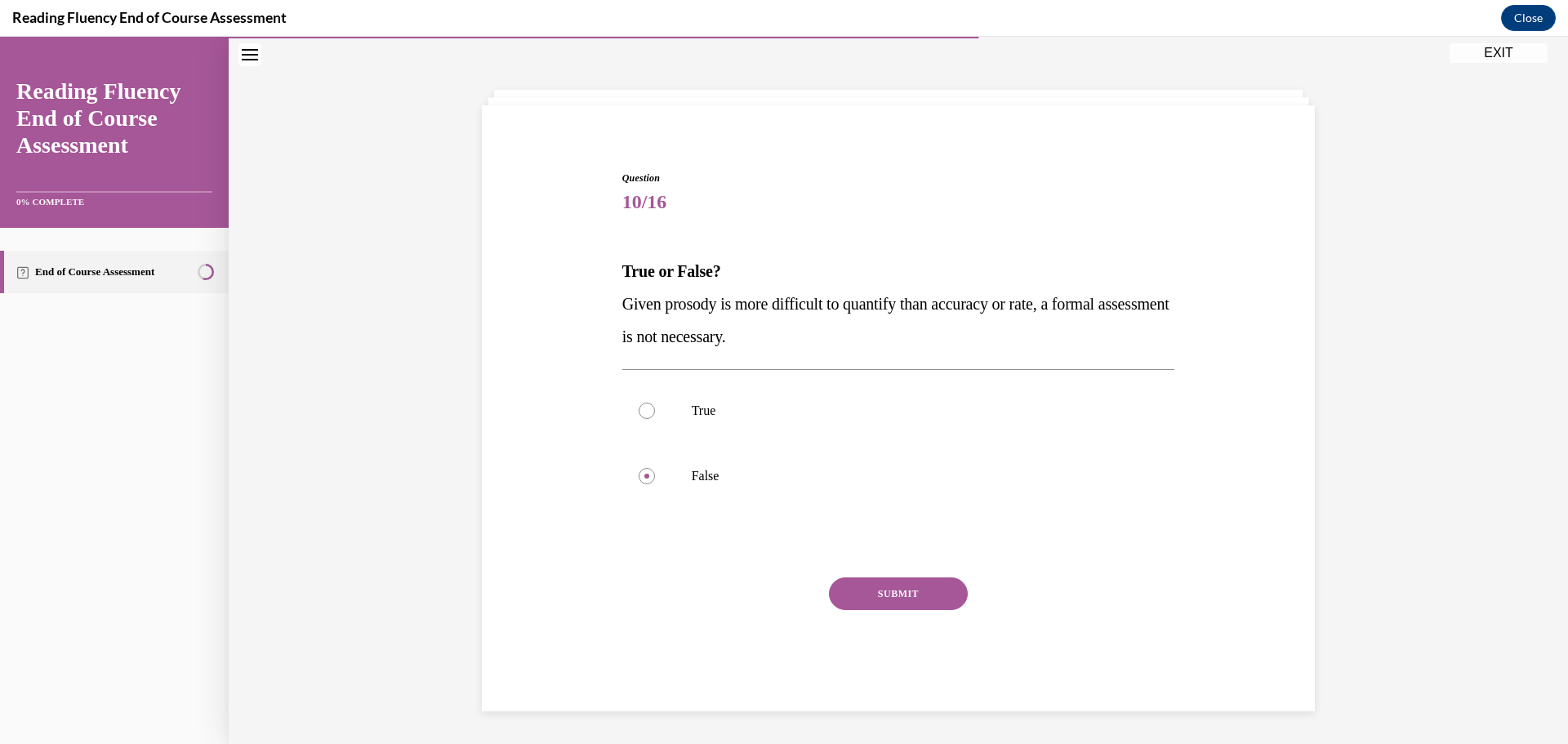
click at [911, 612] on div "SUBMIT" at bounding box center [898, 618] width 553 height 81
click at [905, 598] on button "SUBMIT" at bounding box center [898, 593] width 138 height 33
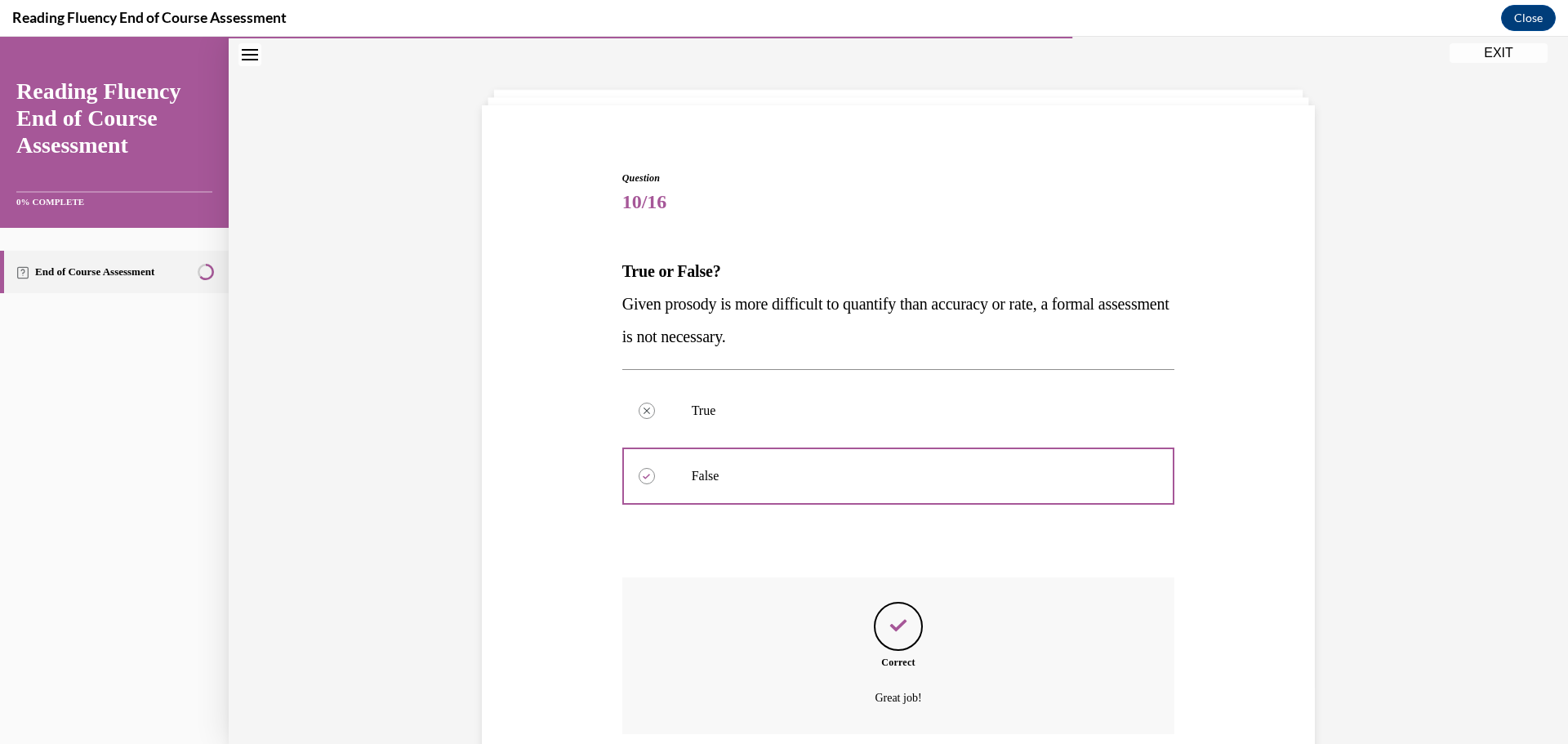
scroll to position [189, 0]
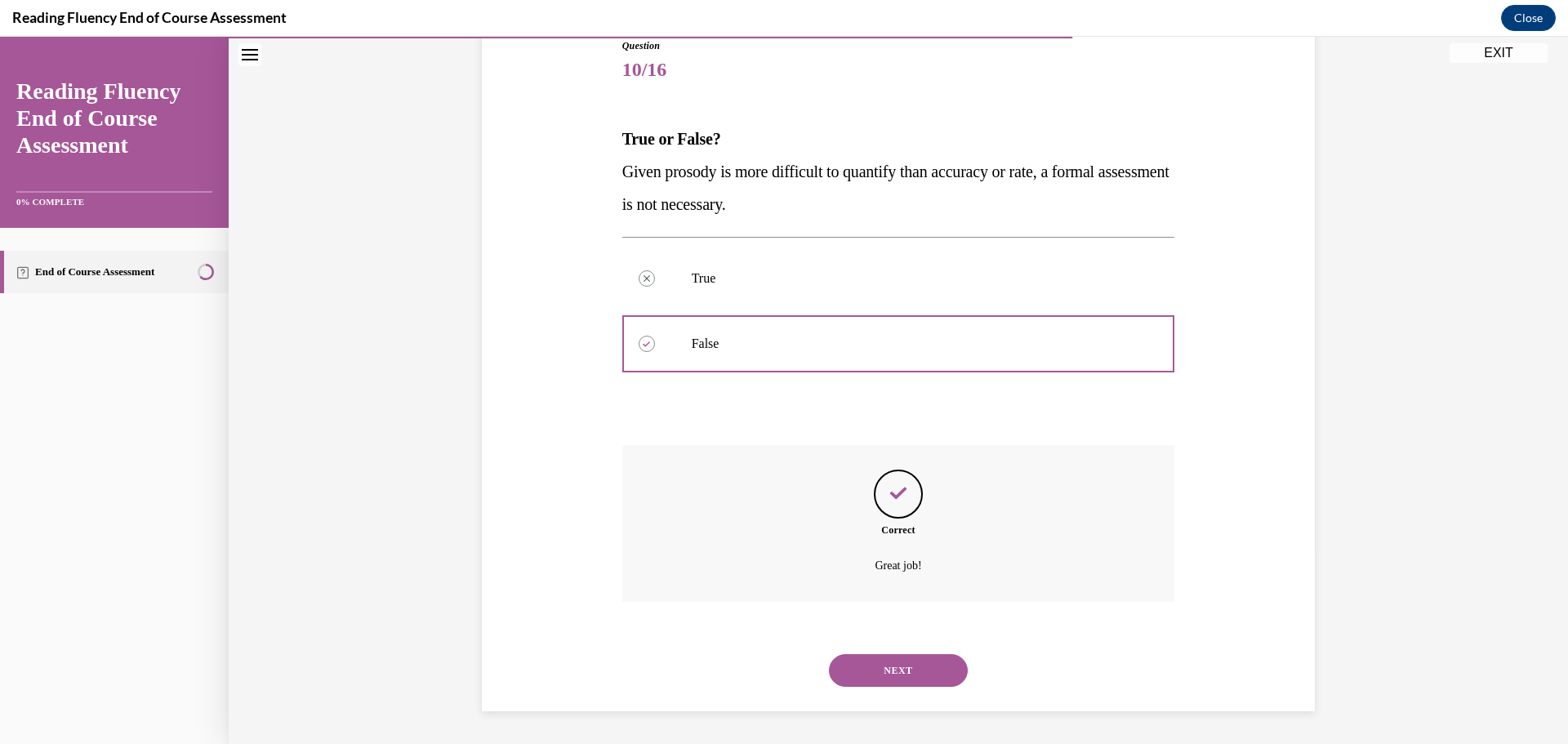
click at [915, 678] on button "NEXT" at bounding box center [898, 670] width 138 height 33
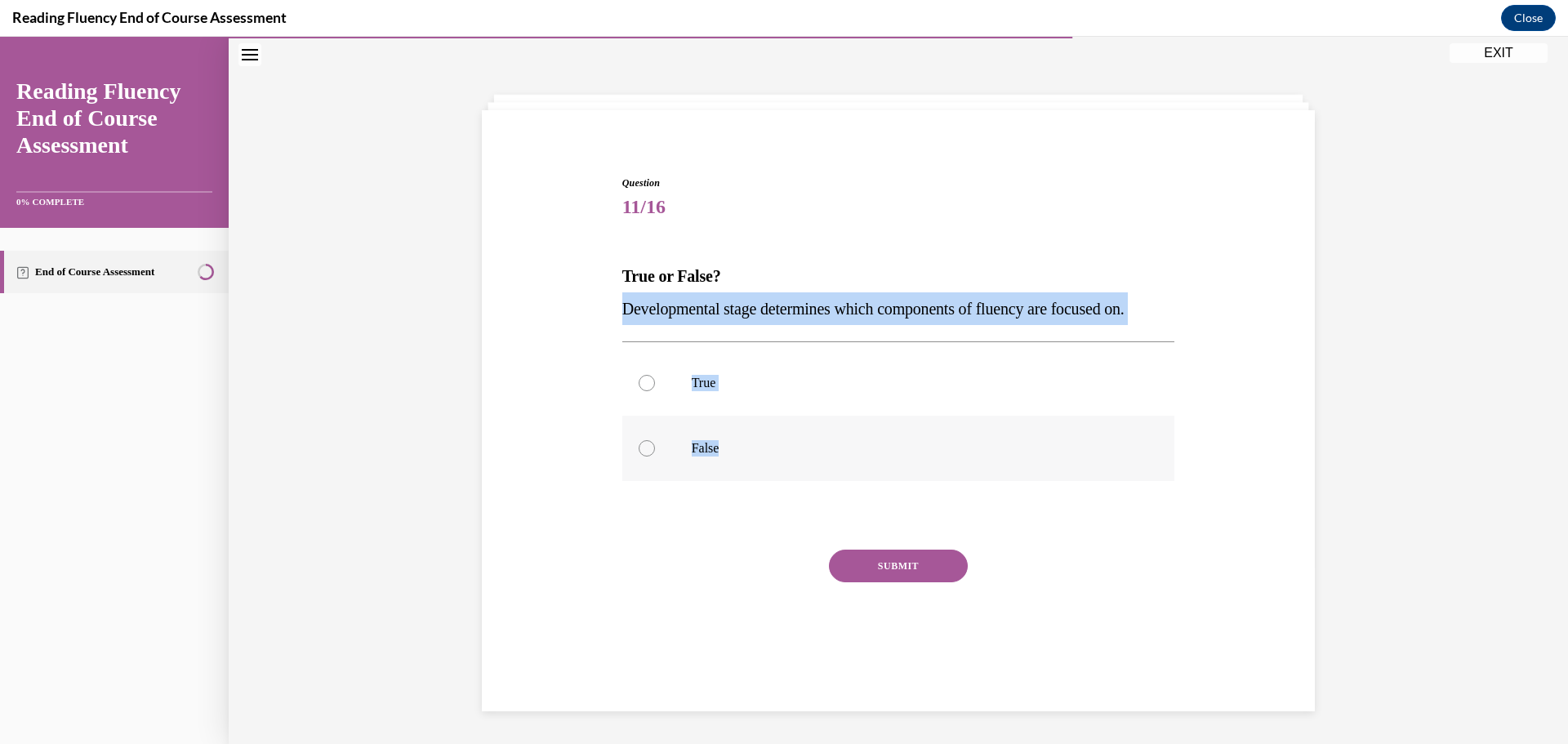
drag, startPoint x: 581, startPoint y: 304, endPoint x: 767, endPoint y: 435, distance: 227.5
click at [767, 435] on div "Question 11/16 True or False? Developmental stage determines which components o…" at bounding box center [898, 404] width 841 height 557
copy div "Developmental stage determines which components of fluency are focused on. True…"
click at [640, 387] on div at bounding box center [646, 383] width 16 height 16
click at [640, 387] on input "True" at bounding box center [646, 383] width 16 height 16
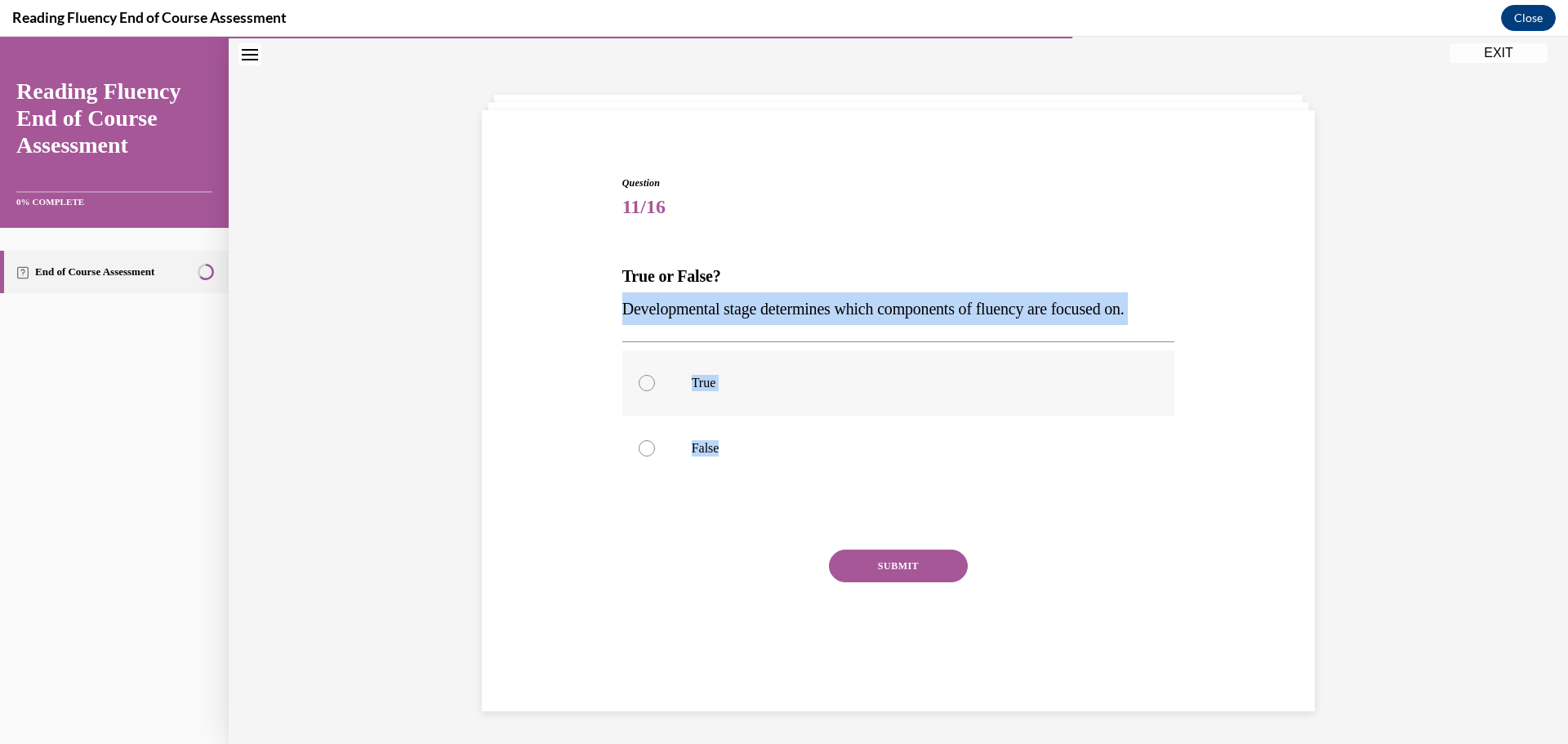
radio input "true"
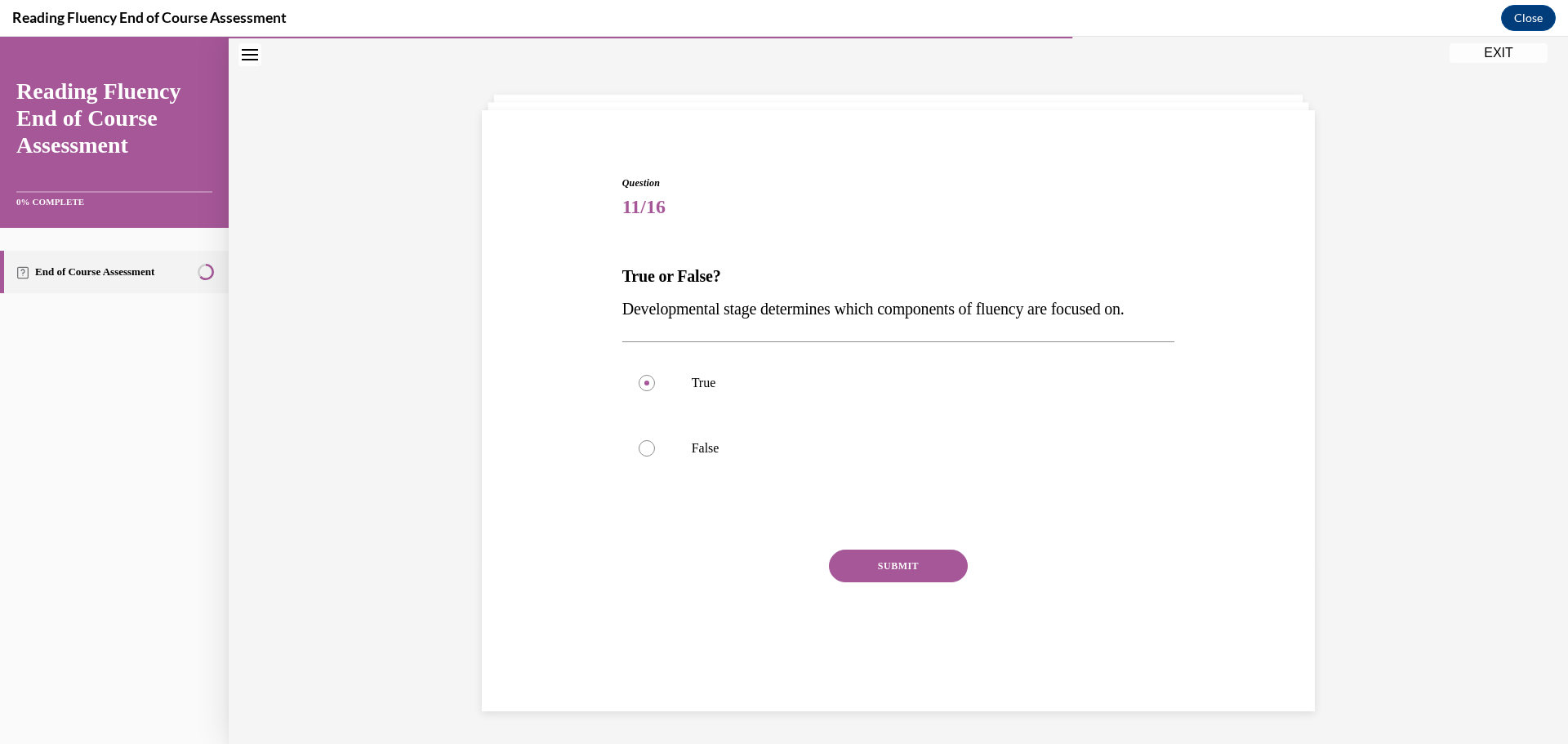
click at [937, 555] on button "SUBMIT" at bounding box center [898, 565] width 138 height 33
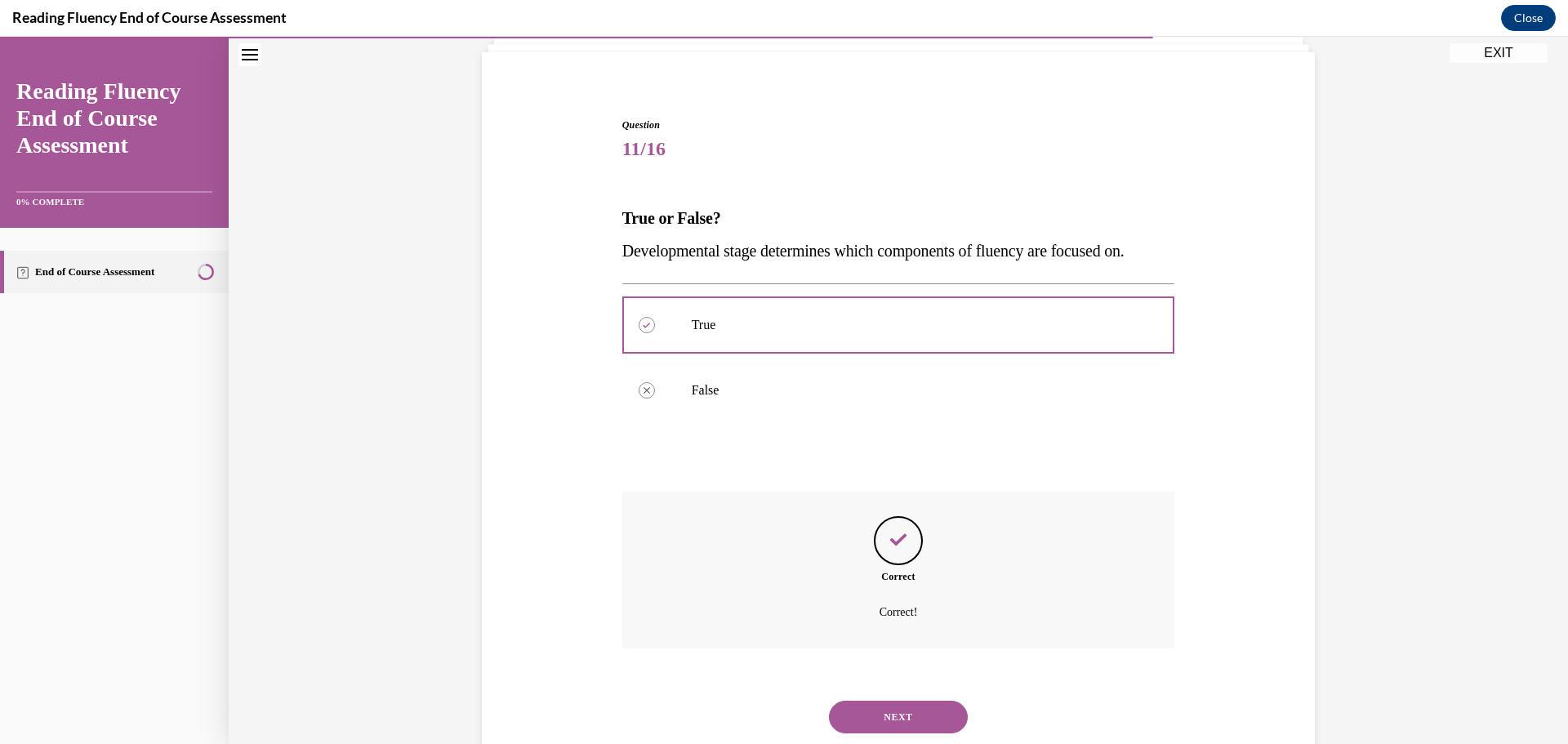
scroll to position [156, 0]
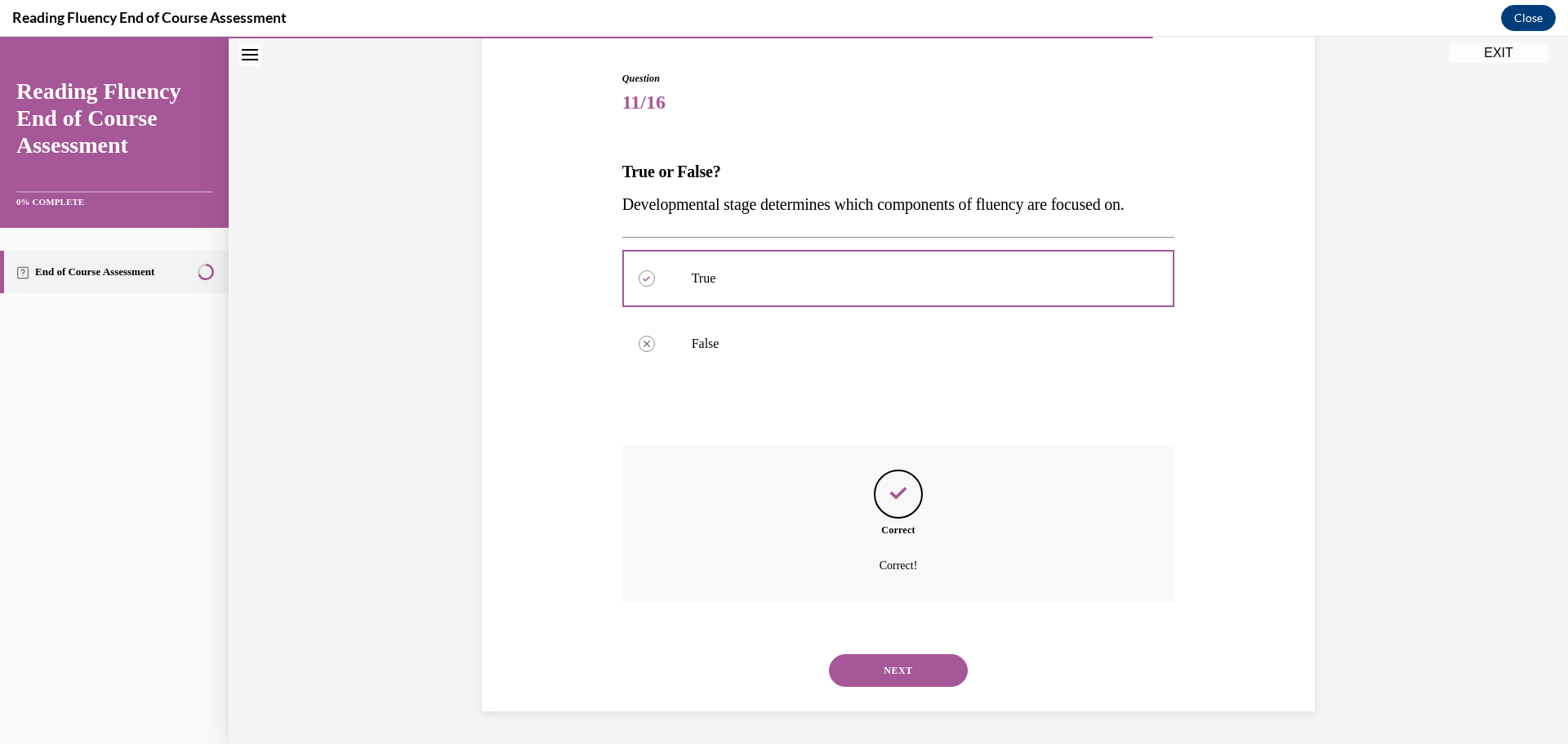
click at [864, 672] on button "NEXT" at bounding box center [898, 670] width 138 height 33
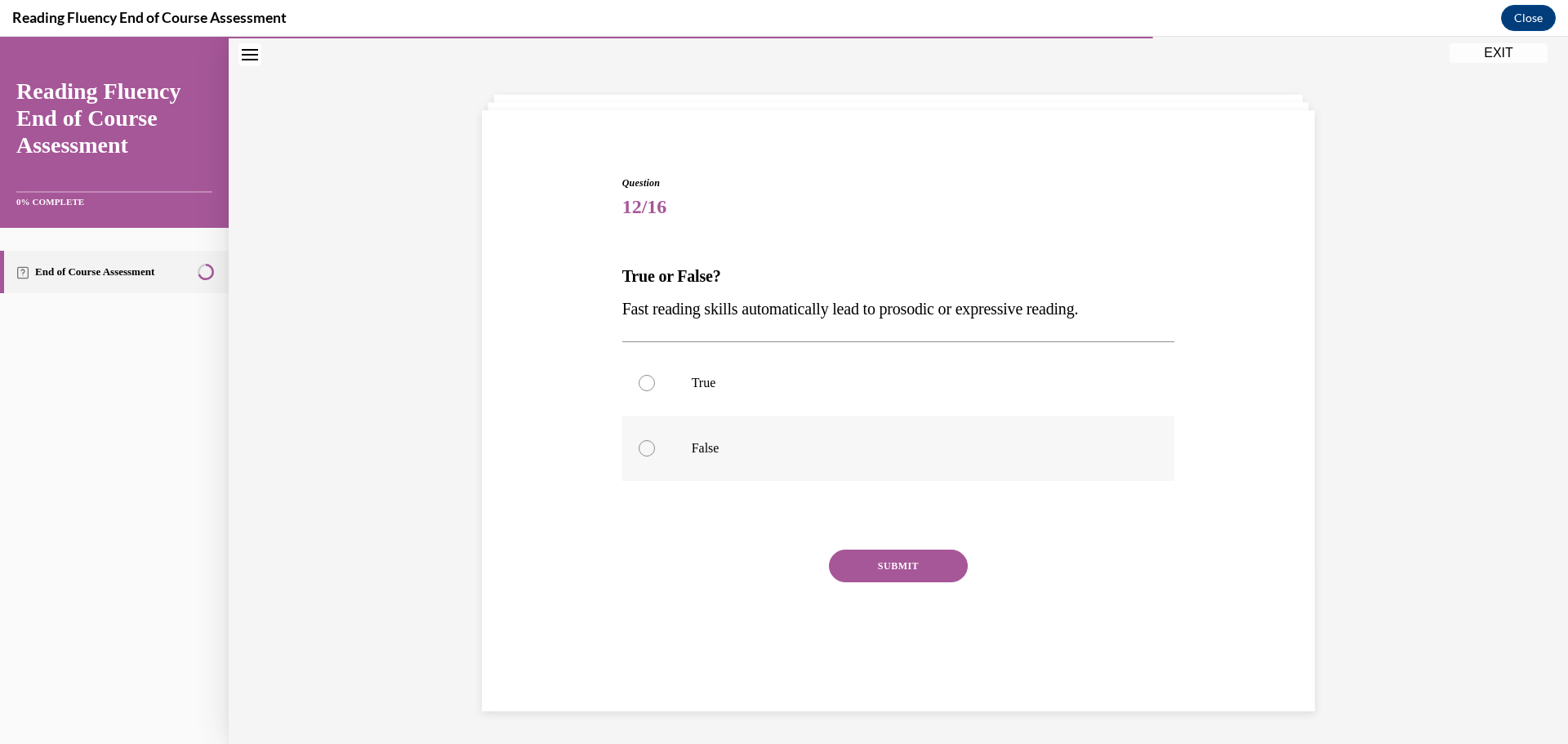
scroll to position [51, 0]
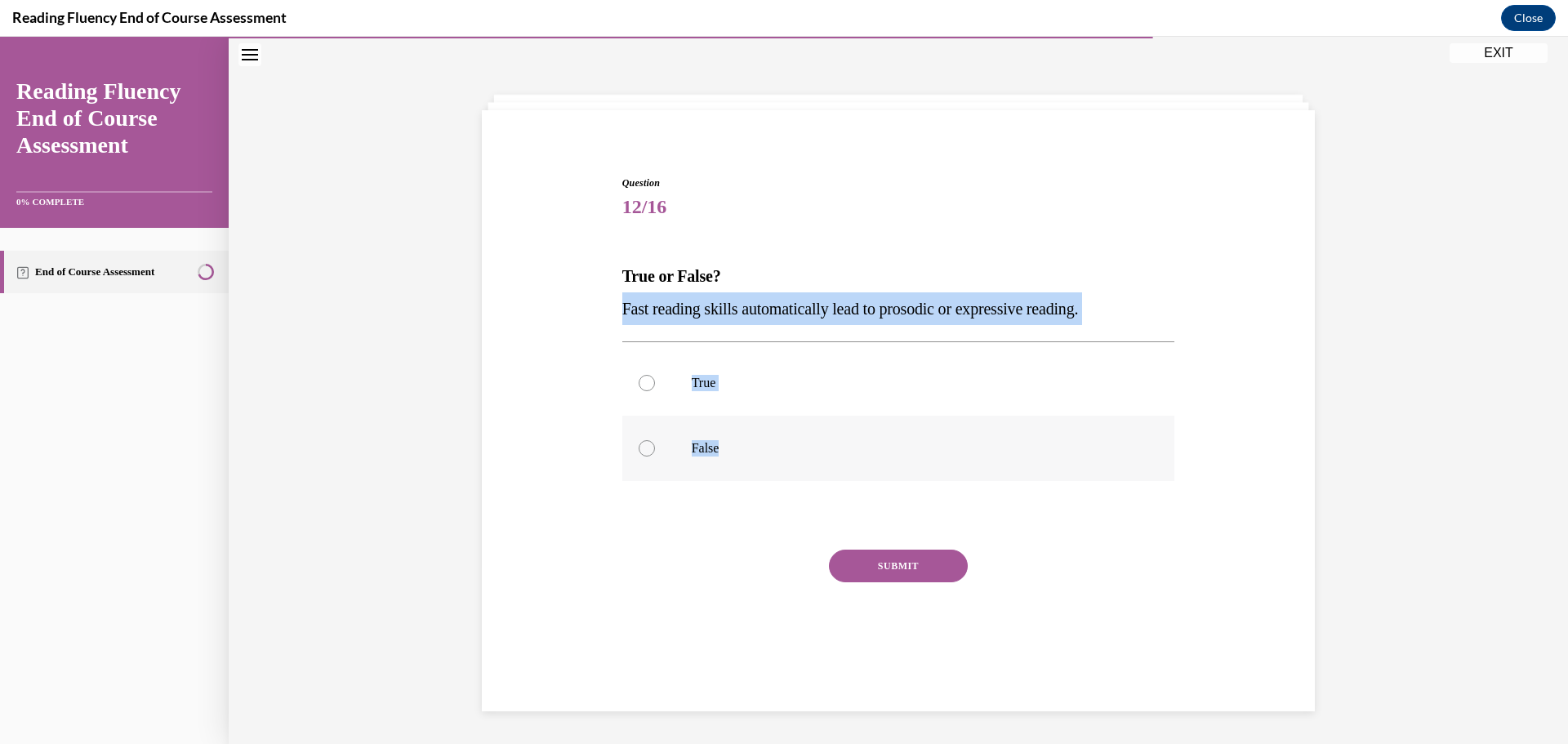
drag, startPoint x: 591, startPoint y: 314, endPoint x: 762, endPoint y: 430, distance: 206.6
click at [762, 430] on div "Question 12/16 True or False? Fast reading skills automatically lead to prosodi…" at bounding box center [898, 404] width 841 height 557
copy div "Fast reading skills automatically lead to prosodic or expressive reading.  True…"
click at [639, 447] on div at bounding box center [646, 447] width 16 height 16
click at [639, 447] on input "False" at bounding box center [646, 447] width 16 height 16
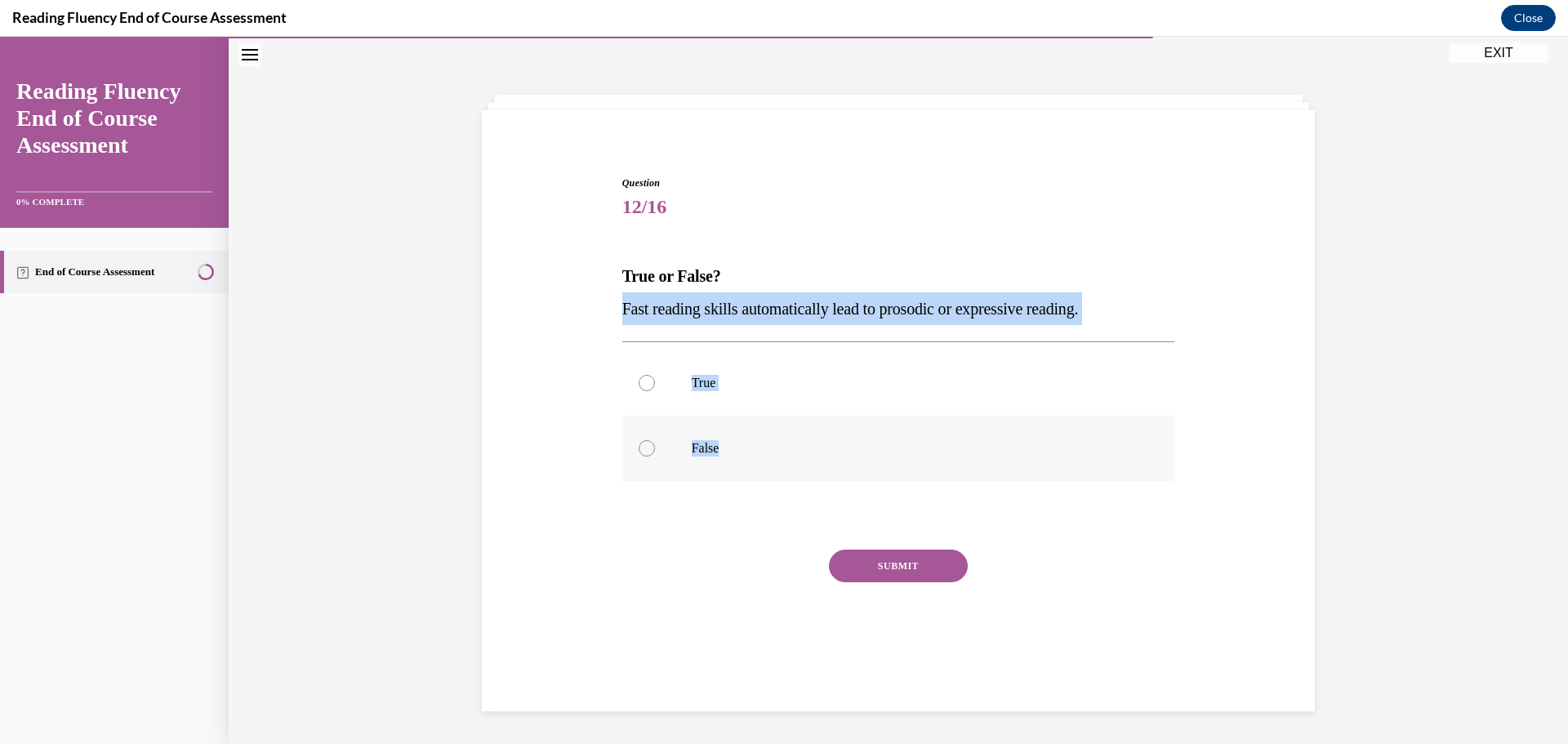
radio input "true"
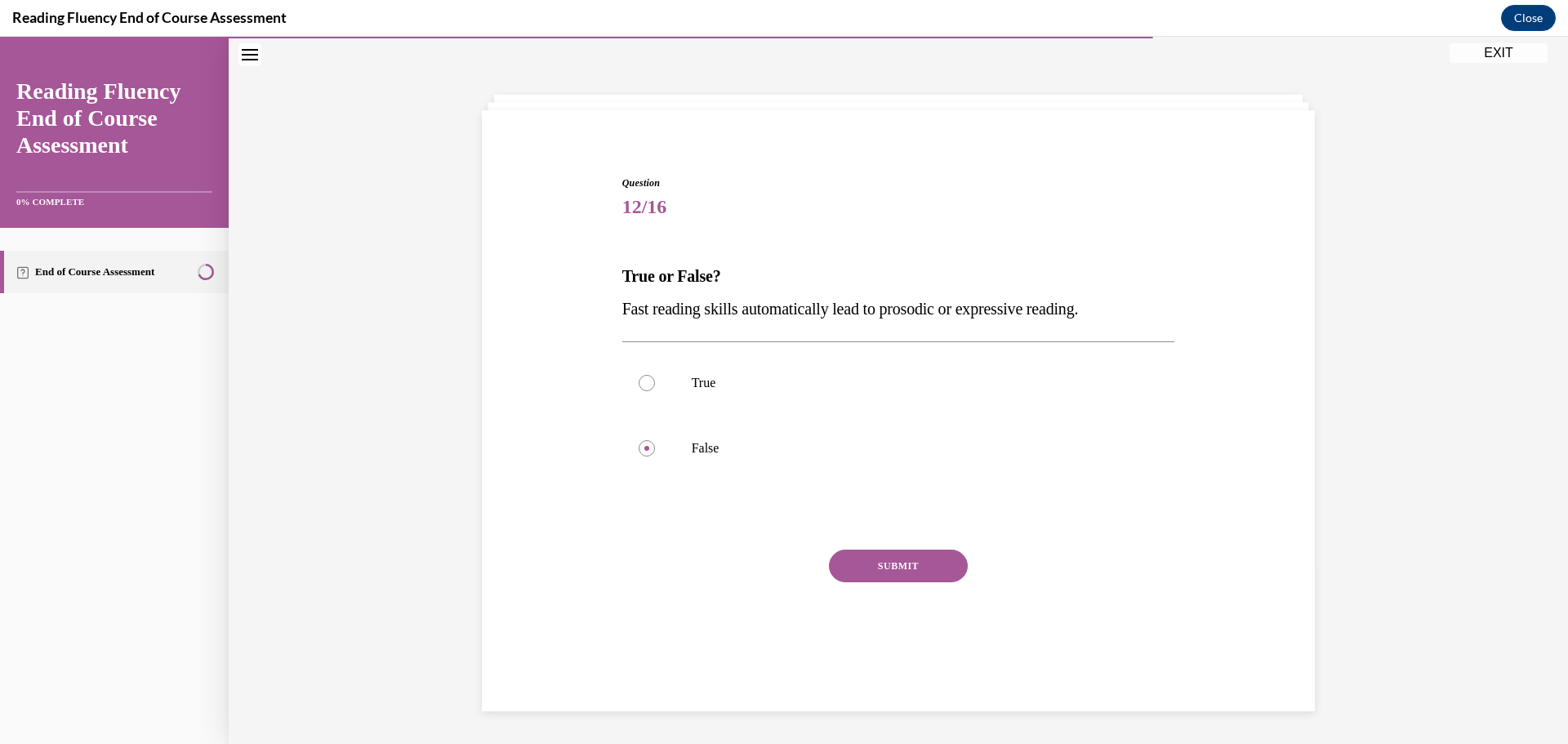
click at [862, 579] on button "SUBMIT" at bounding box center [898, 565] width 138 height 33
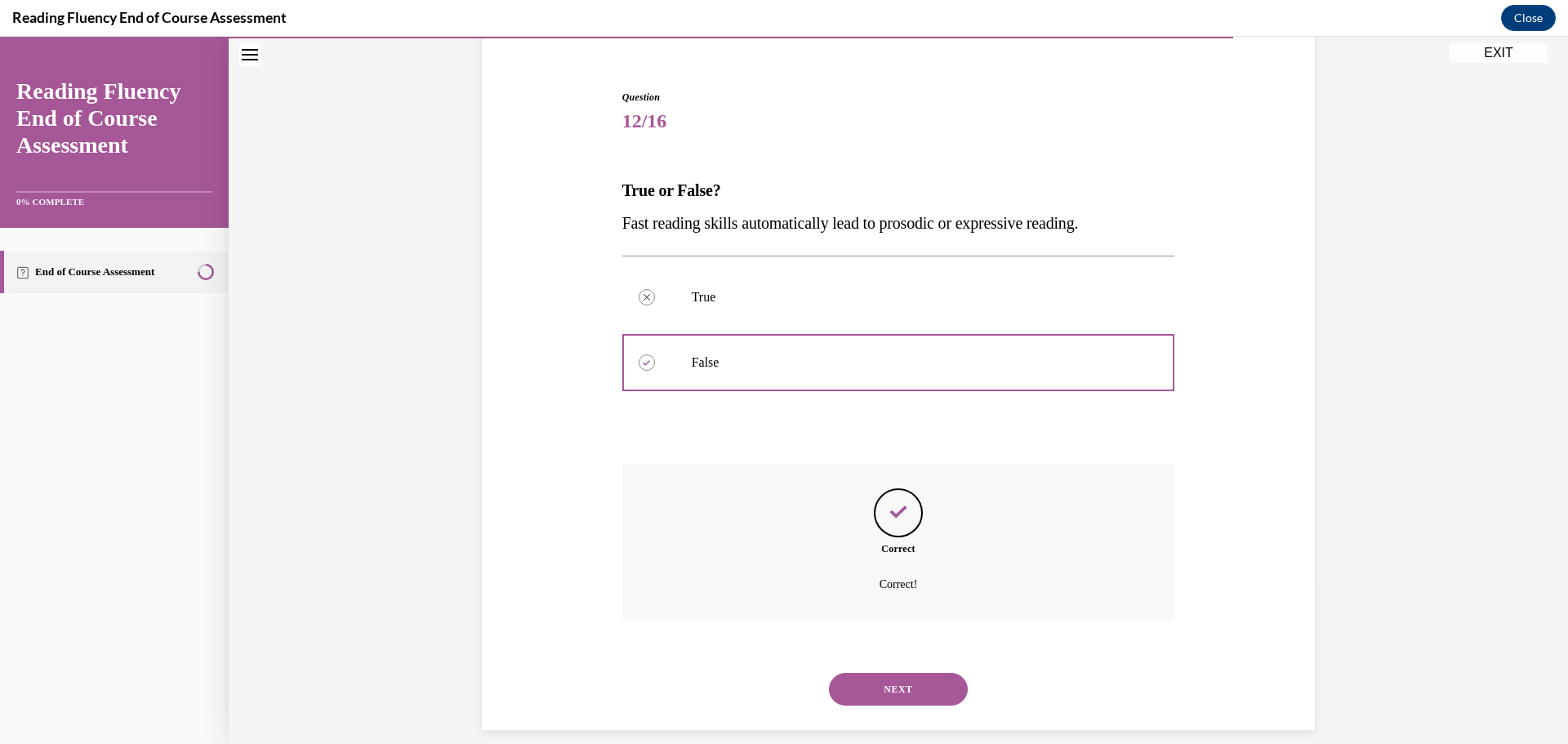
scroll to position [156, 0]
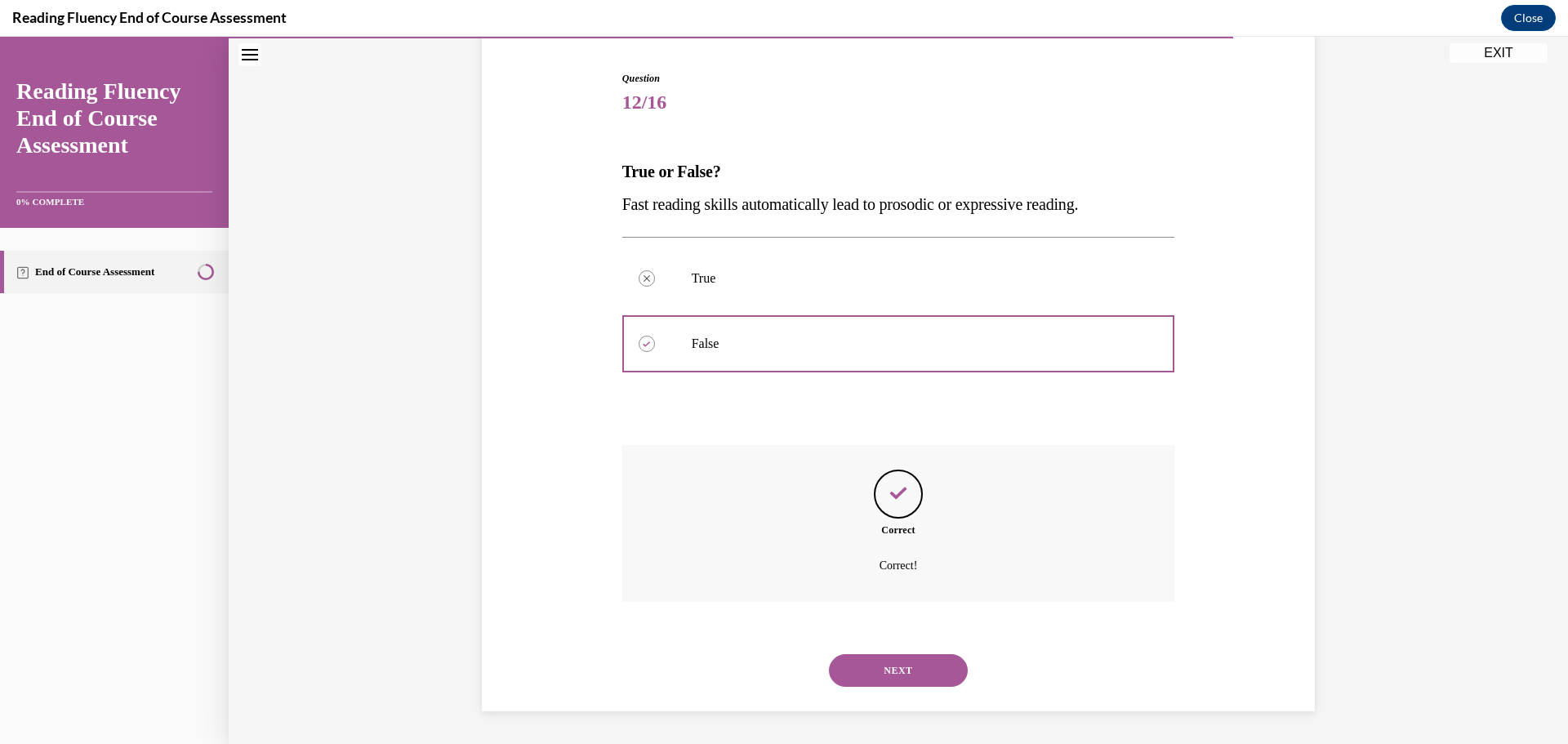
drag, startPoint x: 915, startPoint y: 660, endPoint x: 917, endPoint y: 646, distance: 14.1
click at [921, 659] on button "NEXT" at bounding box center [898, 670] width 138 height 33
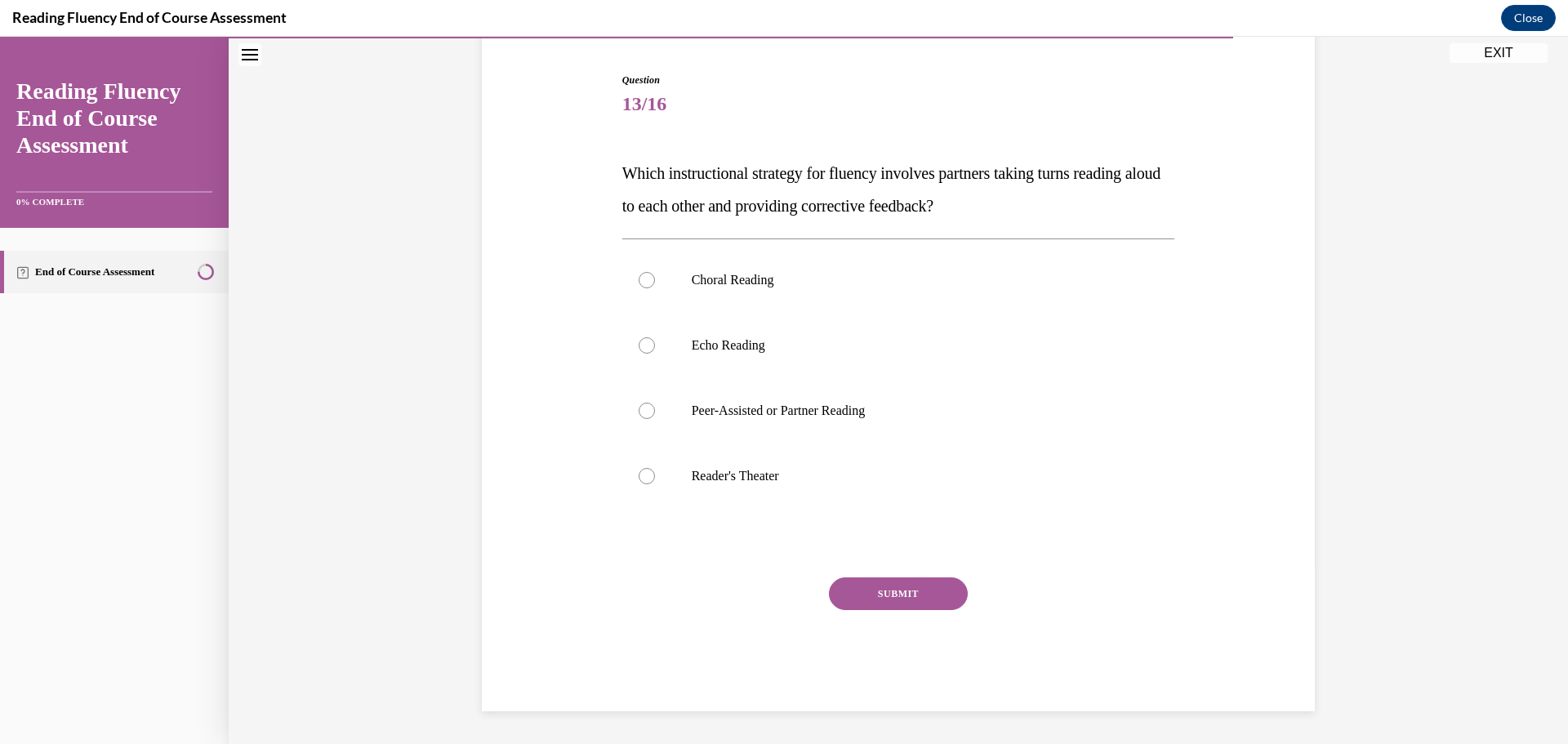
scroll to position [84, 0]
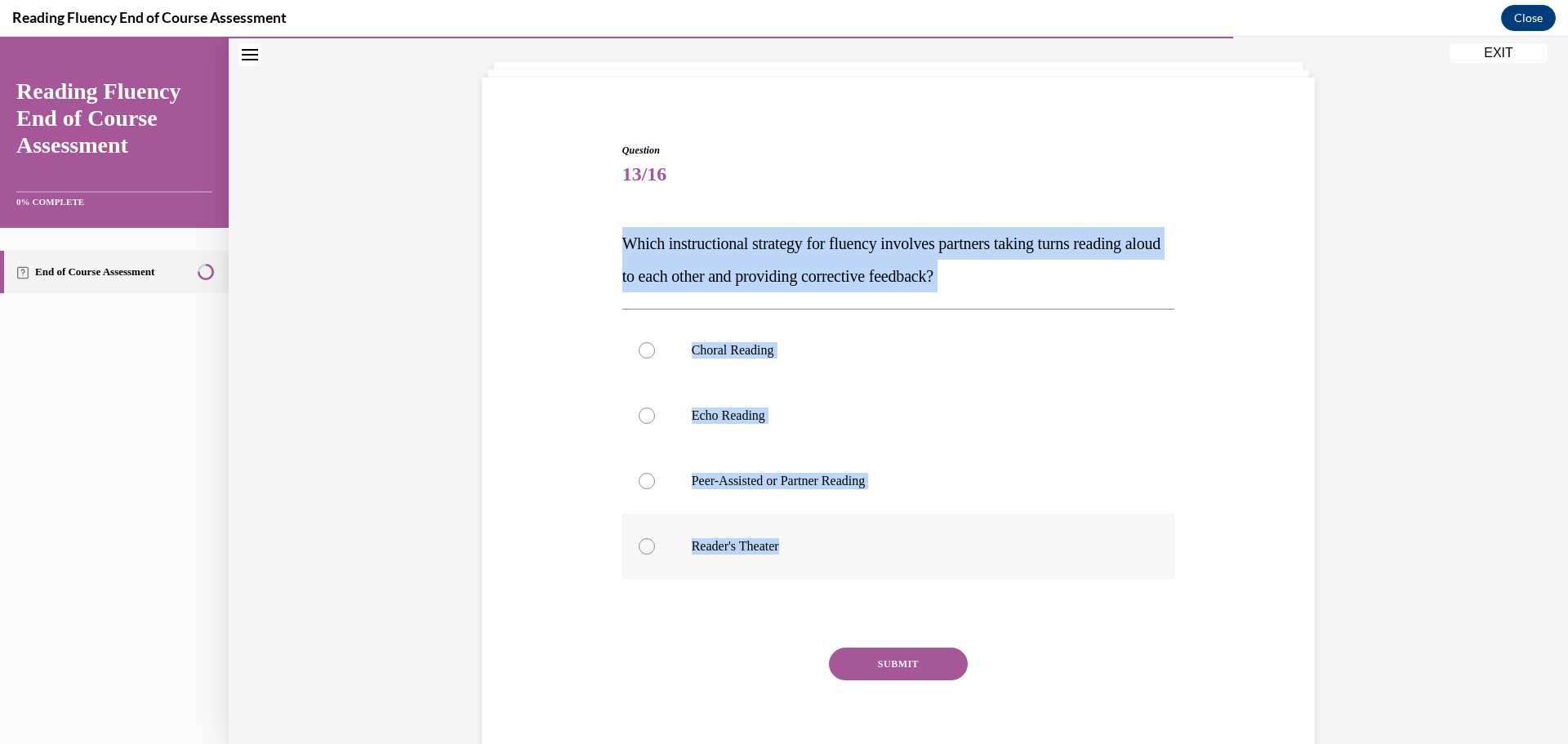
drag, startPoint x: 603, startPoint y: 212, endPoint x: 917, endPoint y: 524, distance: 442.7
click at [918, 531] on div "Question 13/16 Which instructional strategy for fluency involves partners takin…" at bounding box center [898, 437] width 841 height 688
copy div "Which instructional strategy for fluency involves partners taking turns reading…"
click at [639, 477] on div at bounding box center [646, 480] width 16 height 16
click at [639, 477] on input "Peer-Assisted or Partner Reading" at bounding box center [646, 480] width 16 height 16
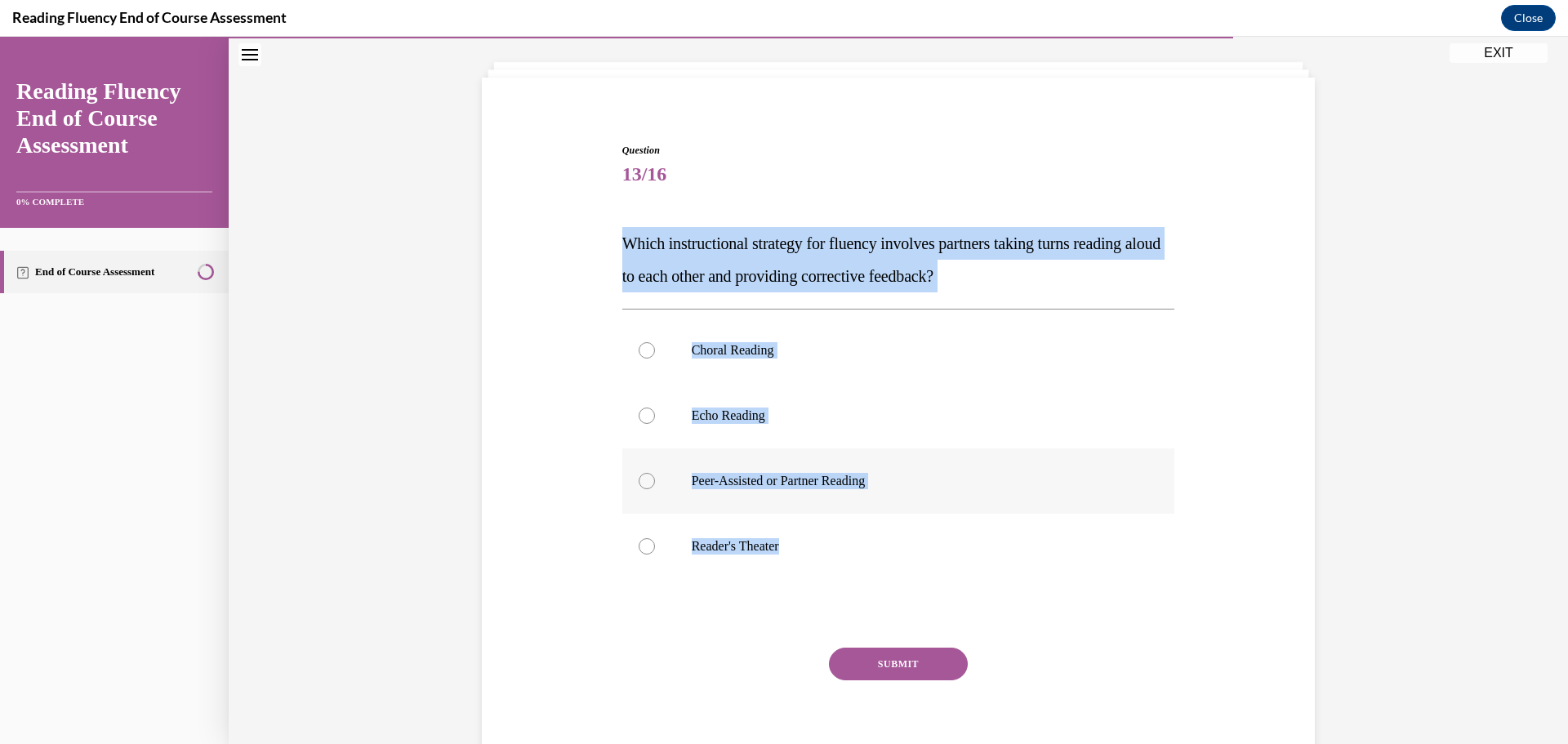
radio input "true"
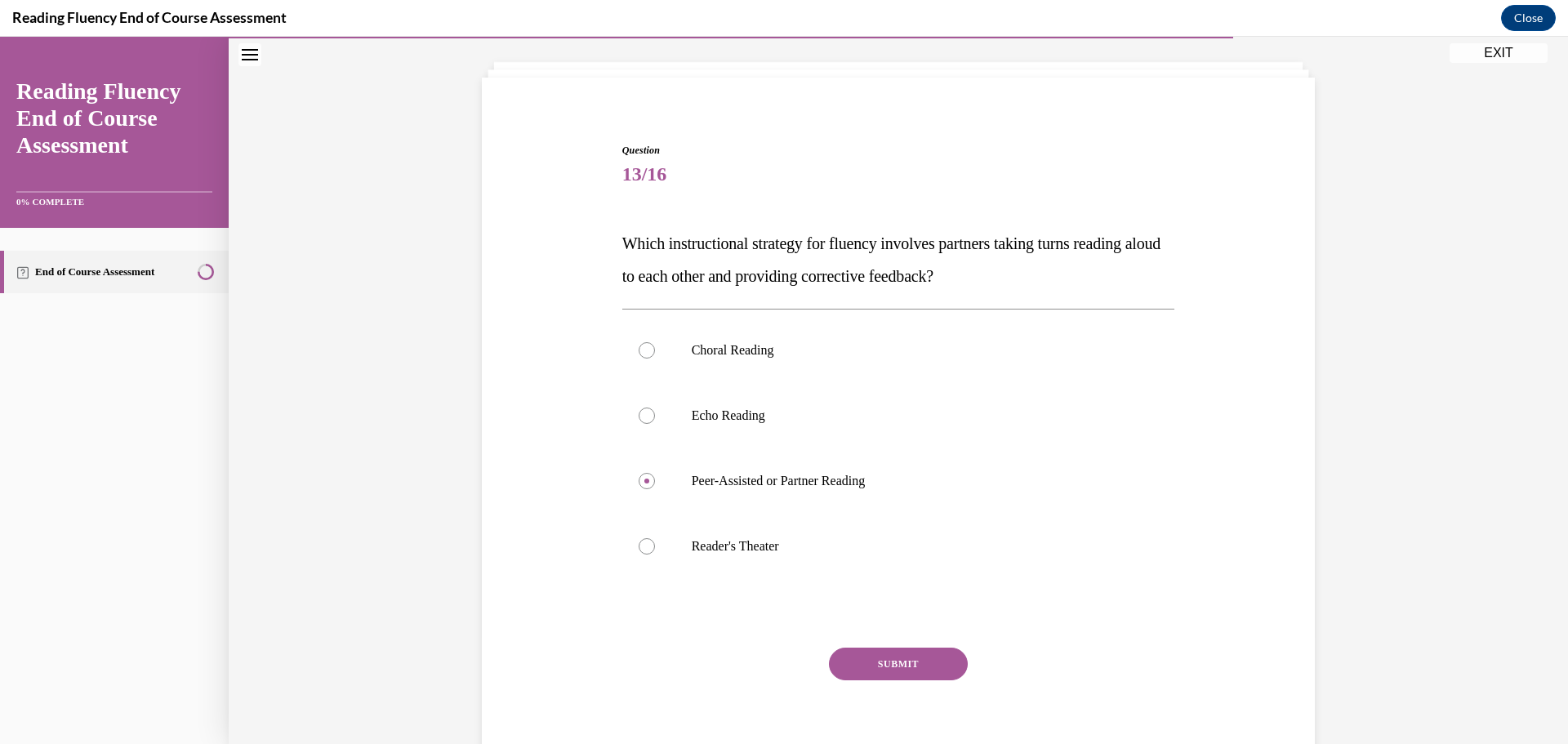
click at [900, 656] on button "SUBMIT" at bounding box center [898, 664] width 138 height 33
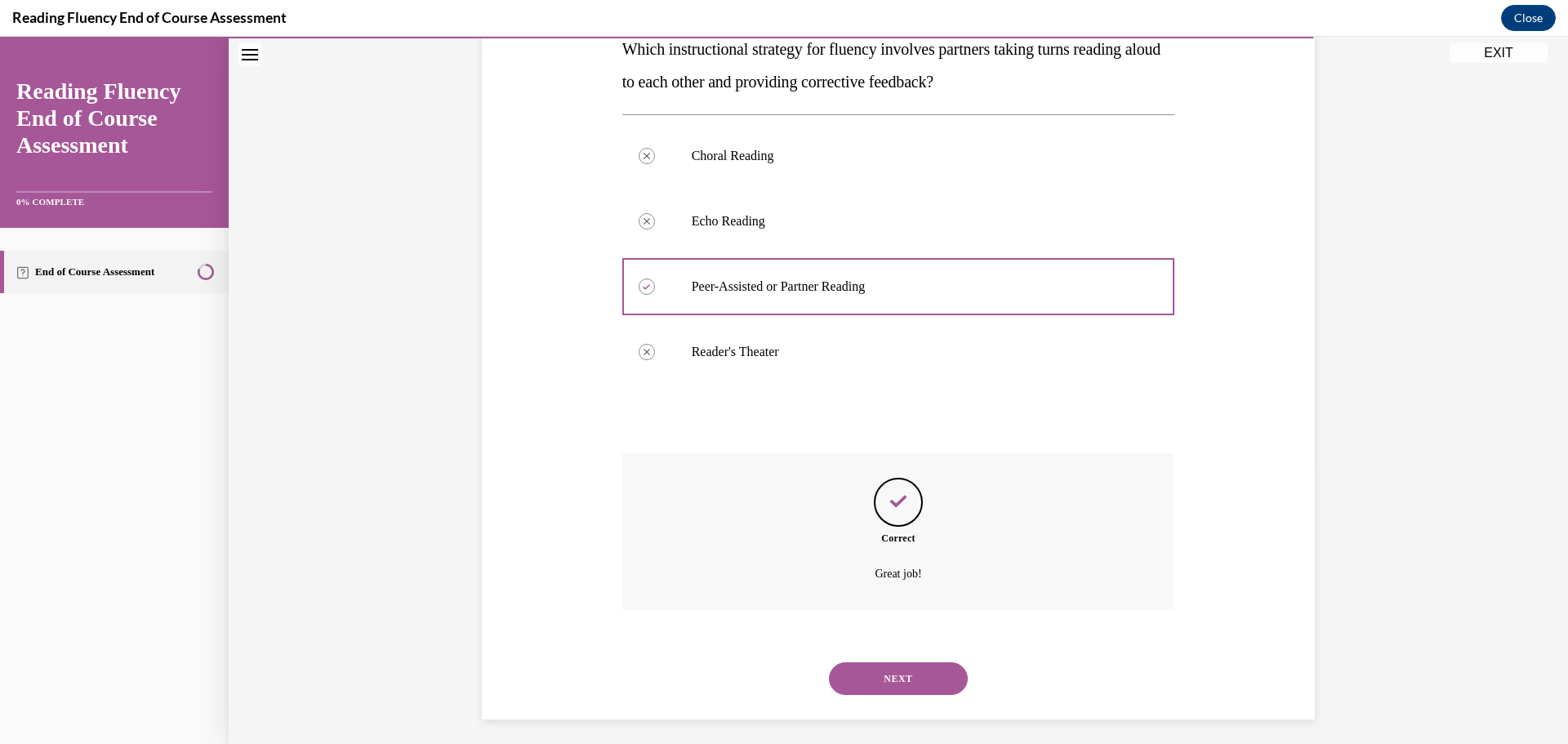
scroll to position [286, 0]
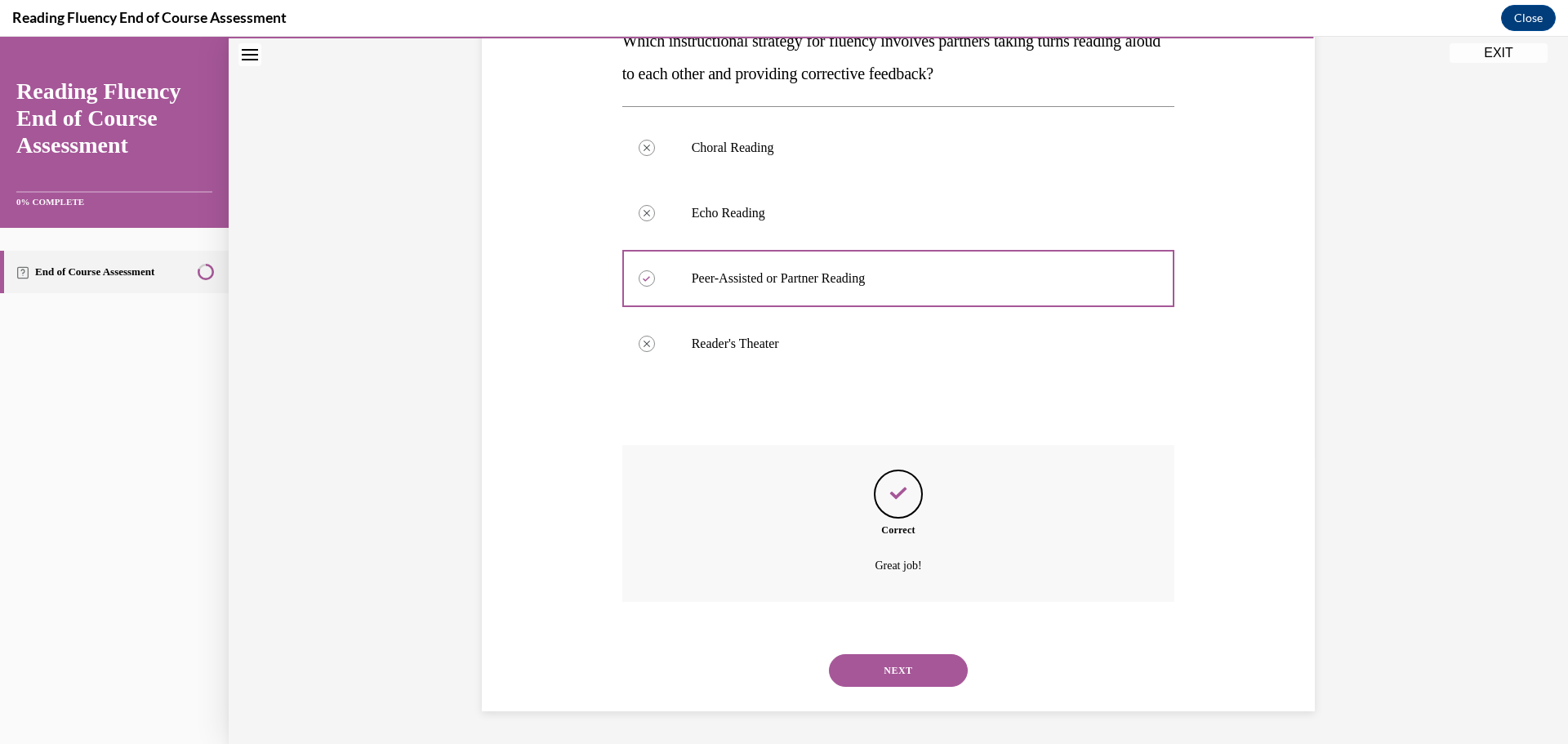
click at [924, 676] on button "NEXT" at bounding box center [898, 670] width 138 height 33
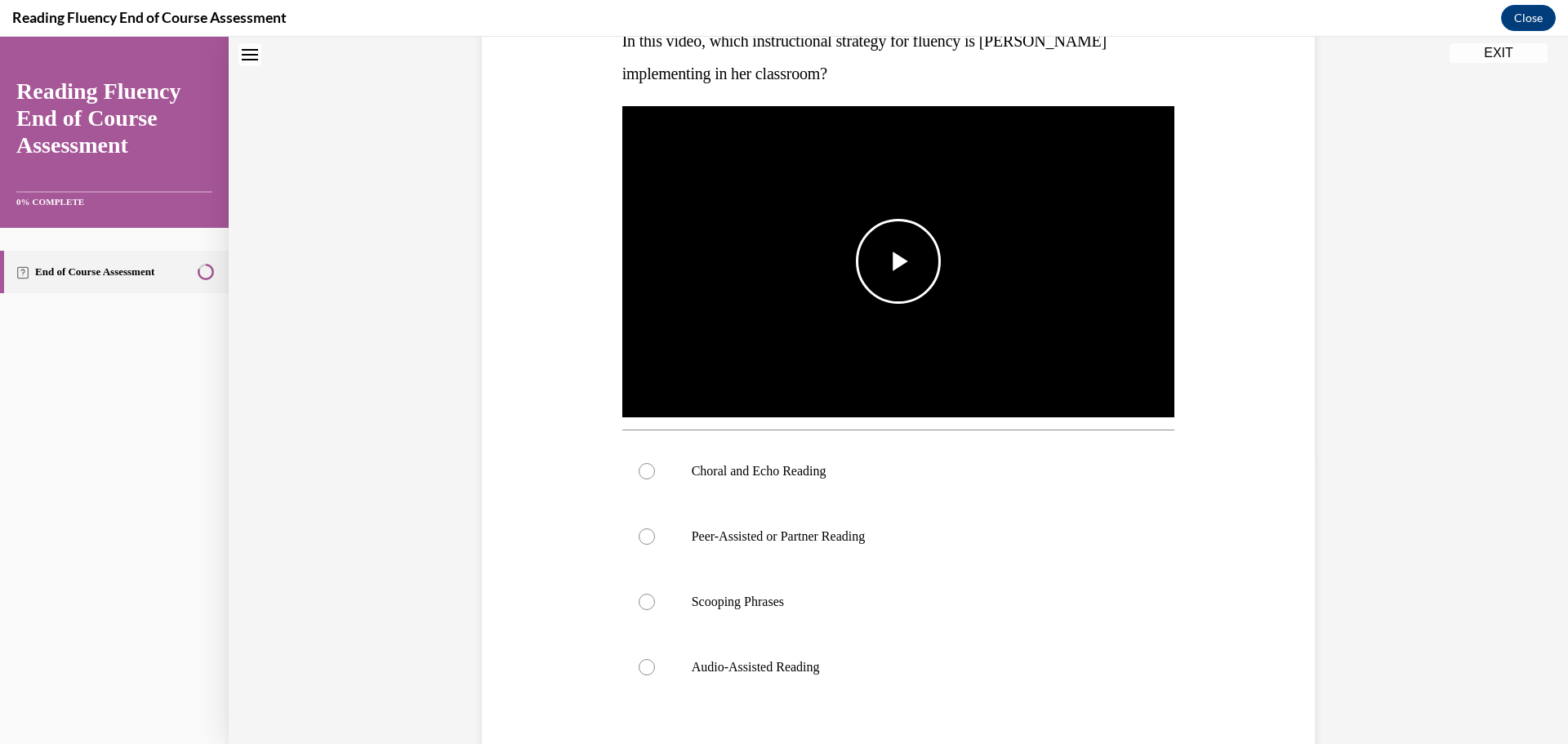
scroll to position [0, 0]
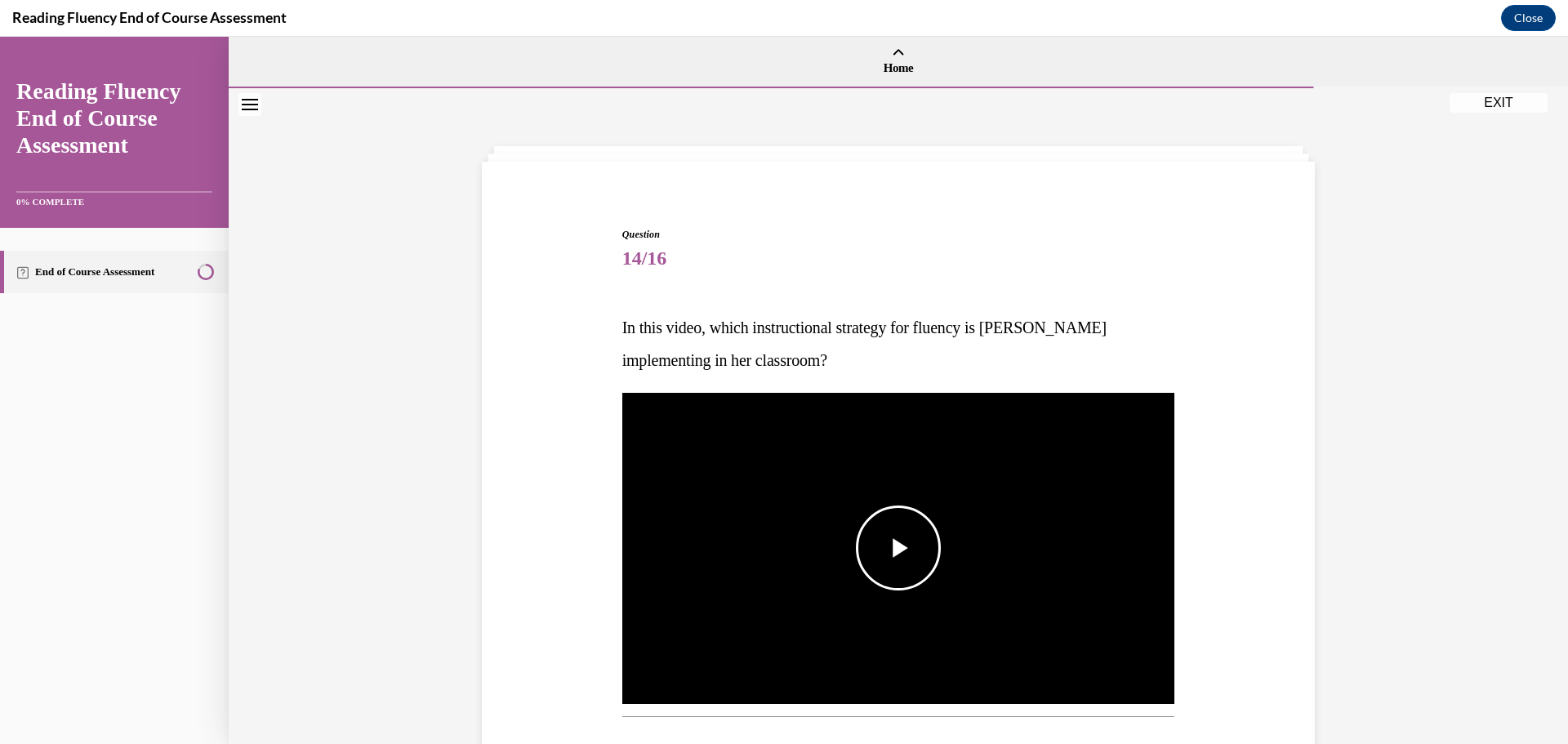
click at [898, 548] on span "Video player" at bounding box center [898, 548] width 0 height 0
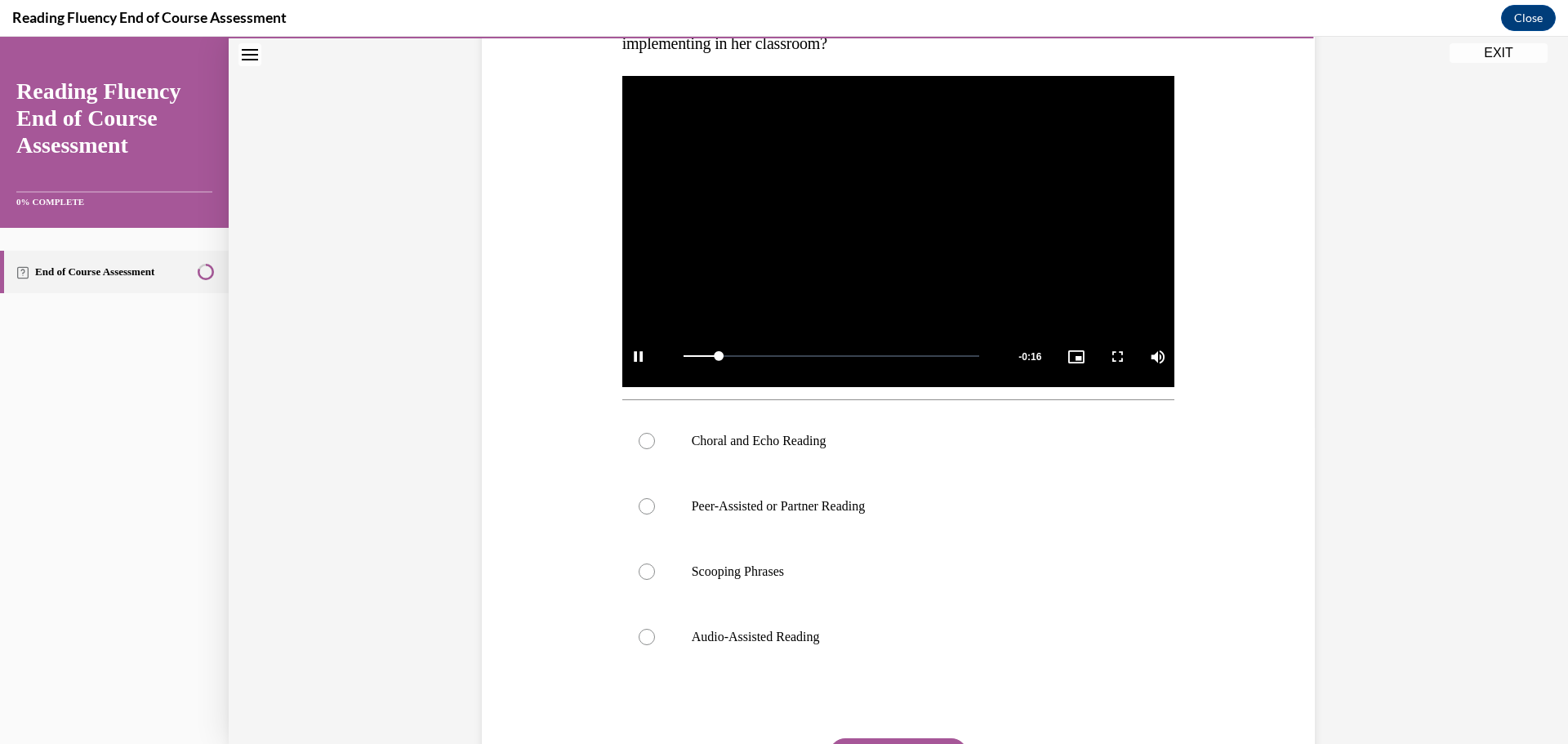
scroll to position [327, 0]
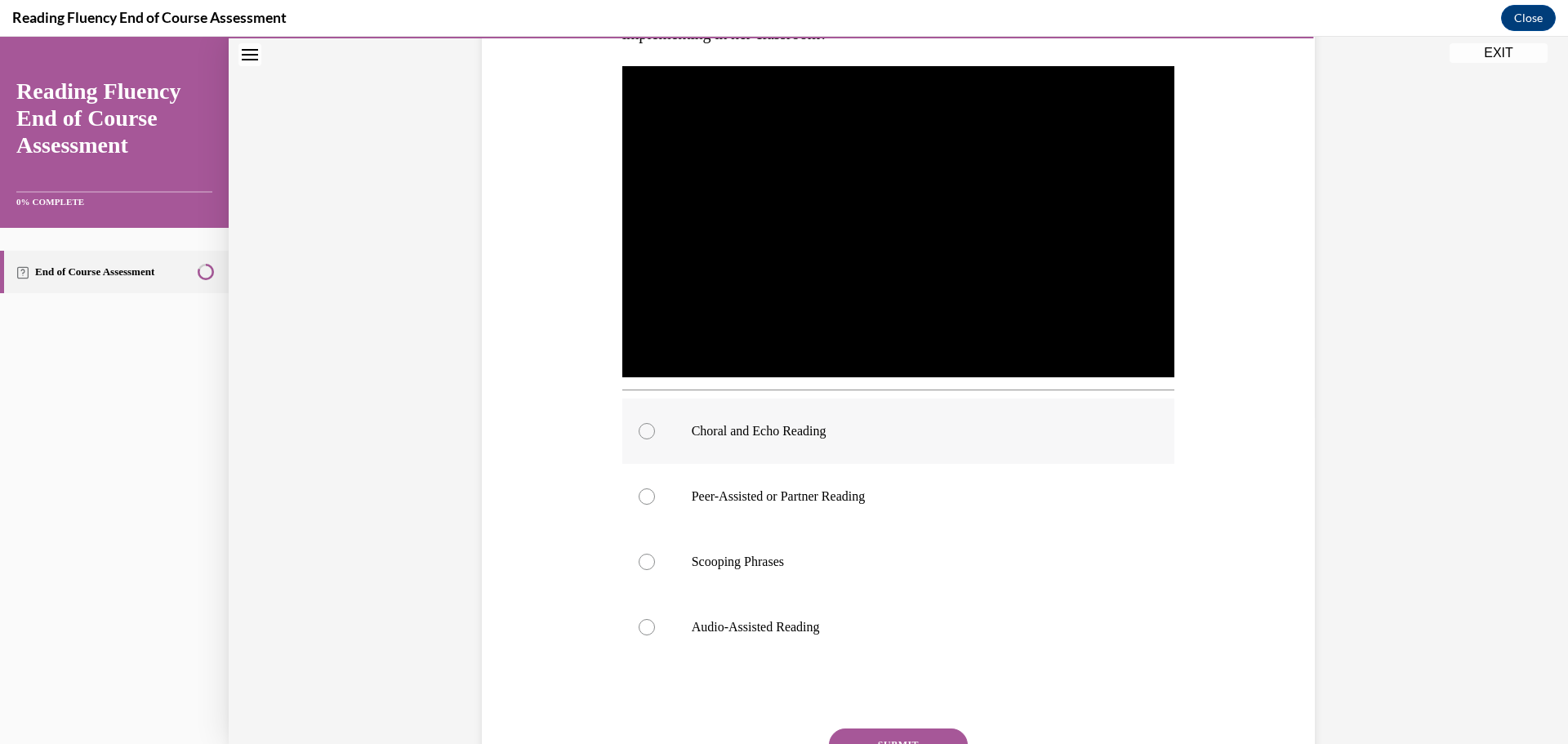
click at [642, 437] on div at bounding box center [646, 430] width 16 height 16
click at [642, 437] on input "Choral and Echo Reading" at bounding box center [646, 430] width 16 height 16
radio input "true"
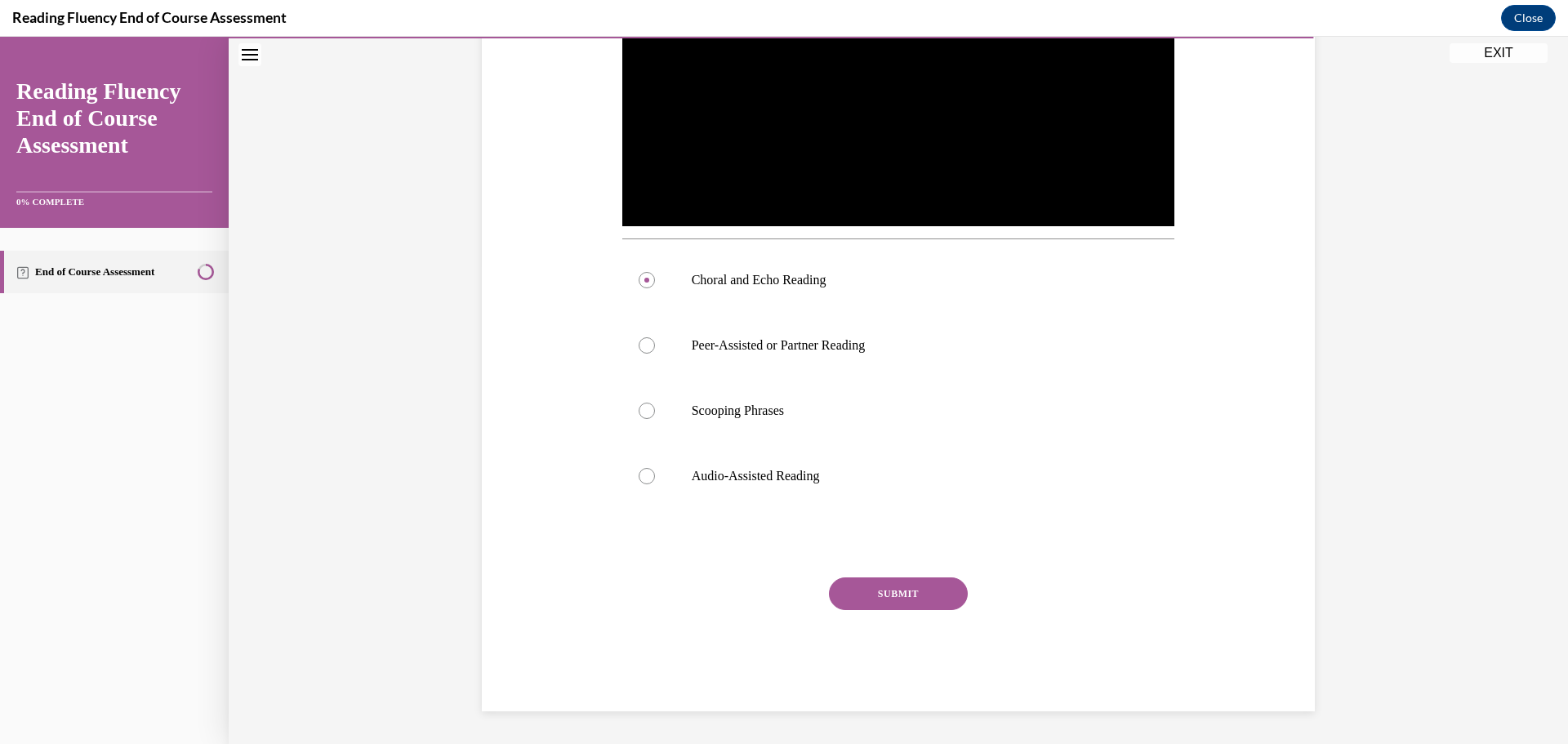
click at [918, 591] on button "SUBMIT" at bounding box center [898, 593] width 138 height 33
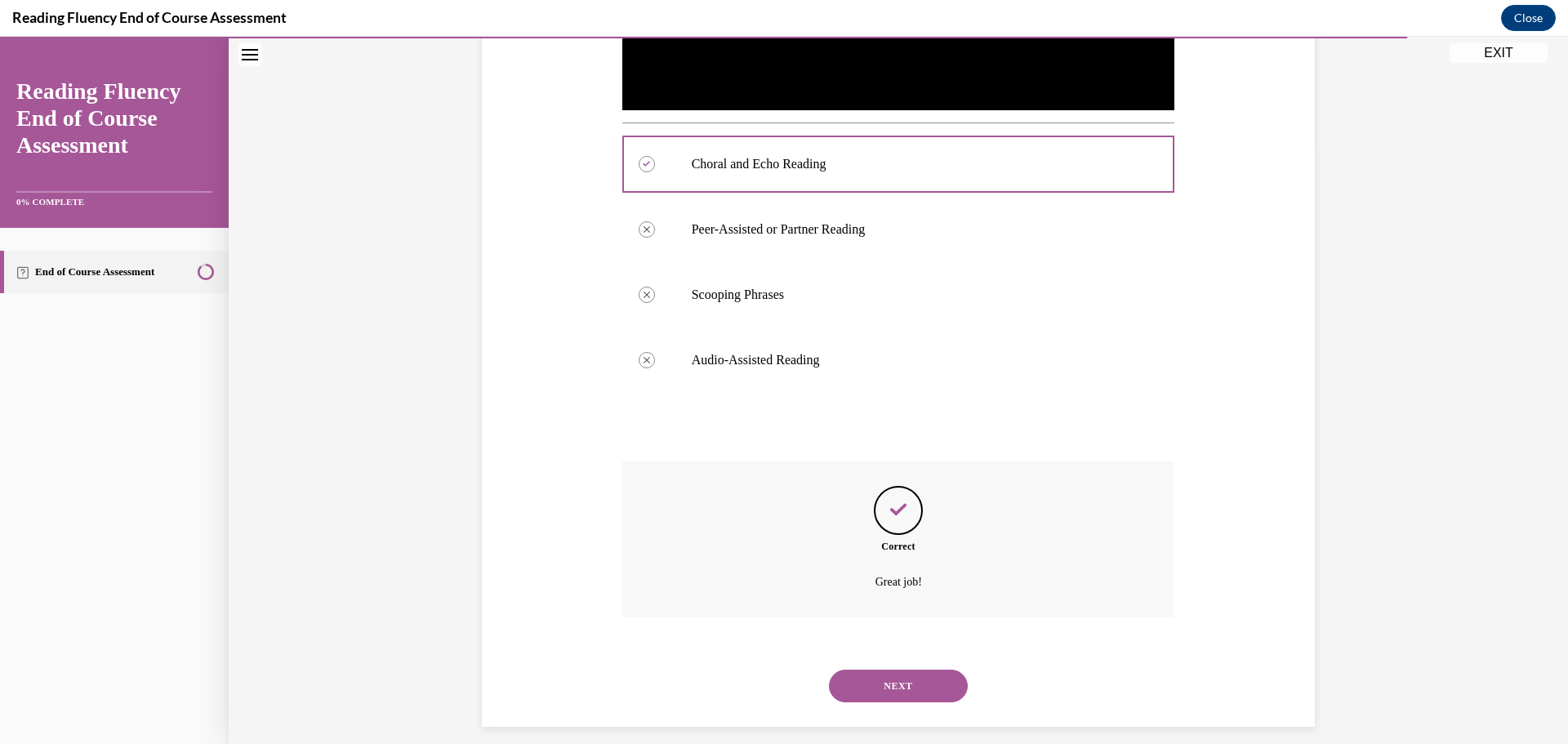
scroll to position [609, 0]
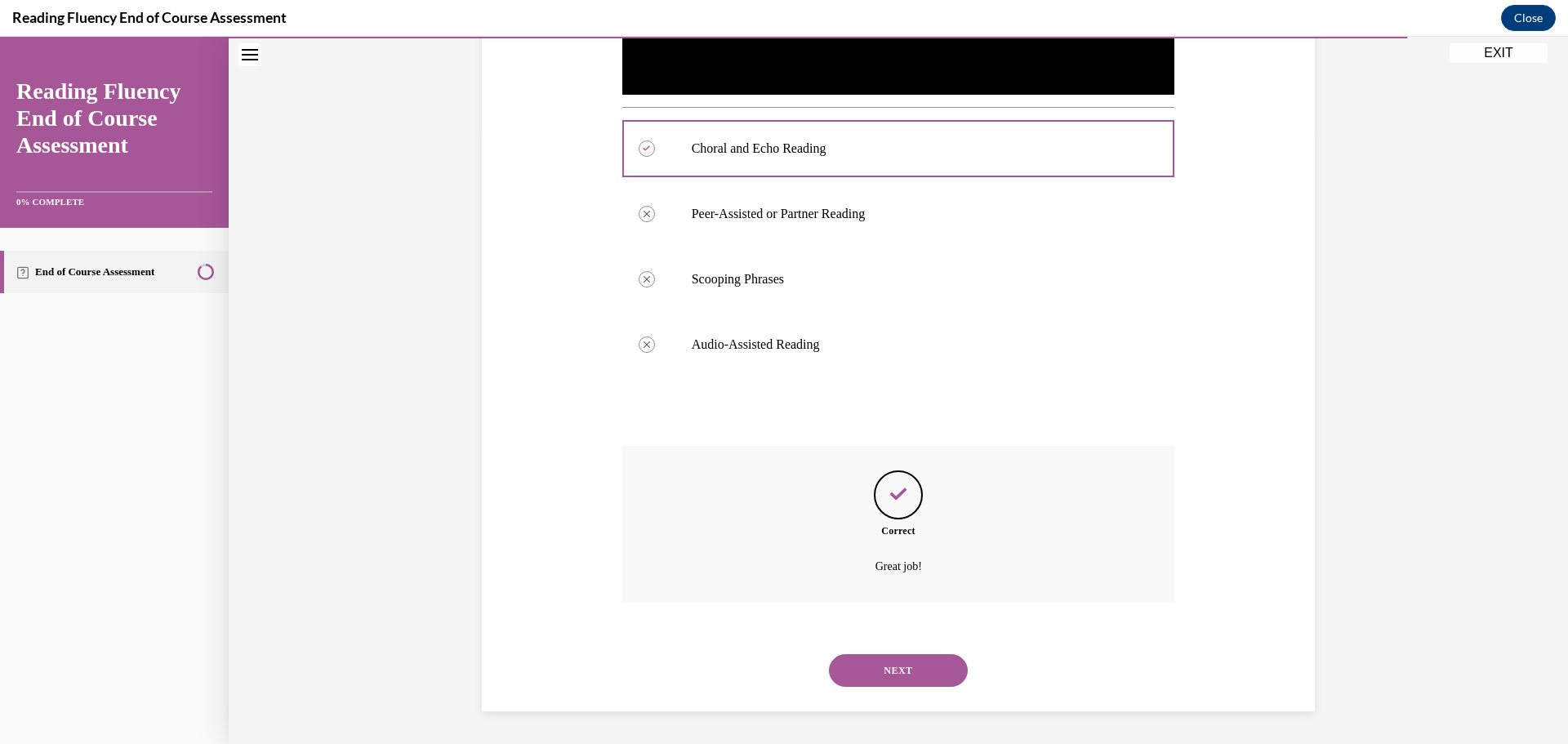
click at [917, 667] on button "NEXT" at bounding box center [898, 670] width 138 height 33
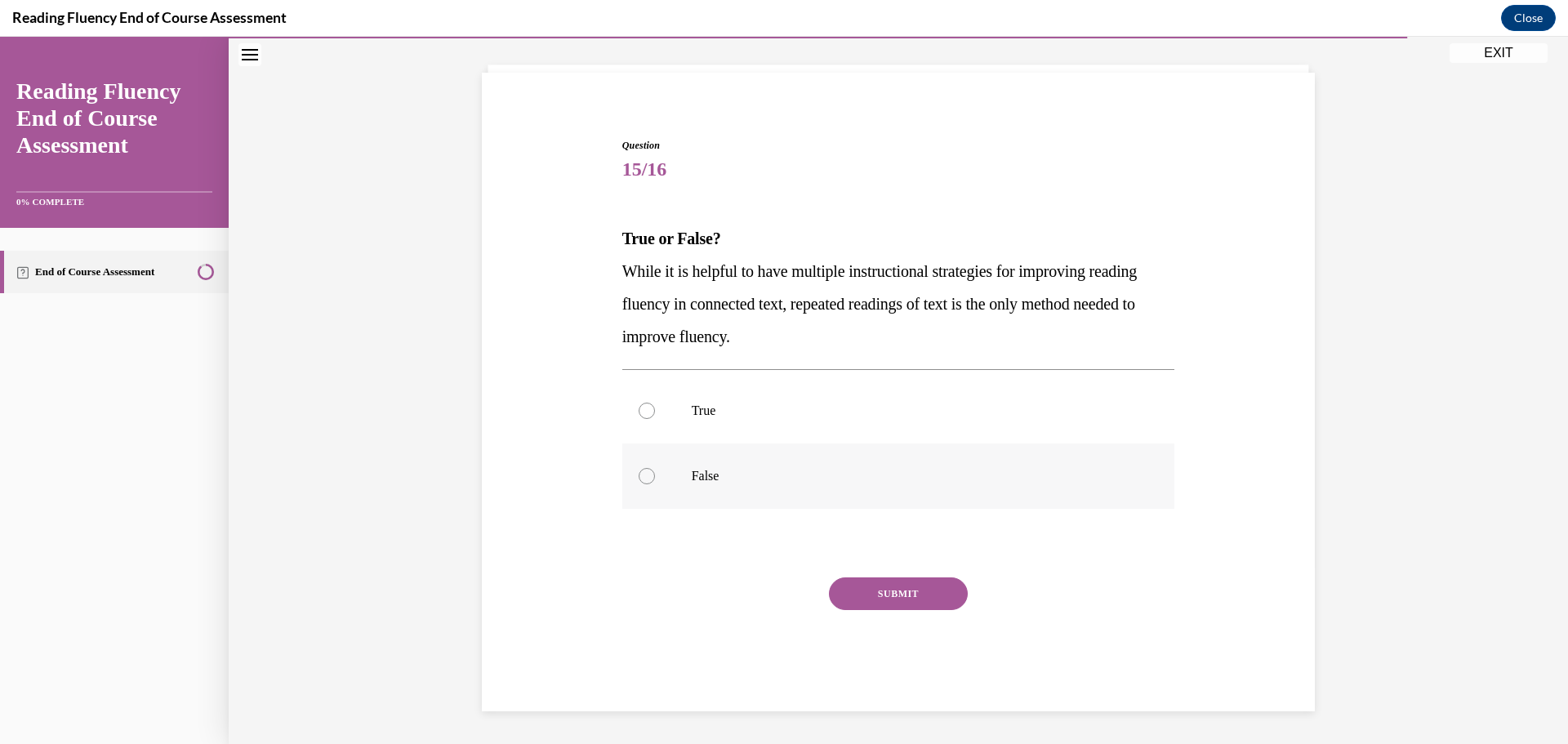
scroll to position [89, 0]
click at [646, 472] on label "False" at bounding box center [898, 476] width 553 height 66
click at [646, 472] on input "False" at bounding box center [646, 475] width 16 height 16
radio input "true"
click at [922, 600] on button "SUBMIT" at bounding box center [898, 593] width 138 height 33
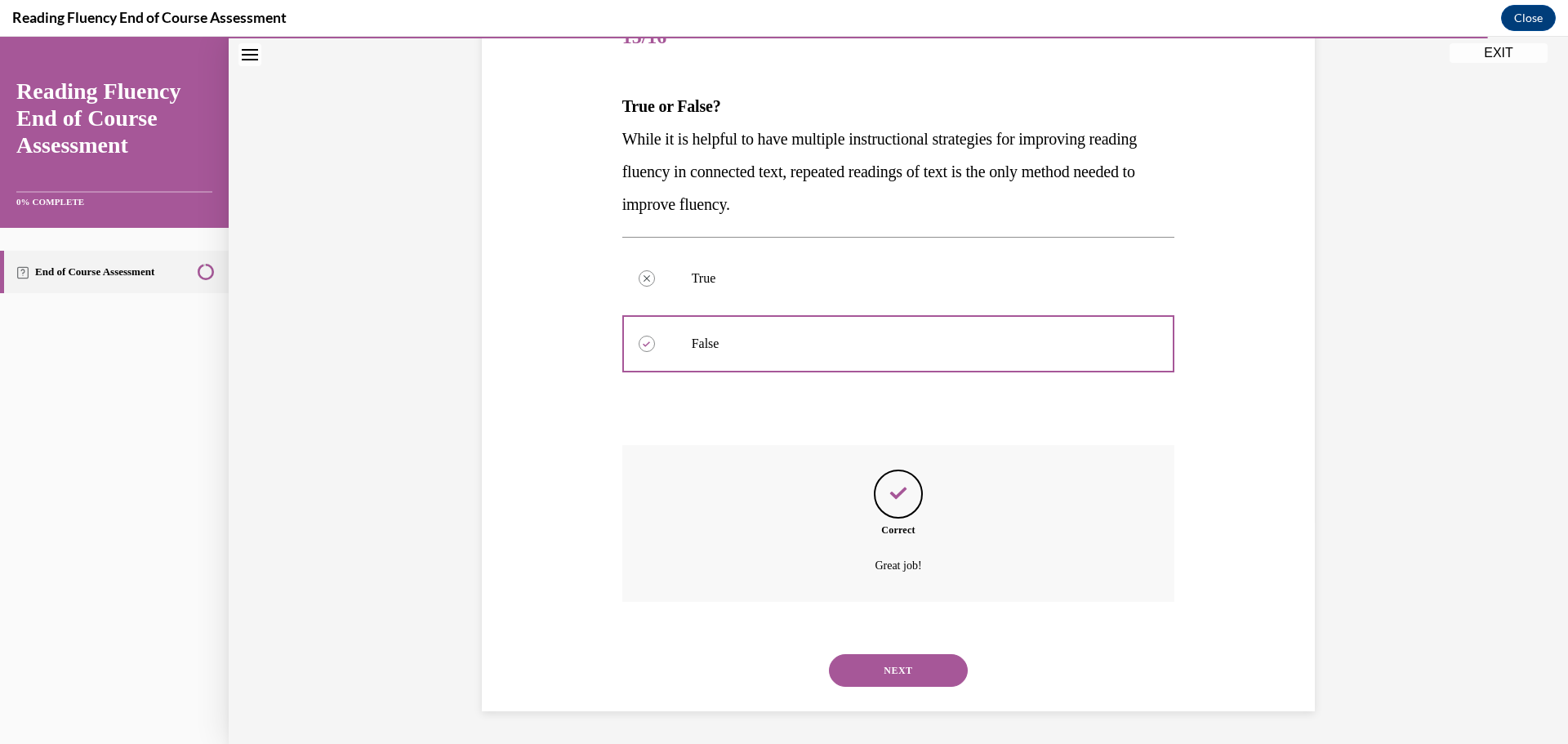
drag, startPoint x: 922, startPoint y: 669, endPoint x: 920, endPoint y: 652, distance: 17.1
click at [922, 668] on button "NEXT" at bounding box center [898, 670] width 138 height 33
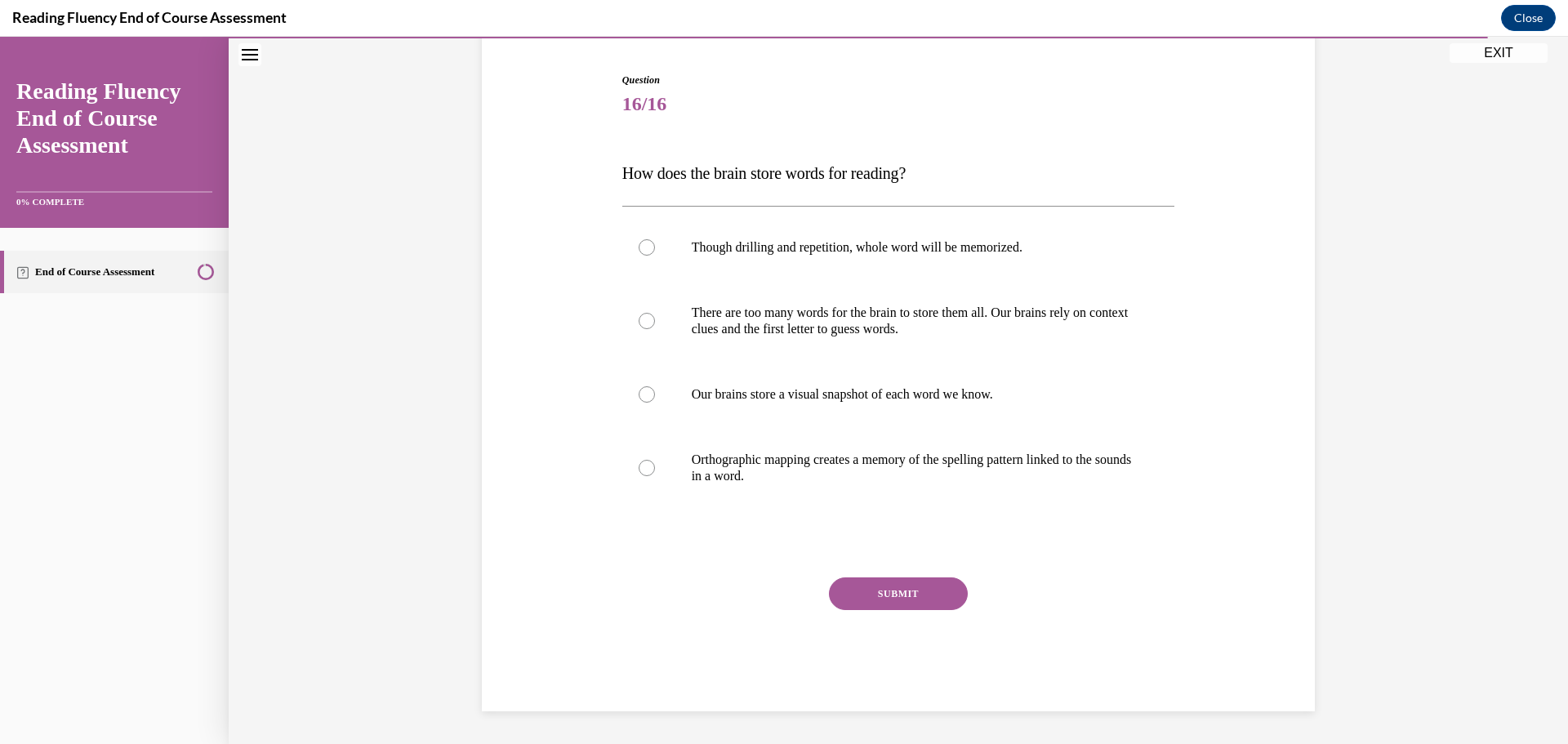
scroll to position [154, 0]
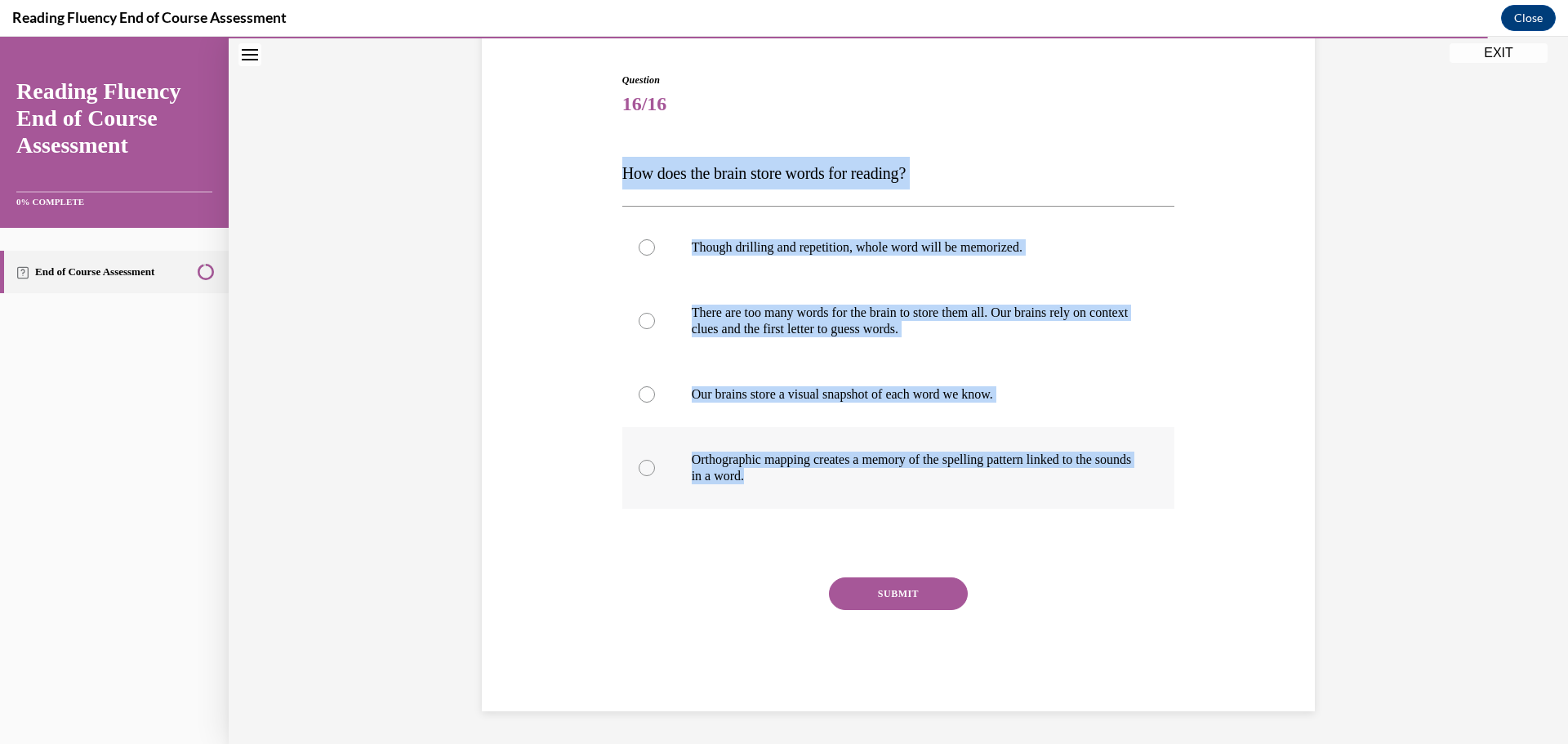
drag, startPoint x: 610, startPoint y: 188, endPoint x: 874, endPoint y: 473, distance: 388.5
click at [874, 473] on div "Question 16/16 How does the brain store words for reading? Though drilling and …" at bounding box center [898, 367] width 841 height 688
copy div "How does the brain store words for reading? Though drilling and repetition, who…"
click at [646, 472] on div at bounding box center [646, 467] width 16 height 16
click at [646, 472] on input "Orthographic mapping creates a memory of the spelling pattern linked to the sou…" at bounding box center [646, 467] width 16 height 16
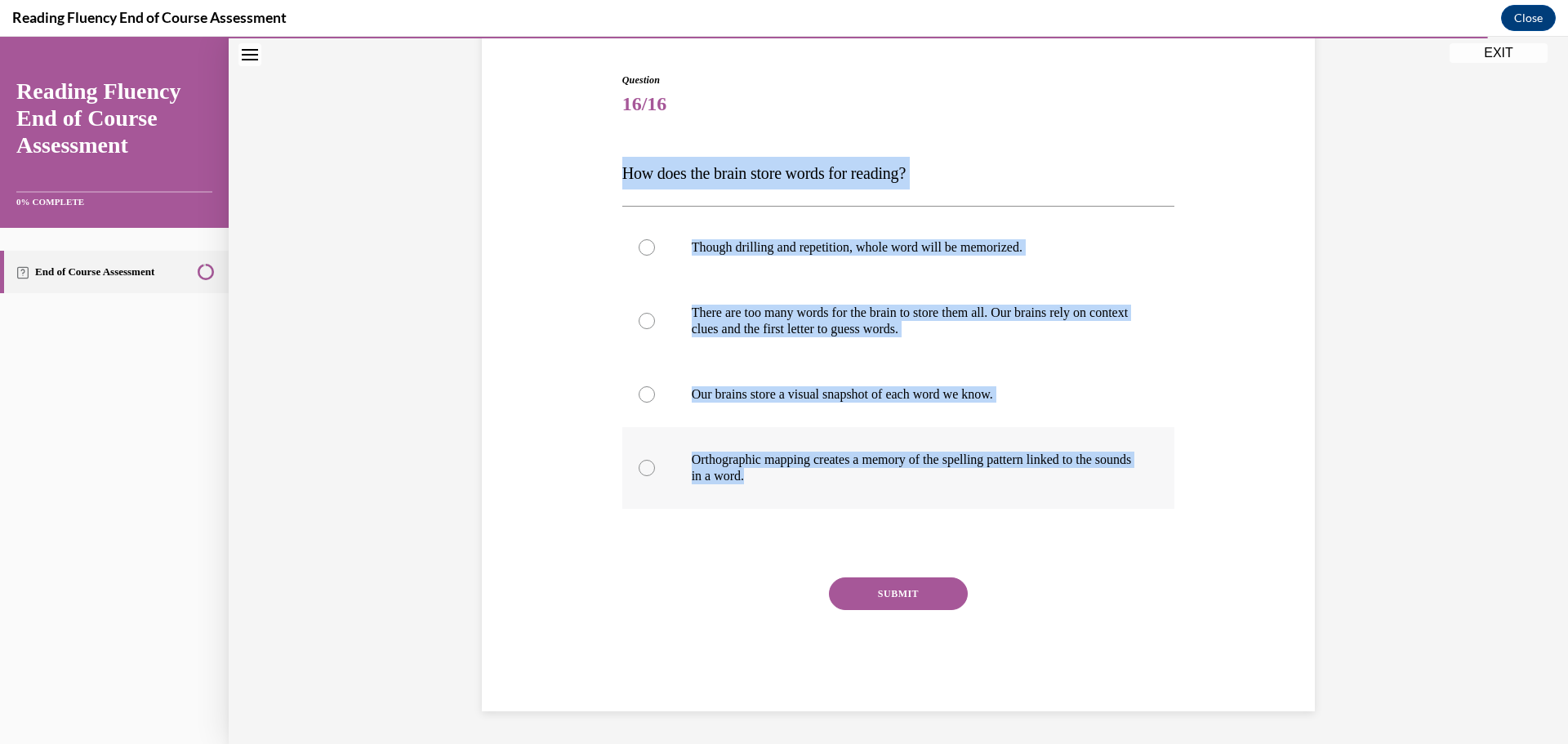
radio input "true"
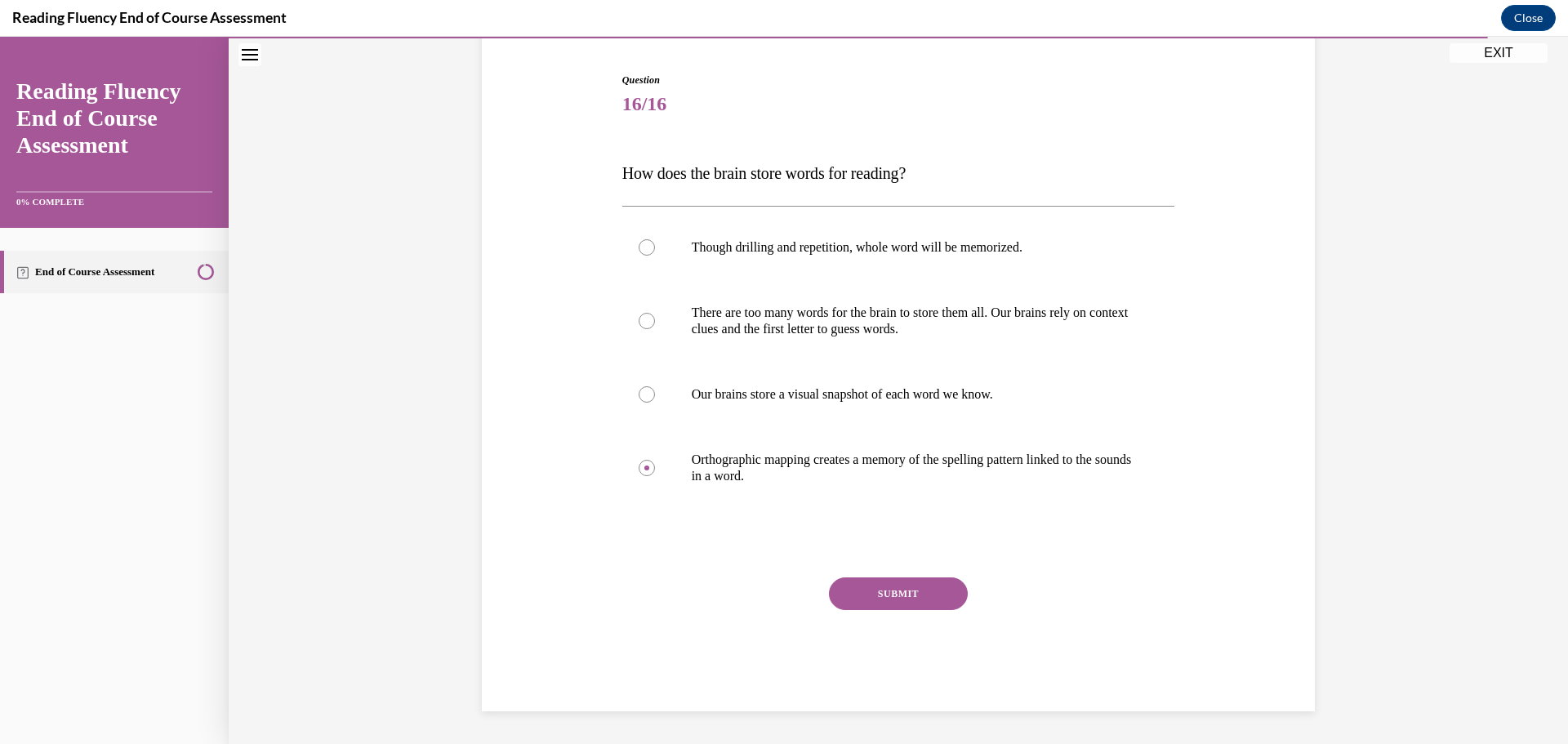
click at [900, 596] on button "SUBMIT" at bounding box center [898, 593] width 138 height 33
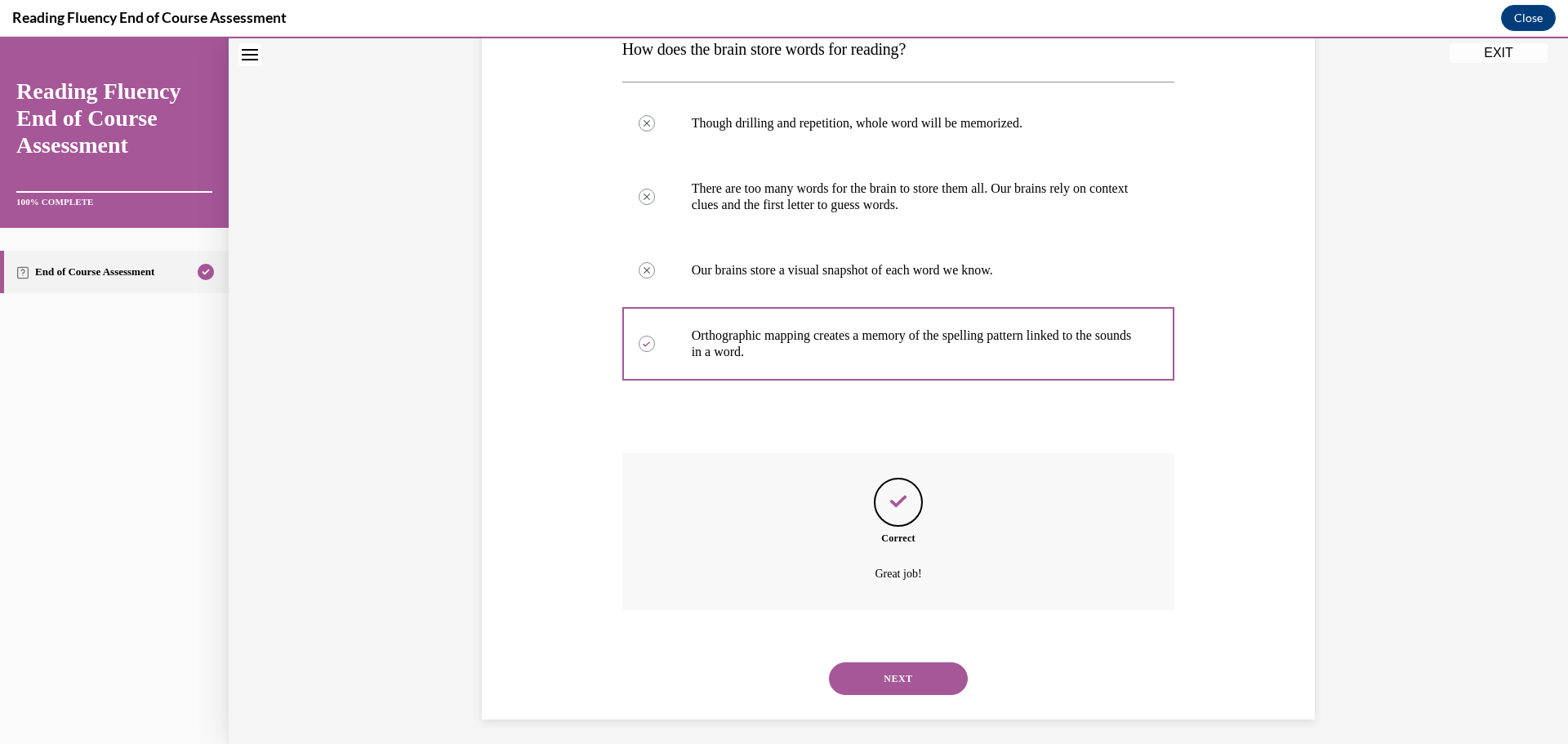
scroll to position [286, 0]
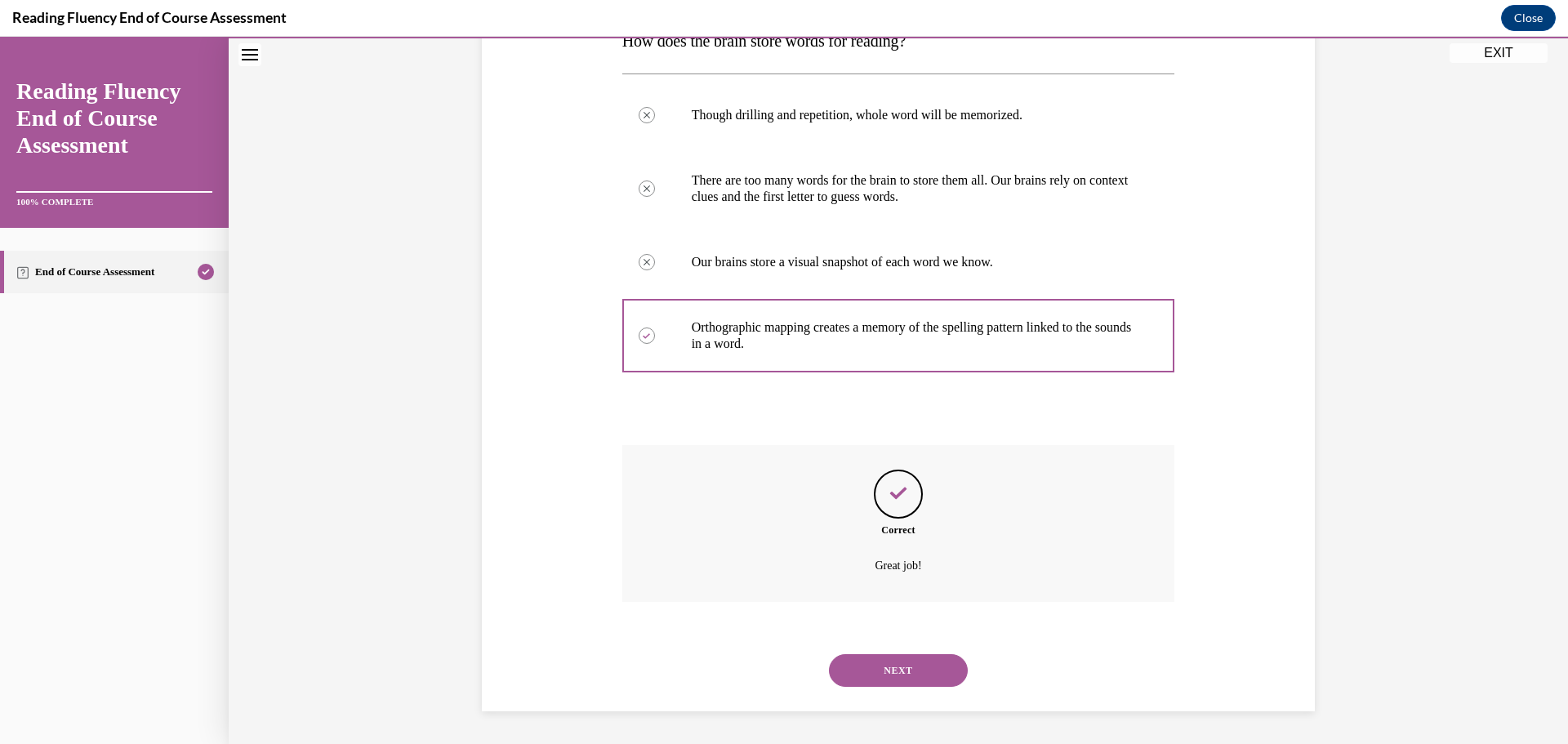
click at [897, 664] on button "NEXT" at bounding box center [898, 670] width 138 height 33
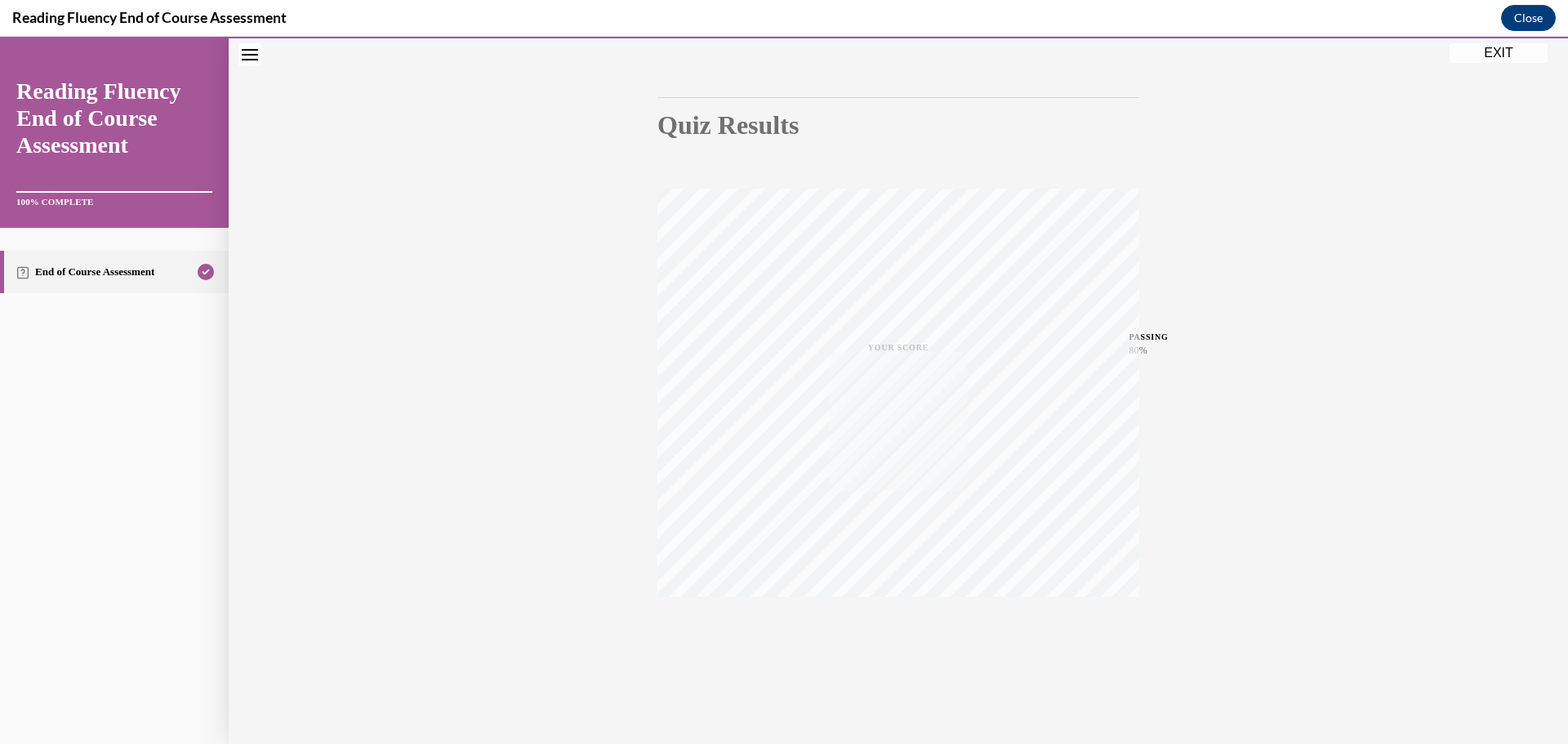
scroll to position [130, 0]
click at [1520, 16] on button "Close" at bounding box center [1528, 18] width 54 height 26
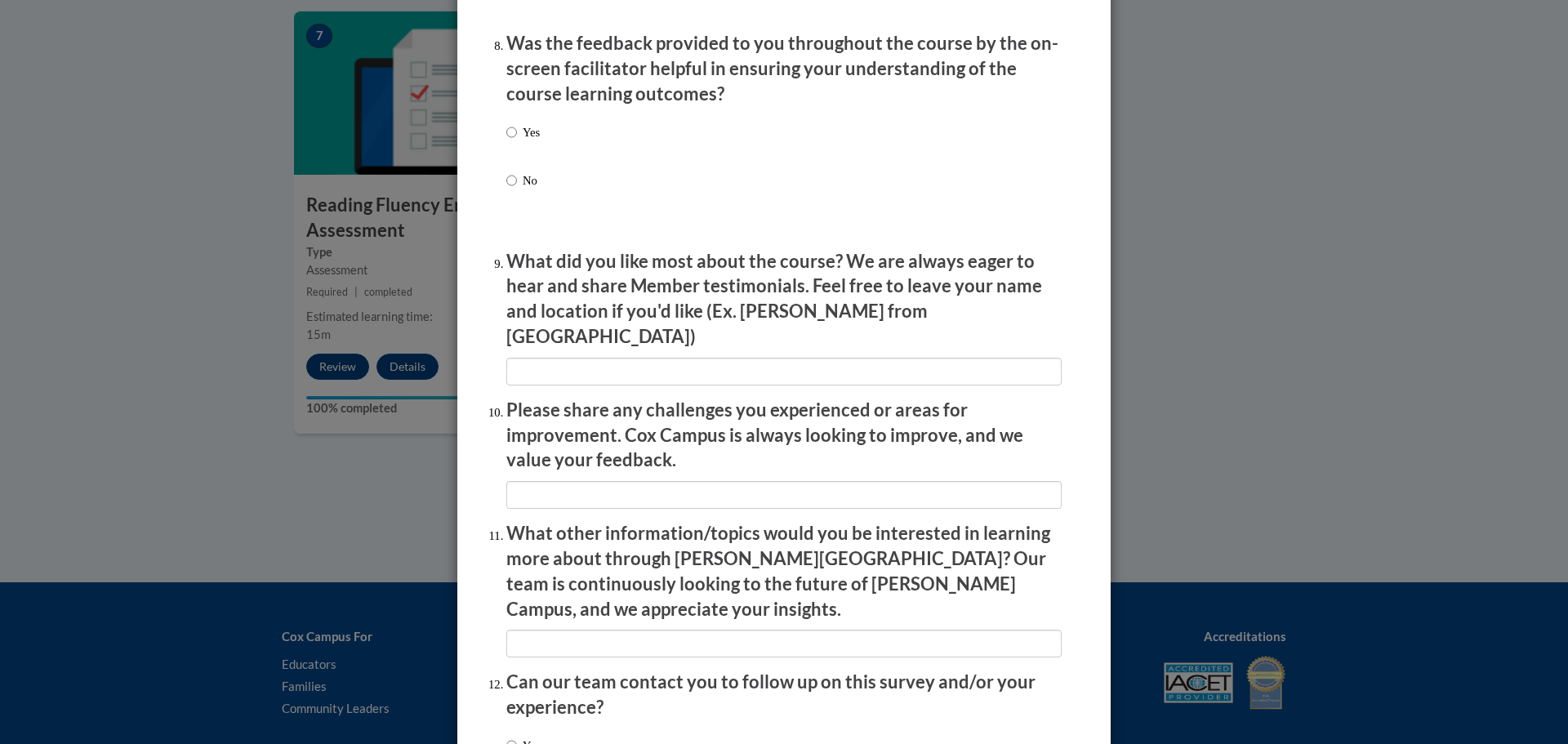
scroll to position [2649, 0]
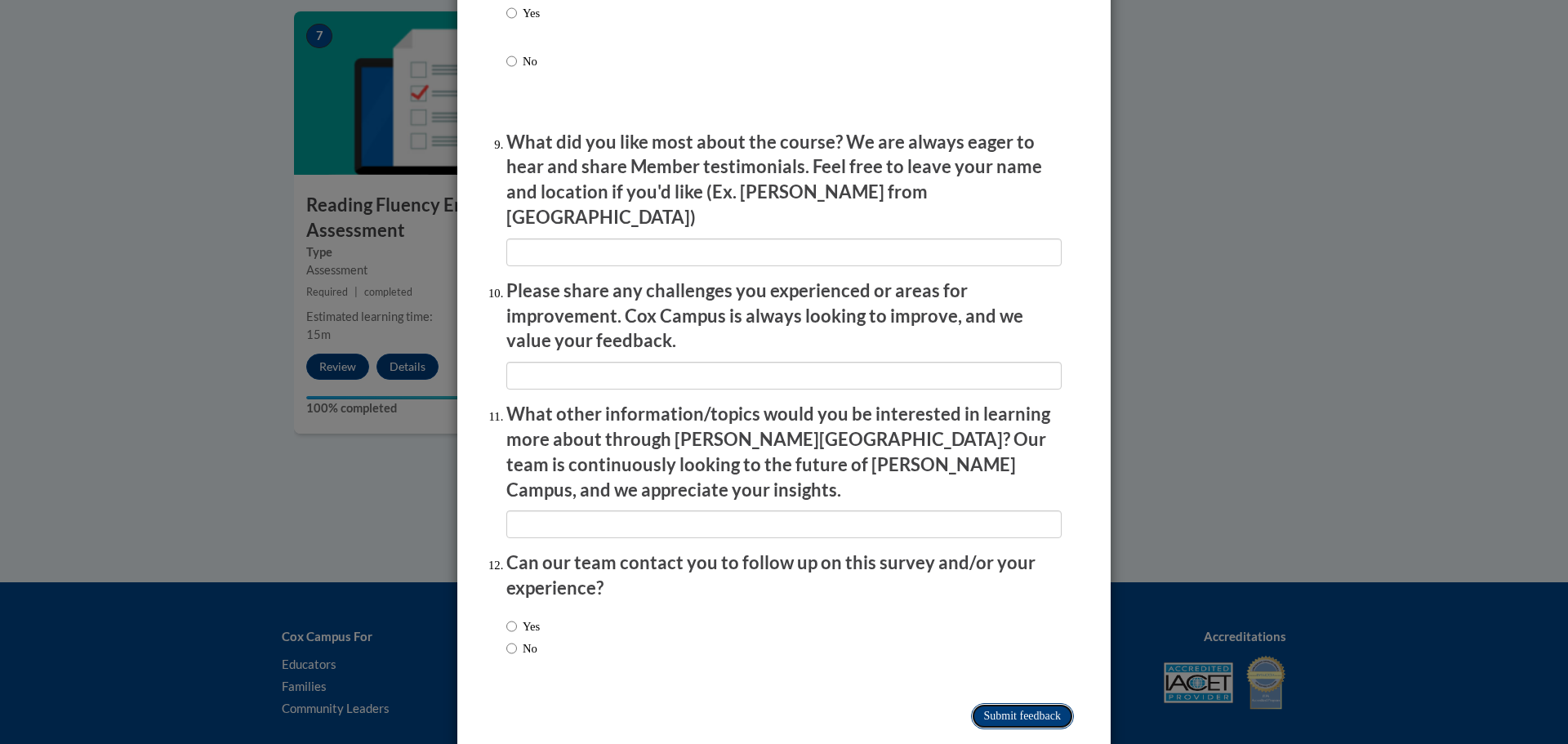
drag, startPoint x: 1053, startPoint y: 684, endPoint x: 1050, endPoint y: 677, distance: 7.6
click at [1052, 703] on input "Submit feedback" at bounding box center [1023, 716] width 103 height 26
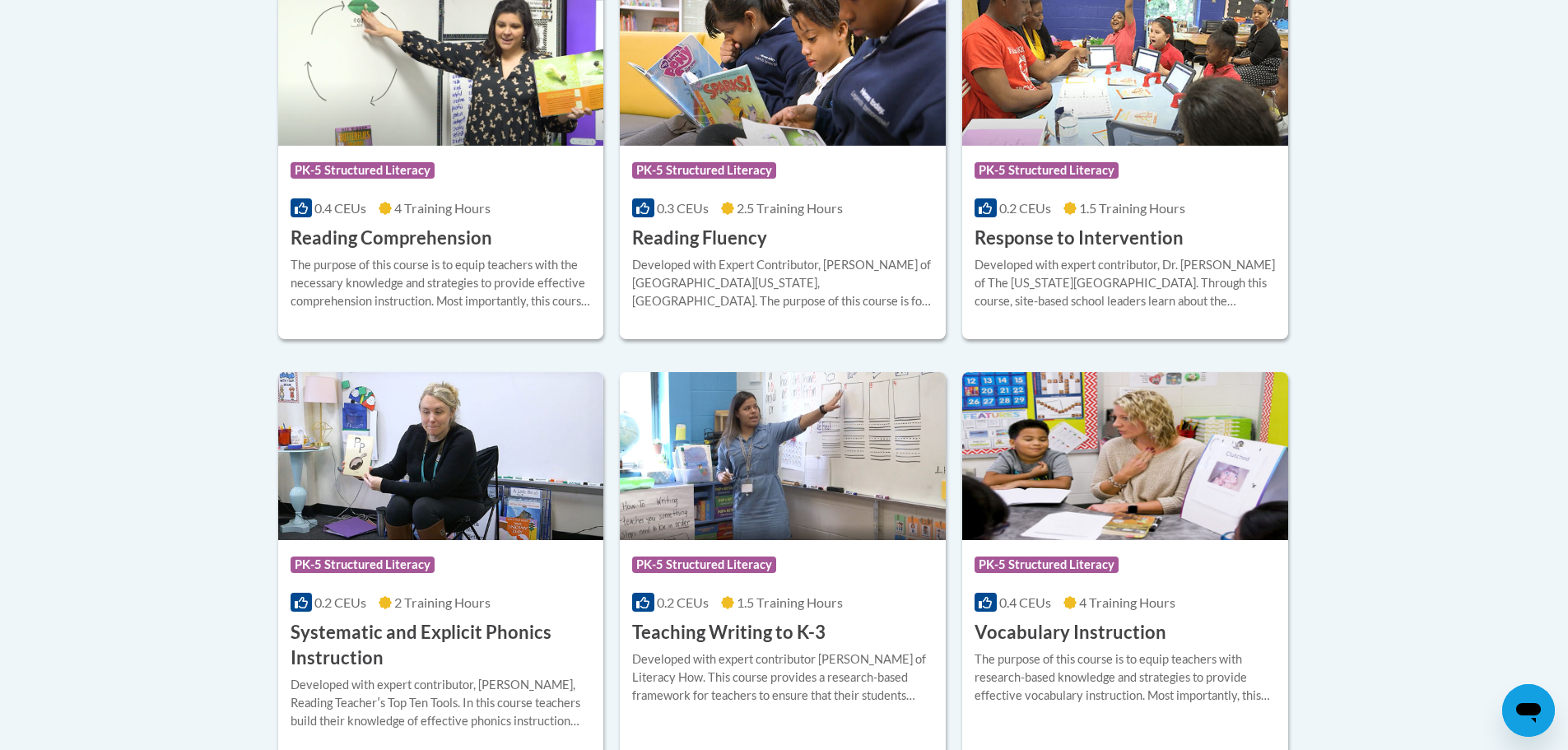
scroll to position [1590, 0]
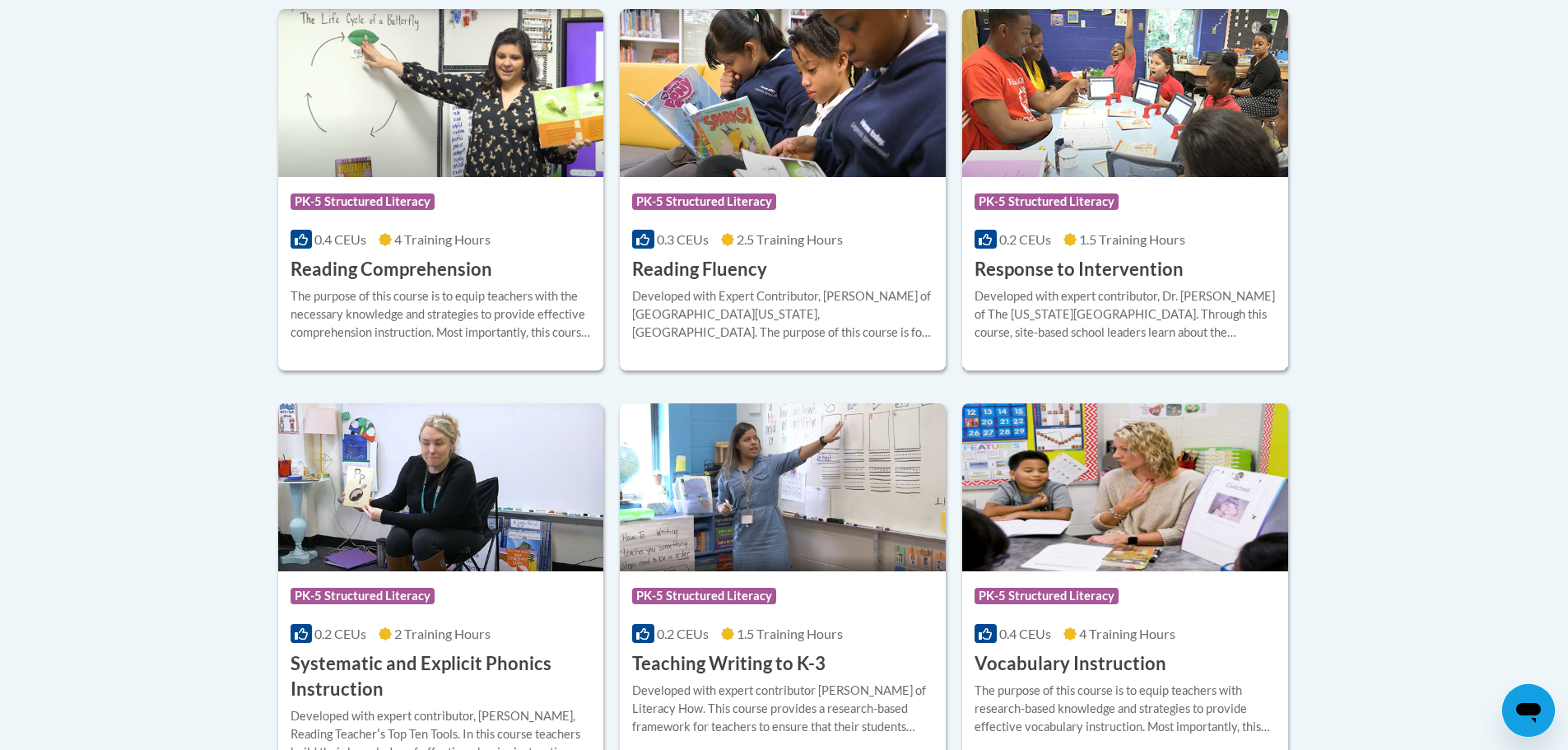
click at [1189, 169] on img at bounding box center [1125, 93] width 326 height 168
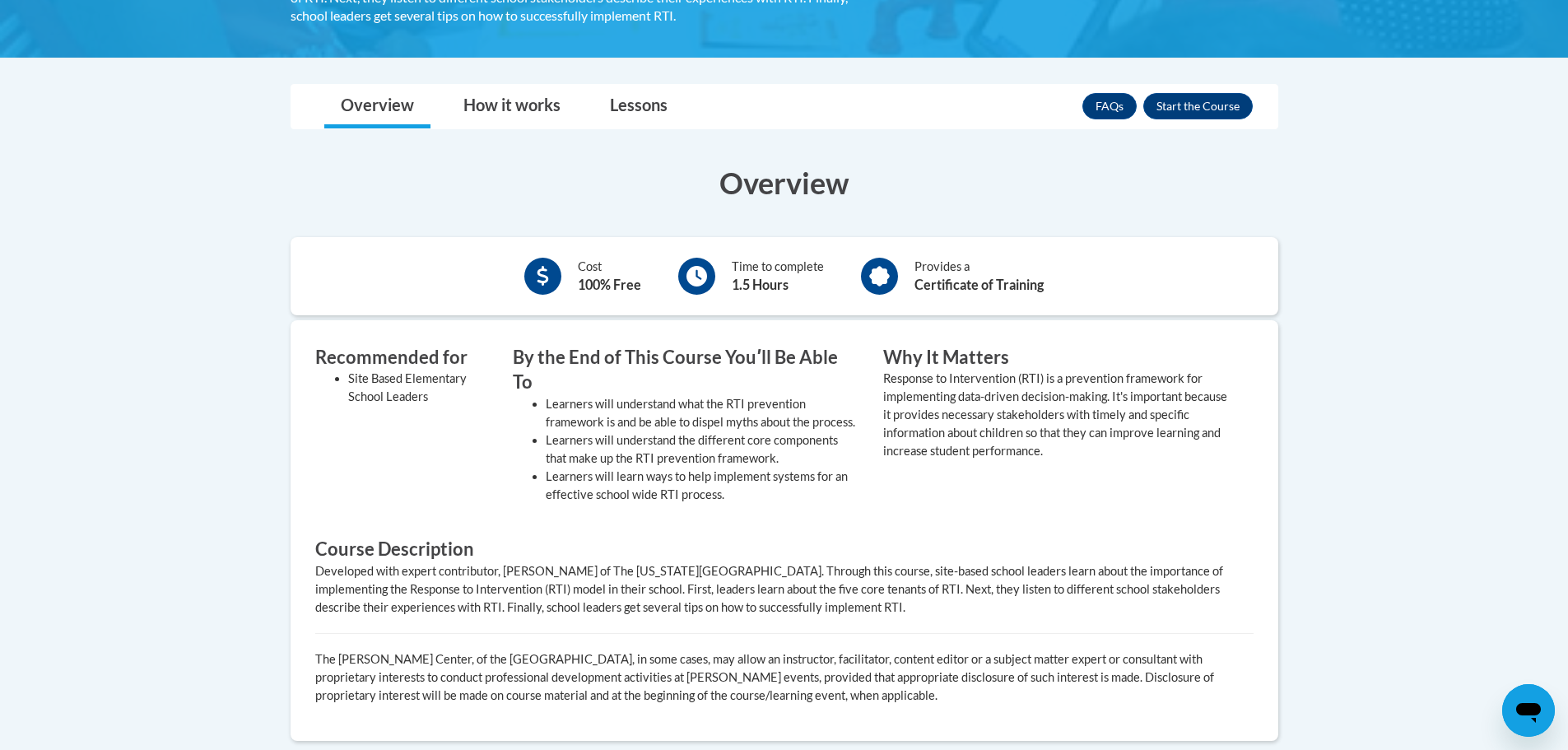
scroll to position [411, 0]
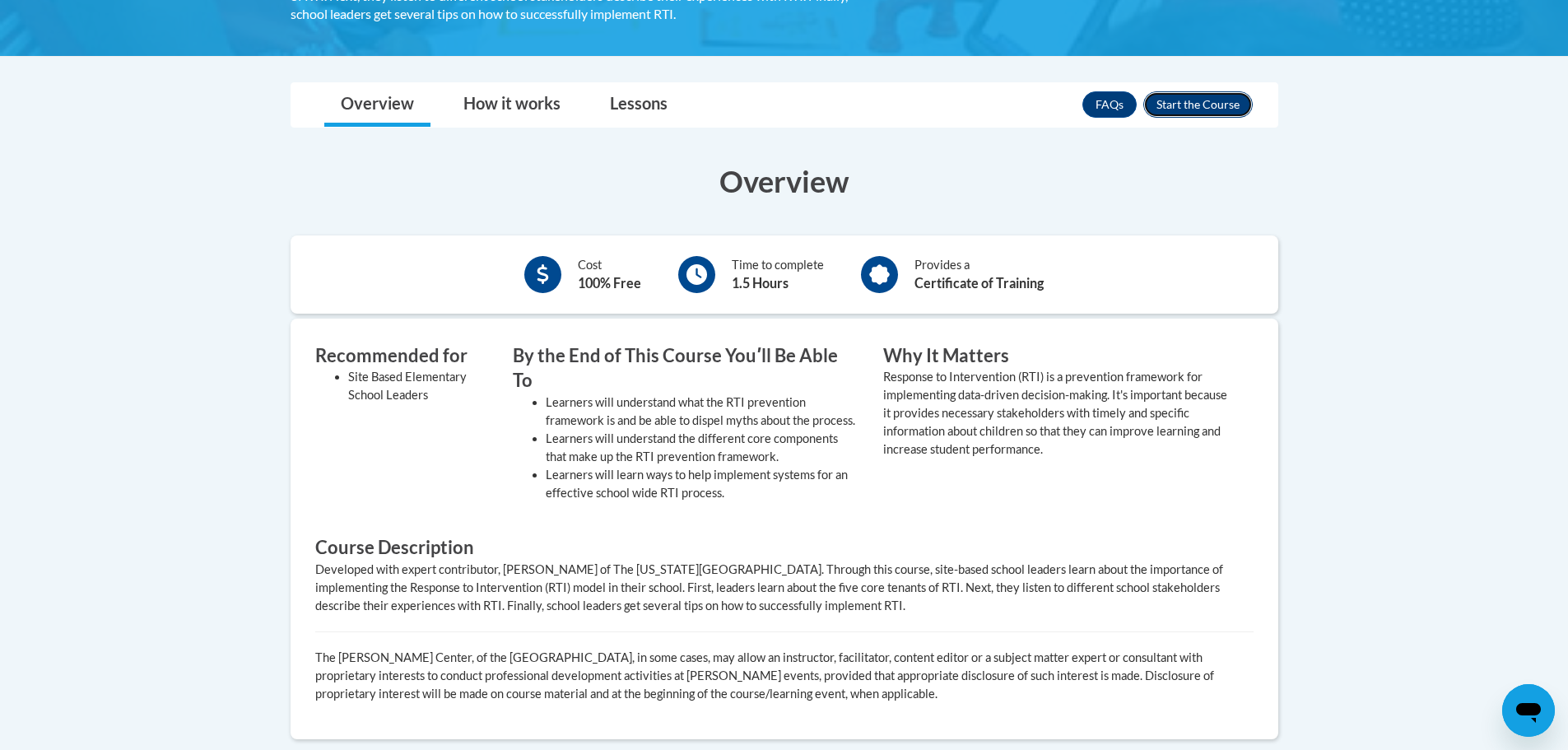
click at [1200, 110] on button "Enroll" at bounding box center [1197, 105] width 109 height 26
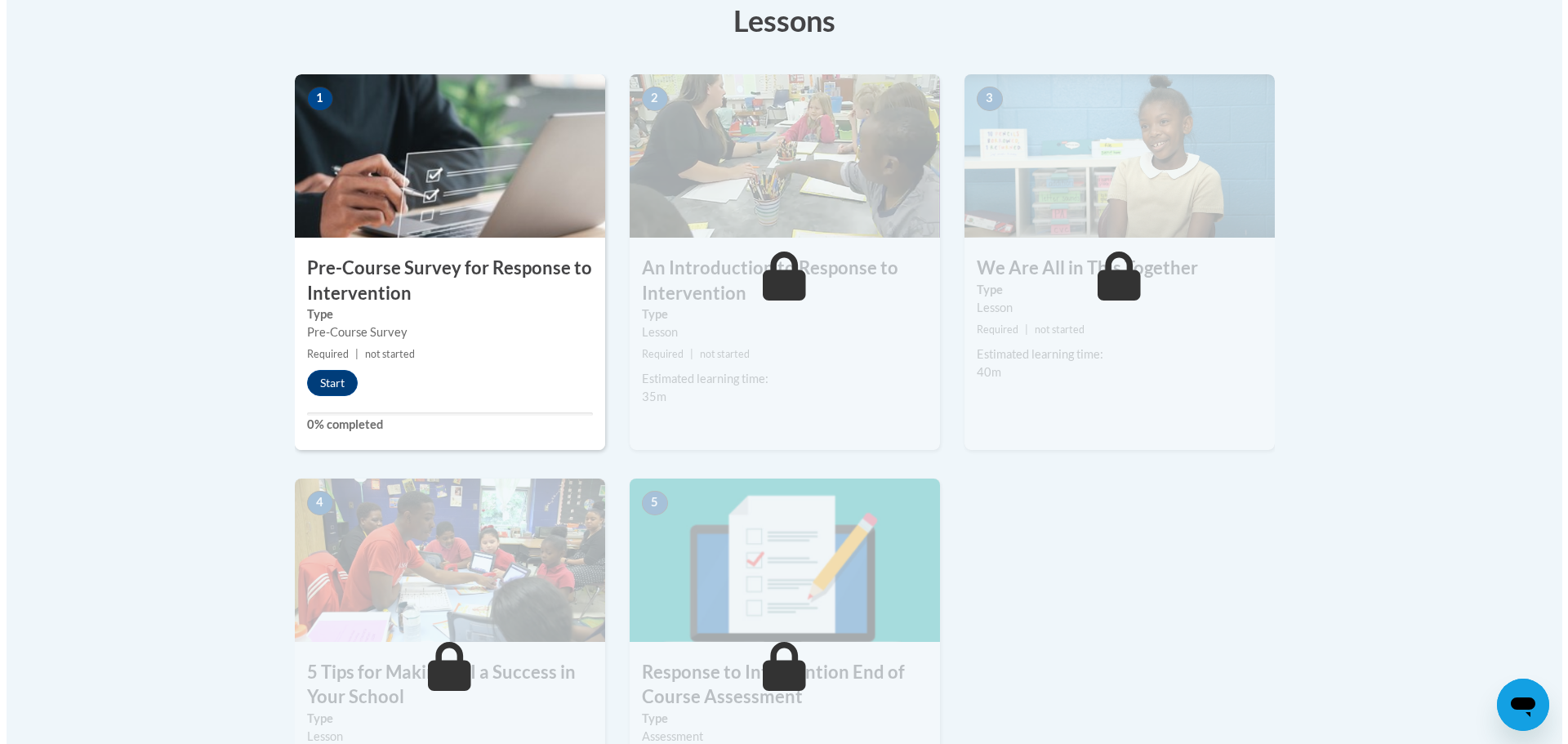
scroll to position [490, 0]
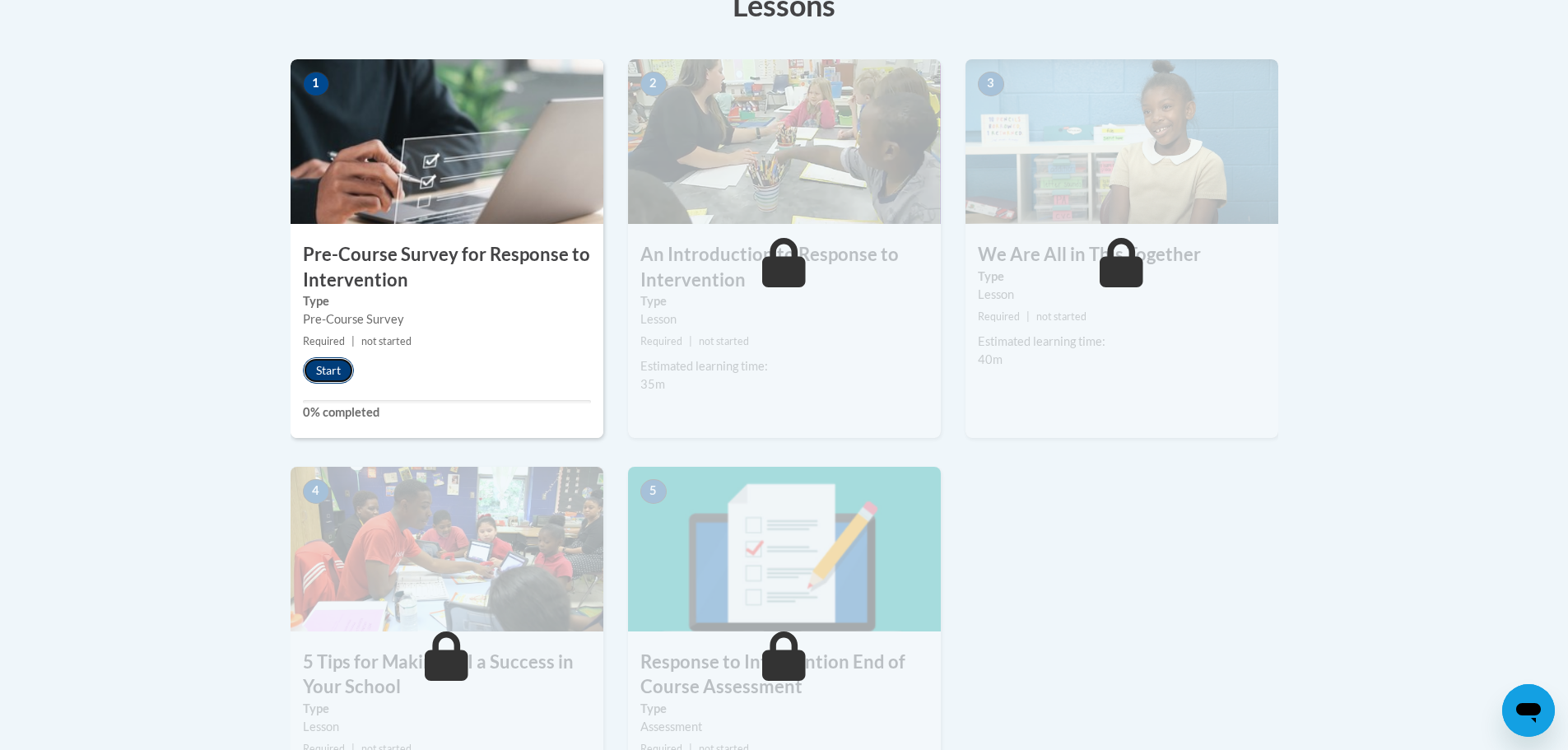
click at [339, 374] on button "Start" at bounding box center [328, 371] width 51 height 26
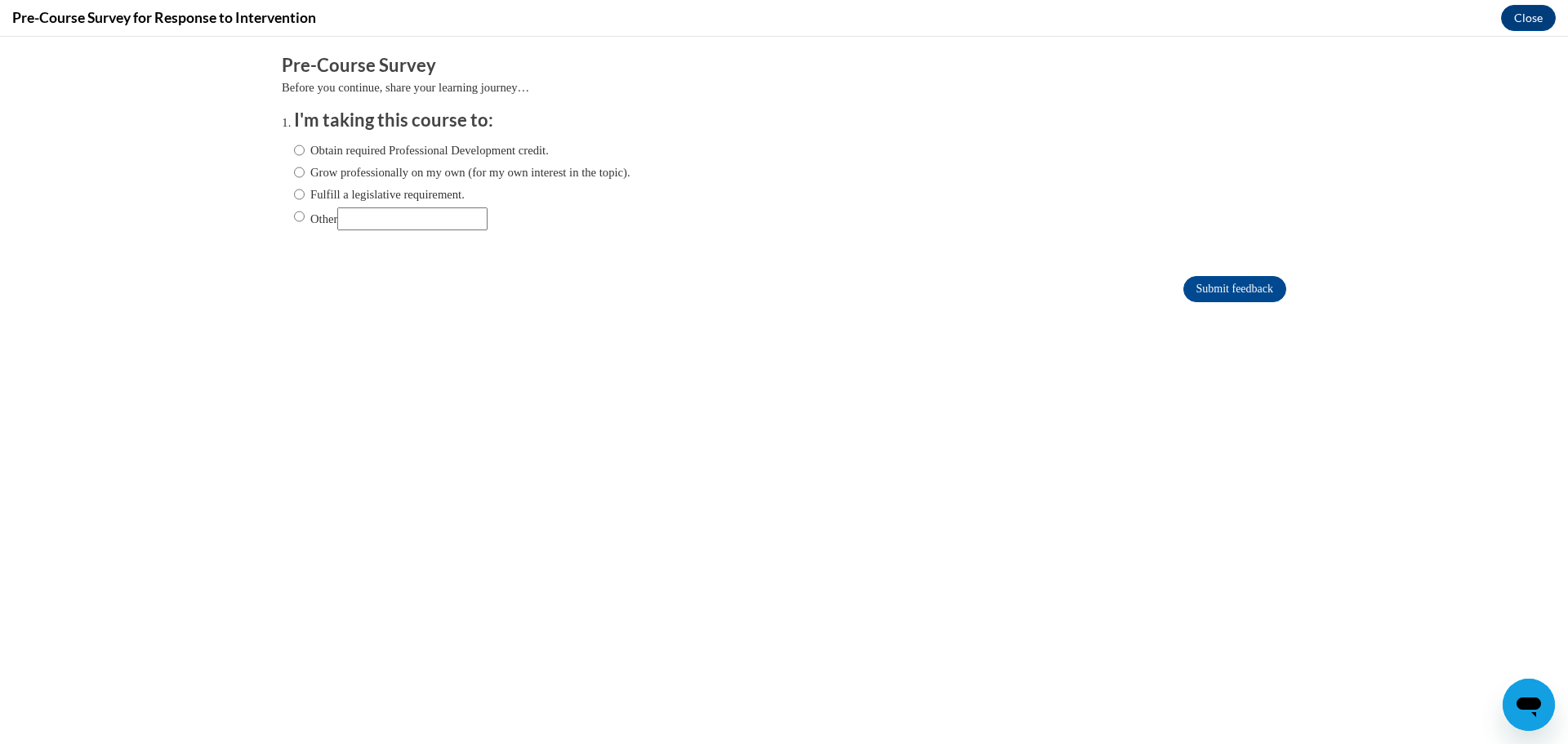
scroll to position [0, 0]
click at [294, 178] on input "Grow professionally on my own (for my own interest in the topic)." at bounding box center [298, 172] width 10 height 18
radio input "true"
click at [1247, 294] on input "Submit feedback" at bounding box center [1235, 289] width 103 height 26
